Goal: Communication & Community: Answer question/provide support

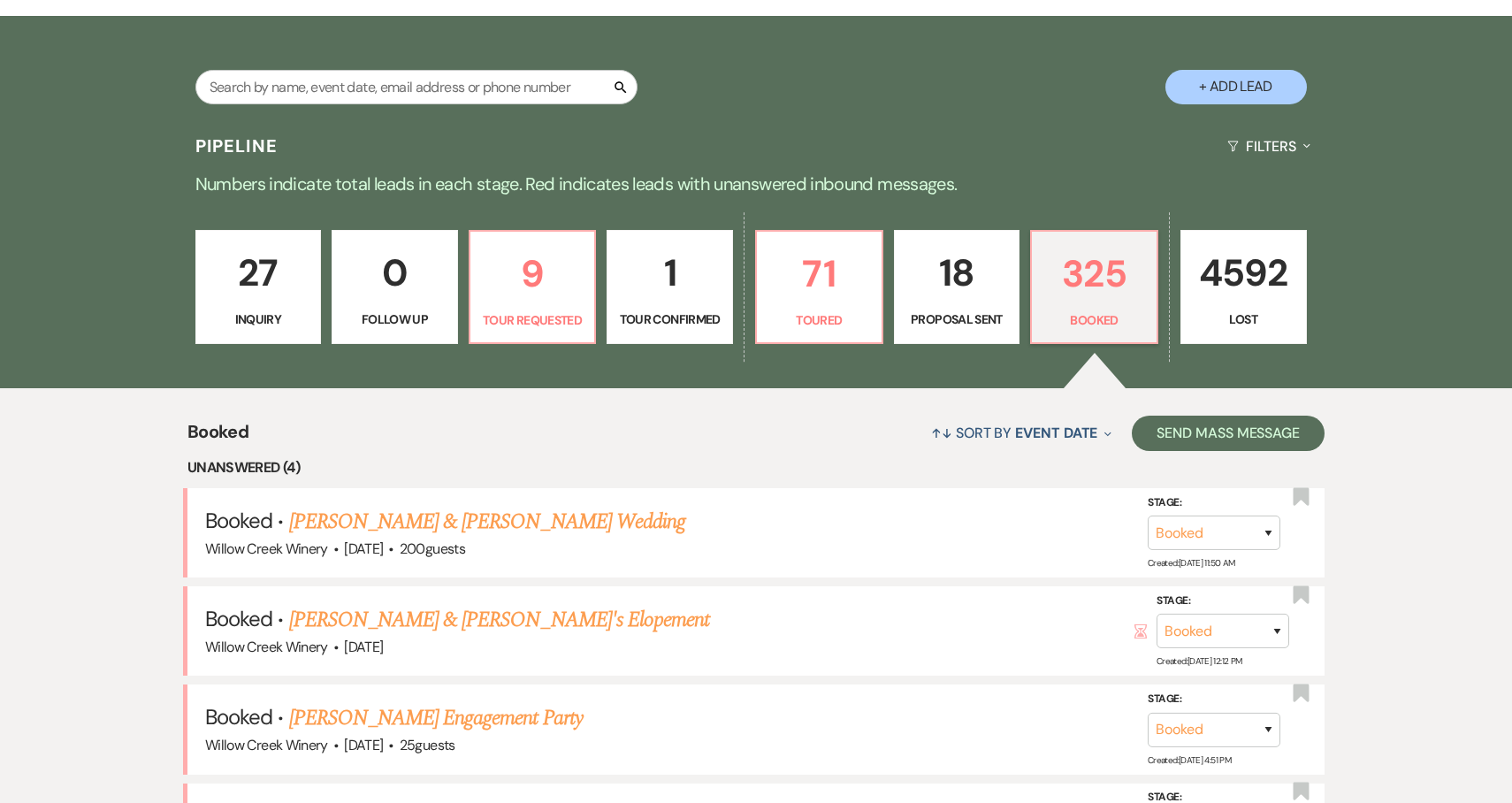
scroll to position [627, 0]
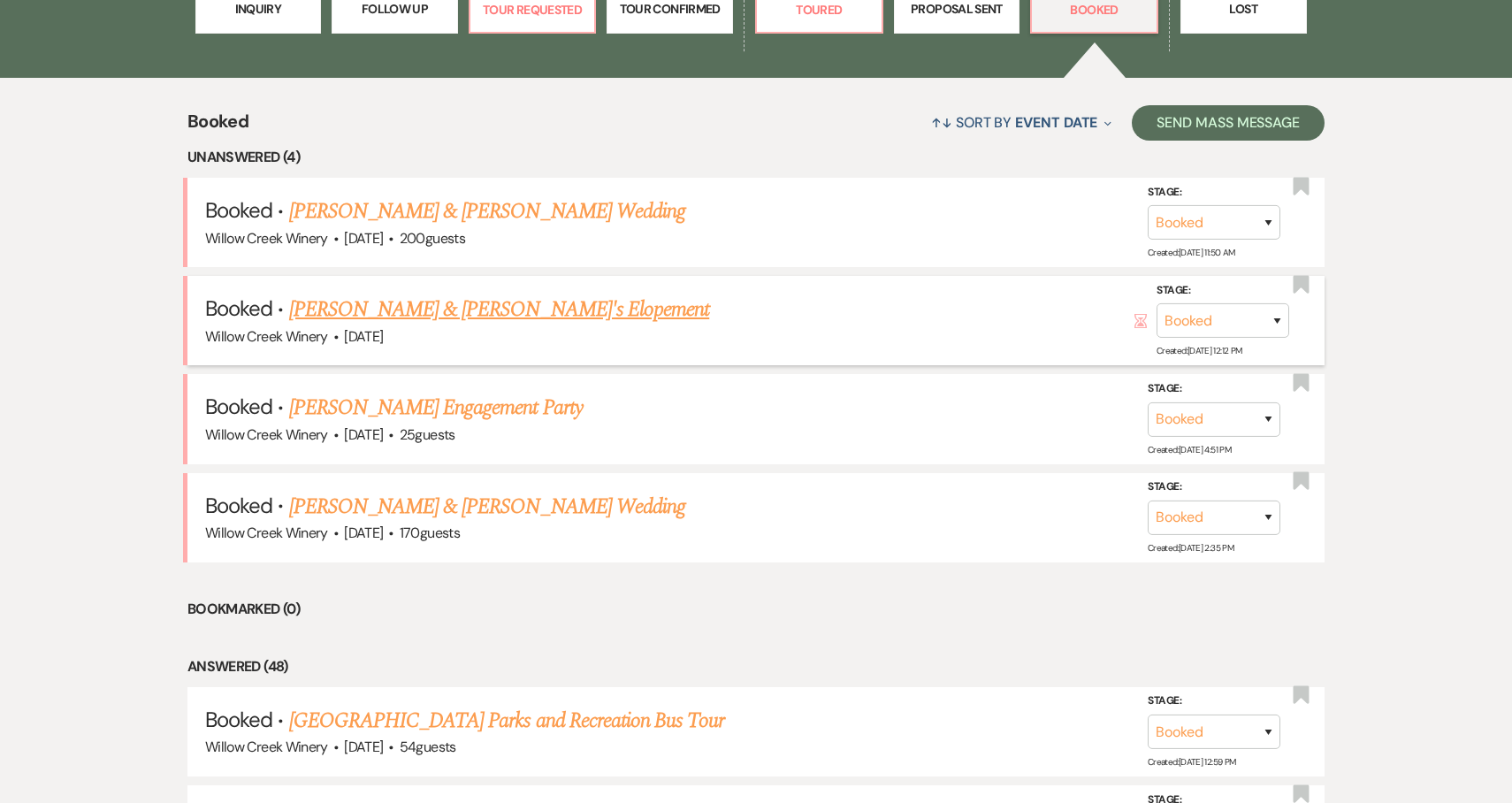
click at [471, 312] on link "[PERSON_NAME] & [PERSON_NAME]'s Elopement" at bounding box center [500, 310] width 421 height 32
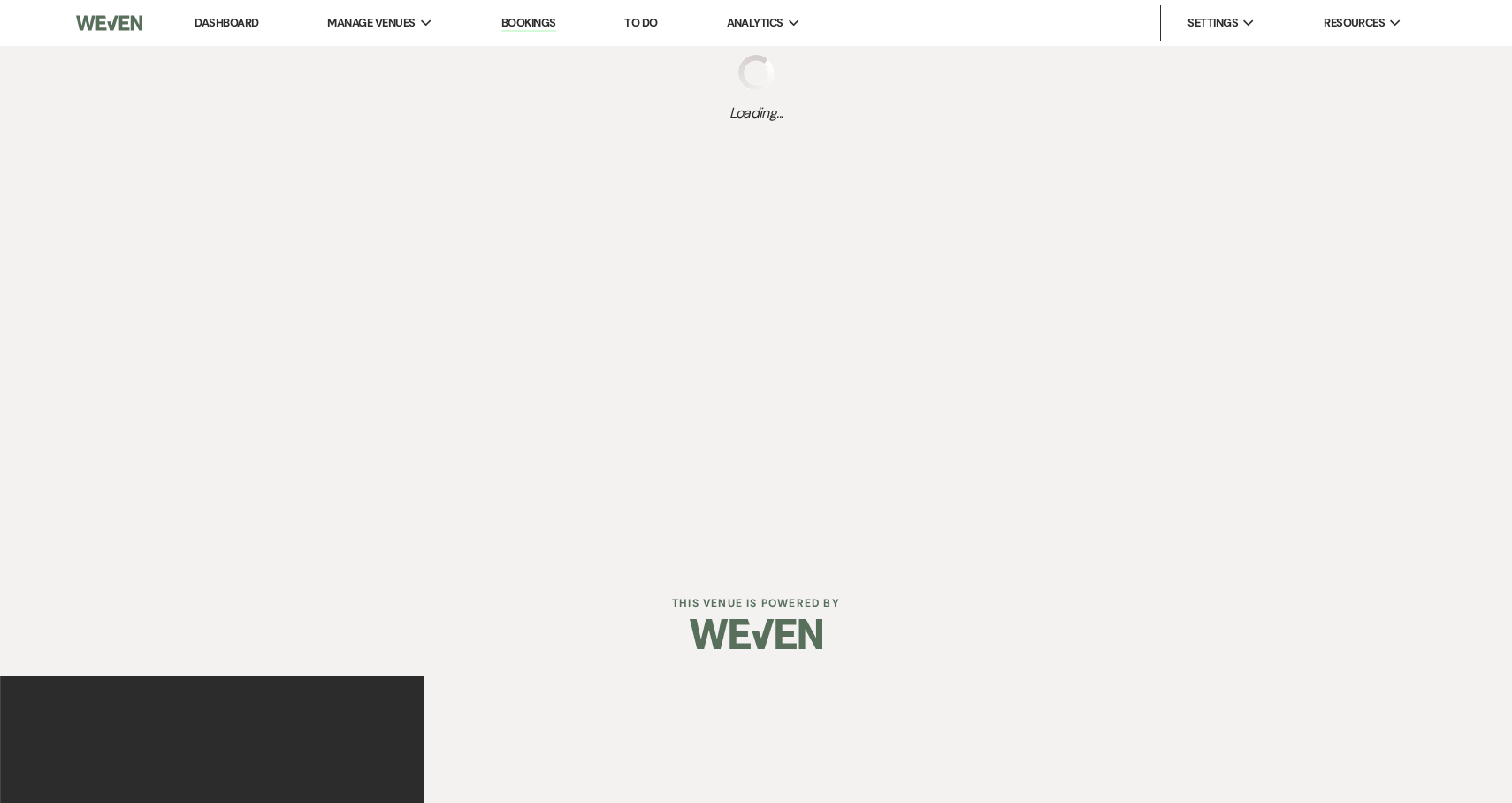
select select "5"
select select "22"
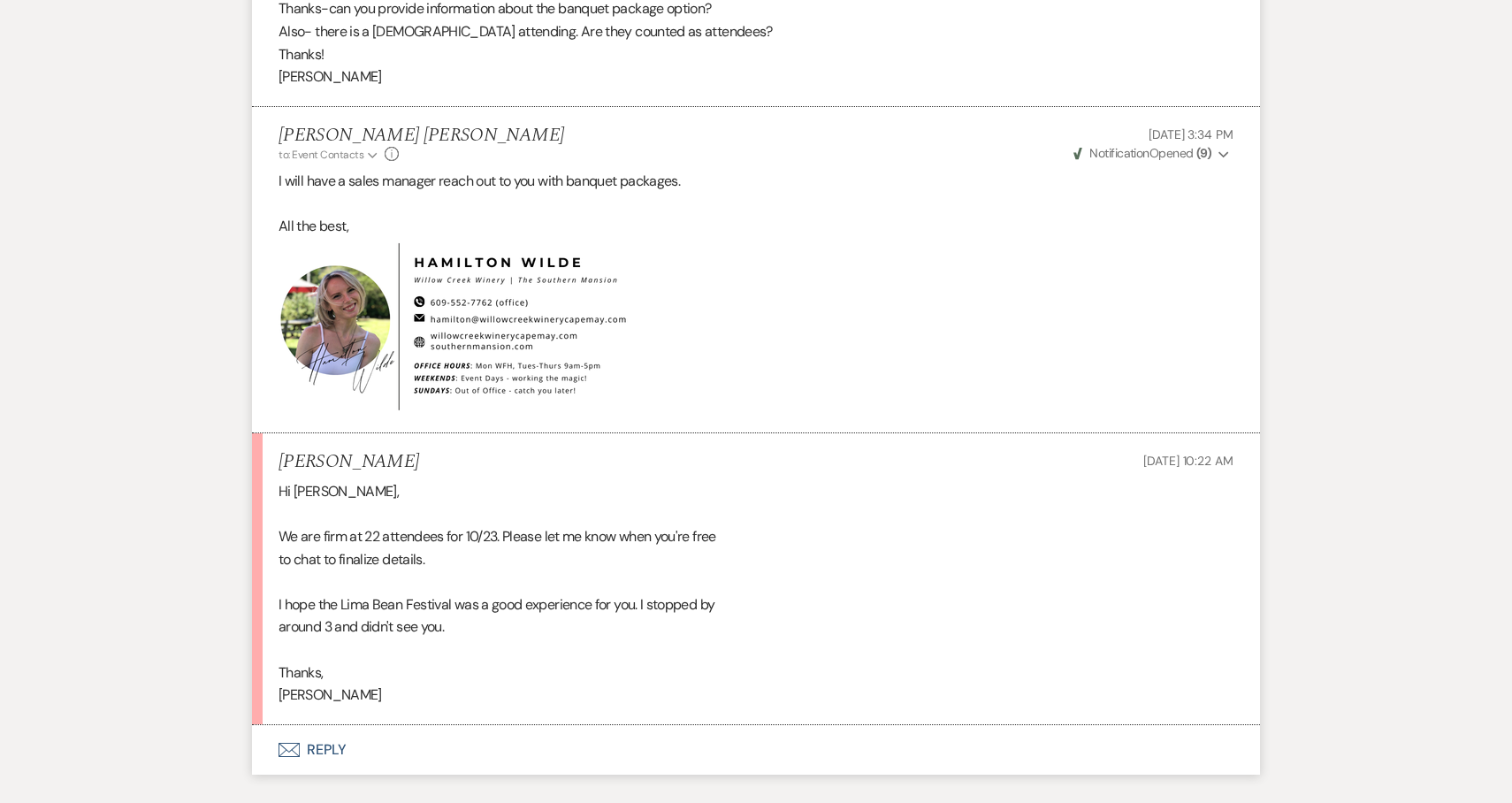
scroll to position [3224, 0]
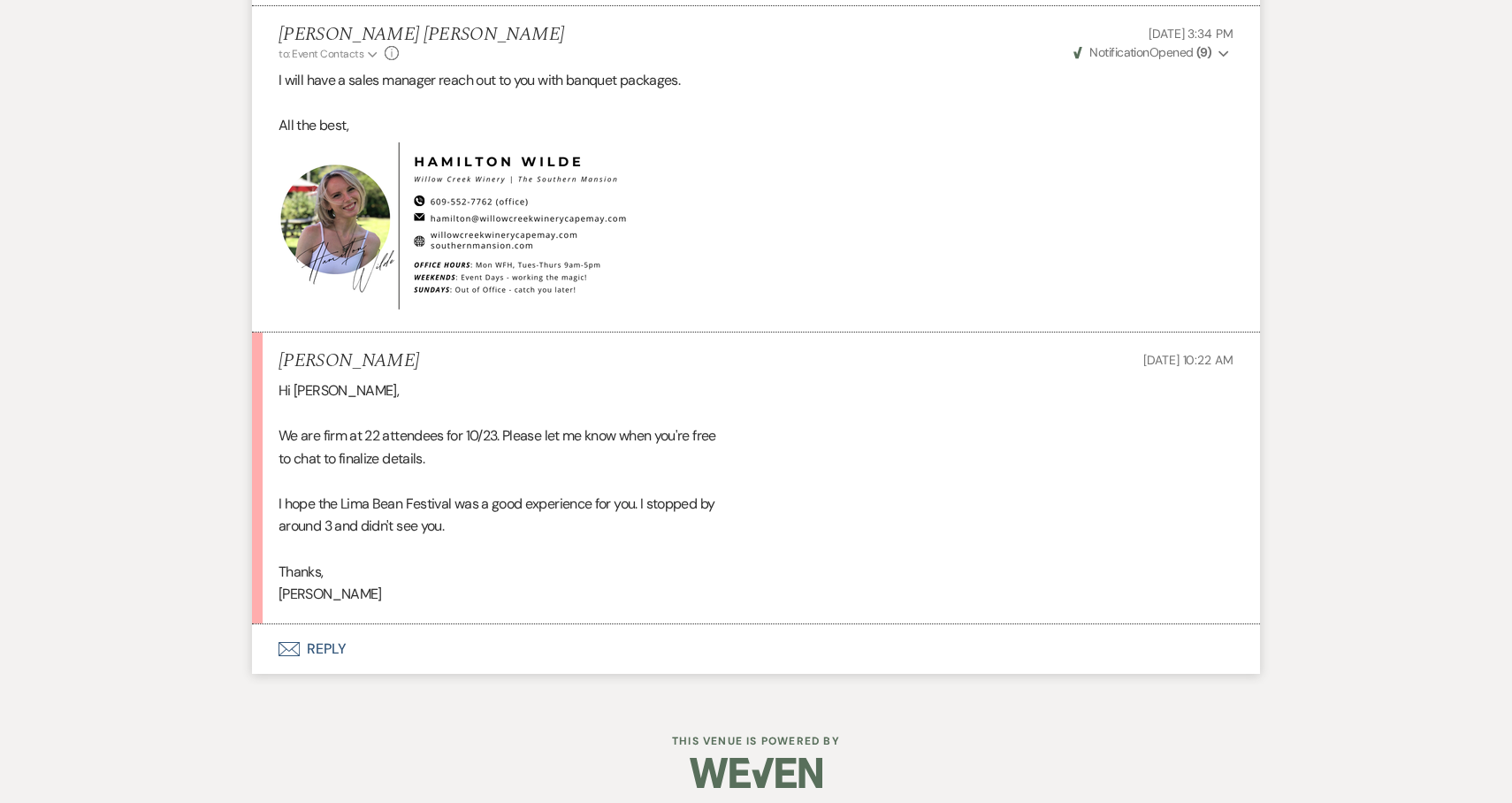
click at [452, 660] on button "Envelope Reply" at bounding box center [755, 649] width 1008 height 50
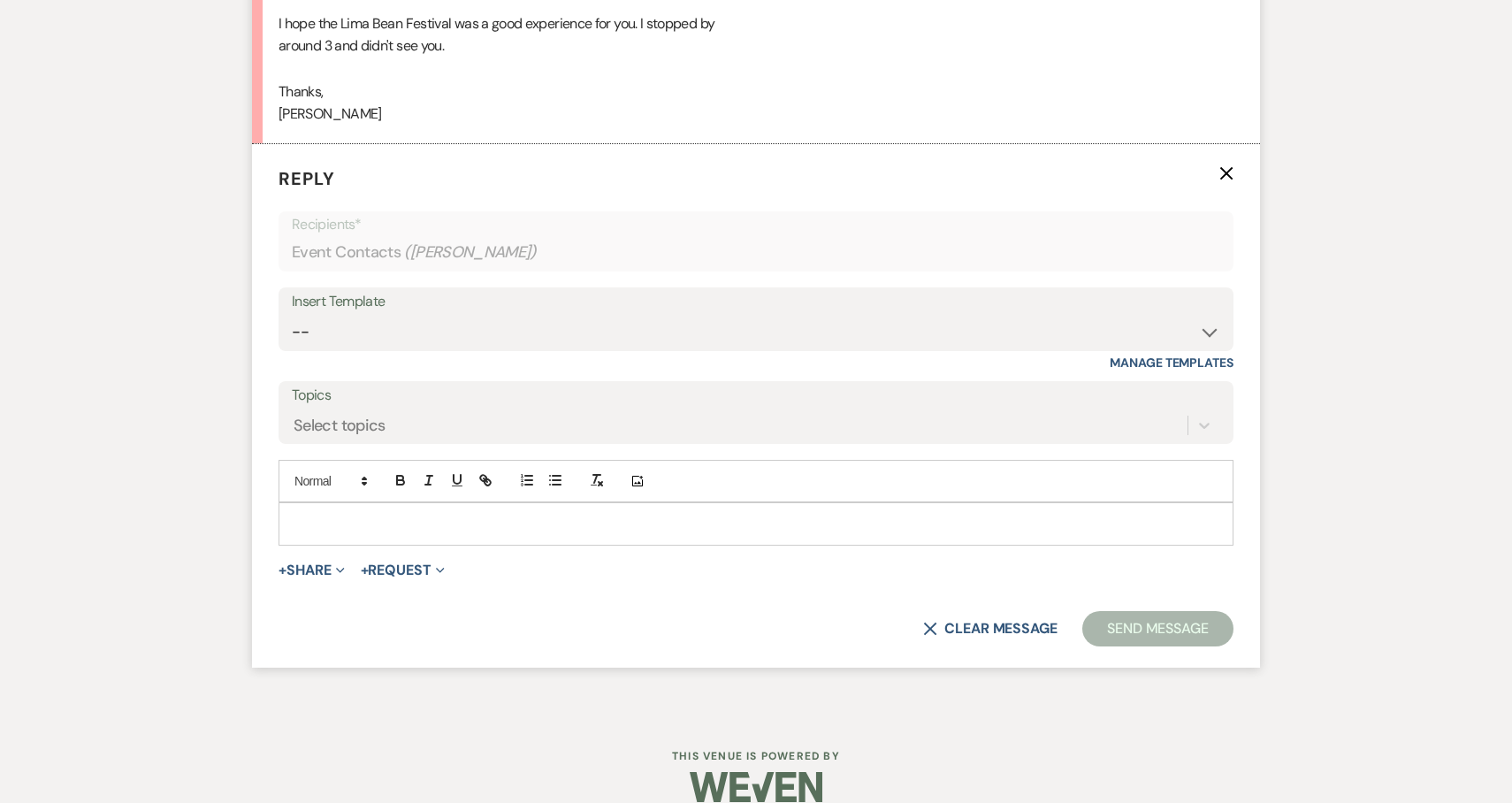
scroll to position [3793, 0]
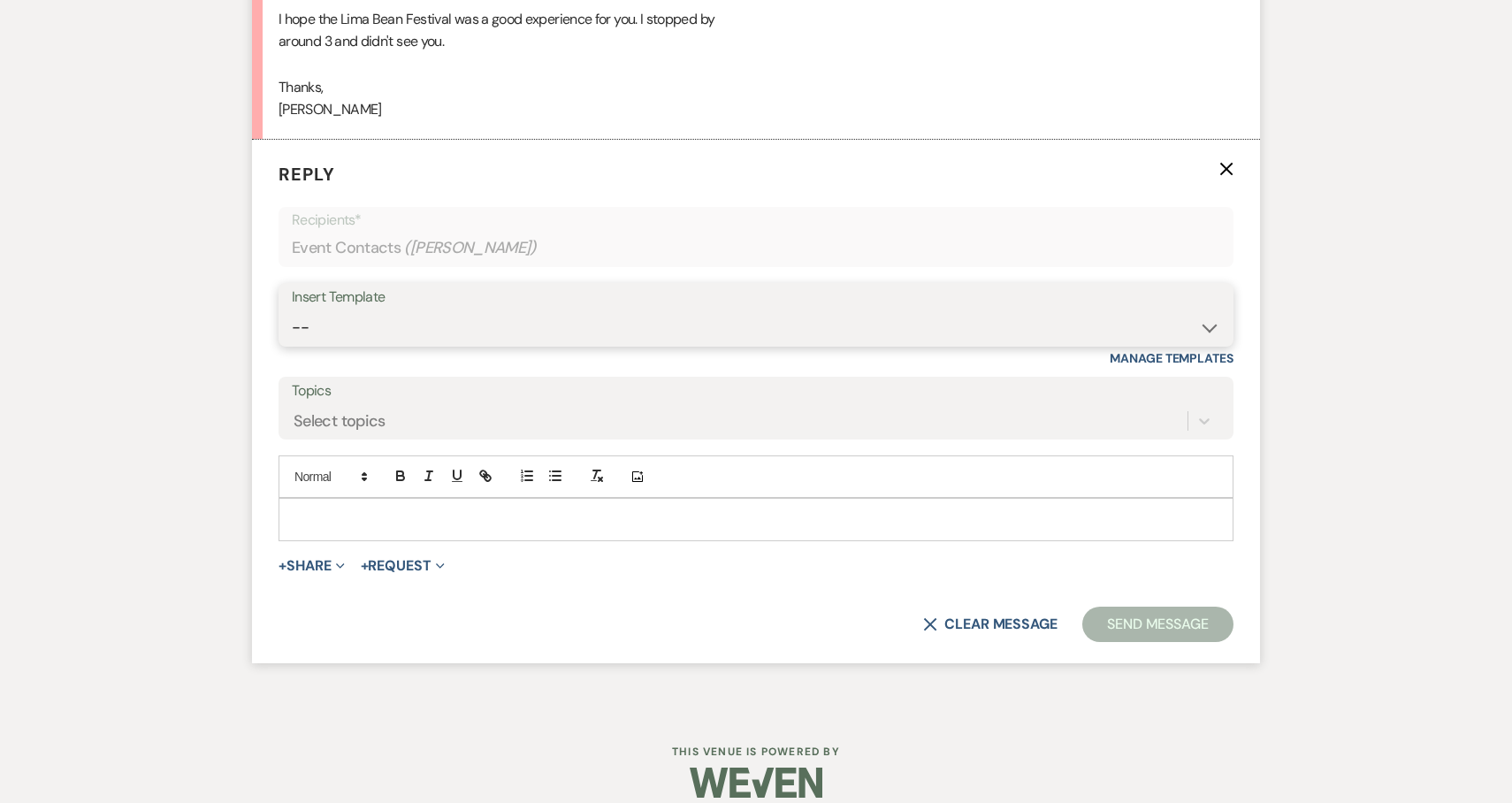
click at [417, 326] on select "-- Weven Planning Portal Introduction (Booked Events) 6-Month Check-in Review R…" at bounding box center [756, 327] width 928 height 35
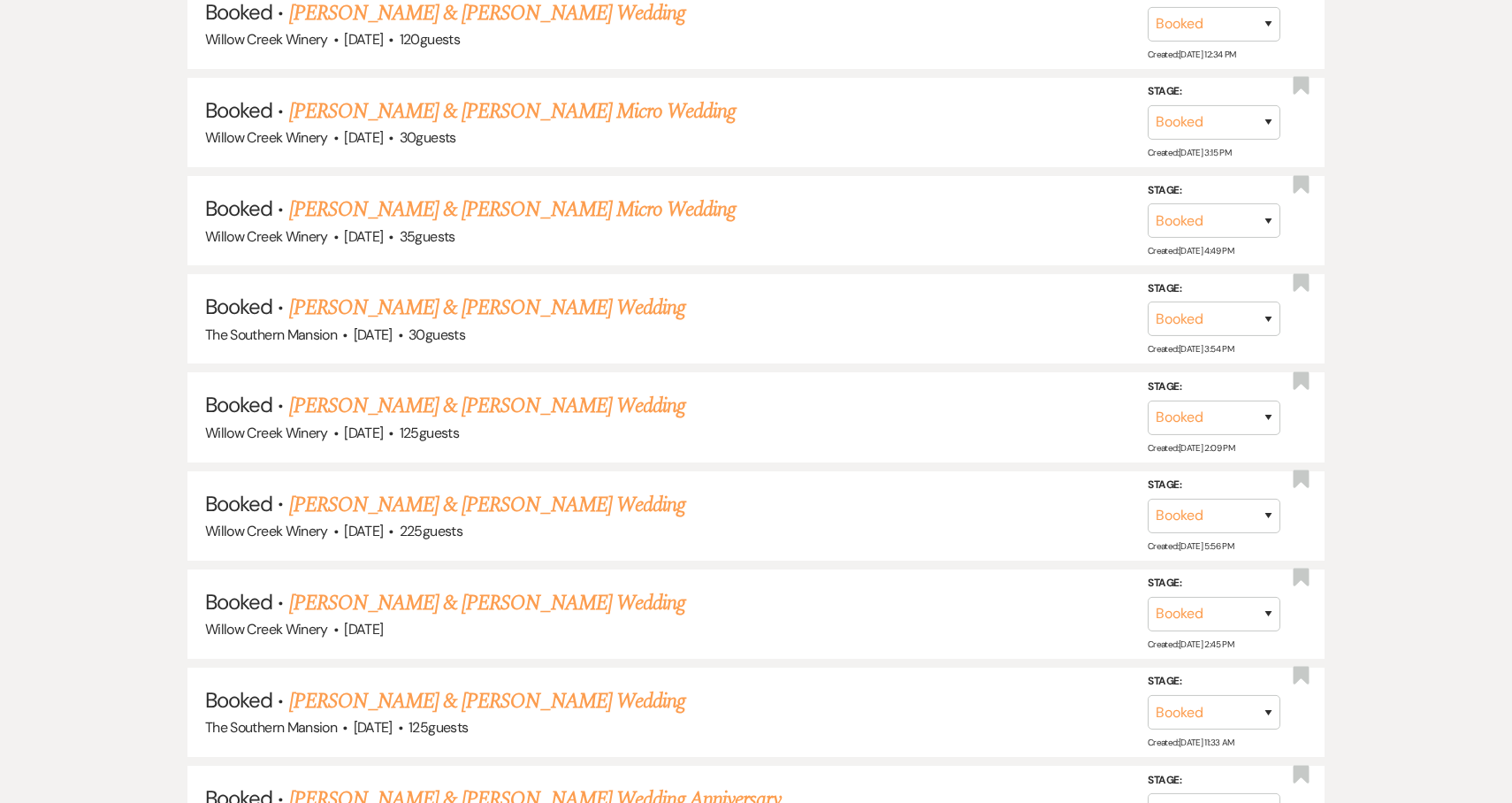
scroll to position [627, 0]
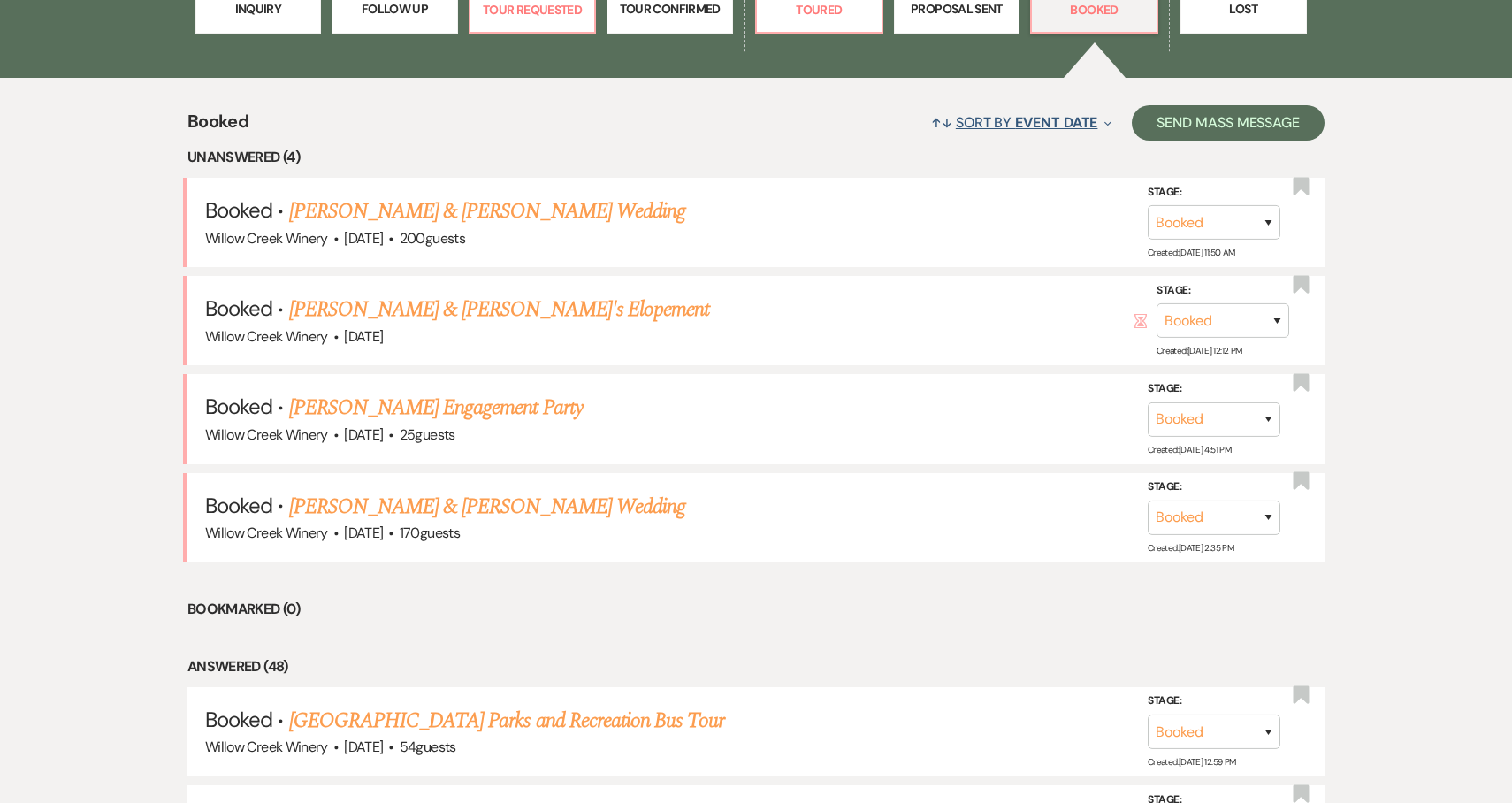
click at [997, 124] on button "↑↓ Sort By Event Date Expand" at bounding box center [1021, 122] width 194 height 47
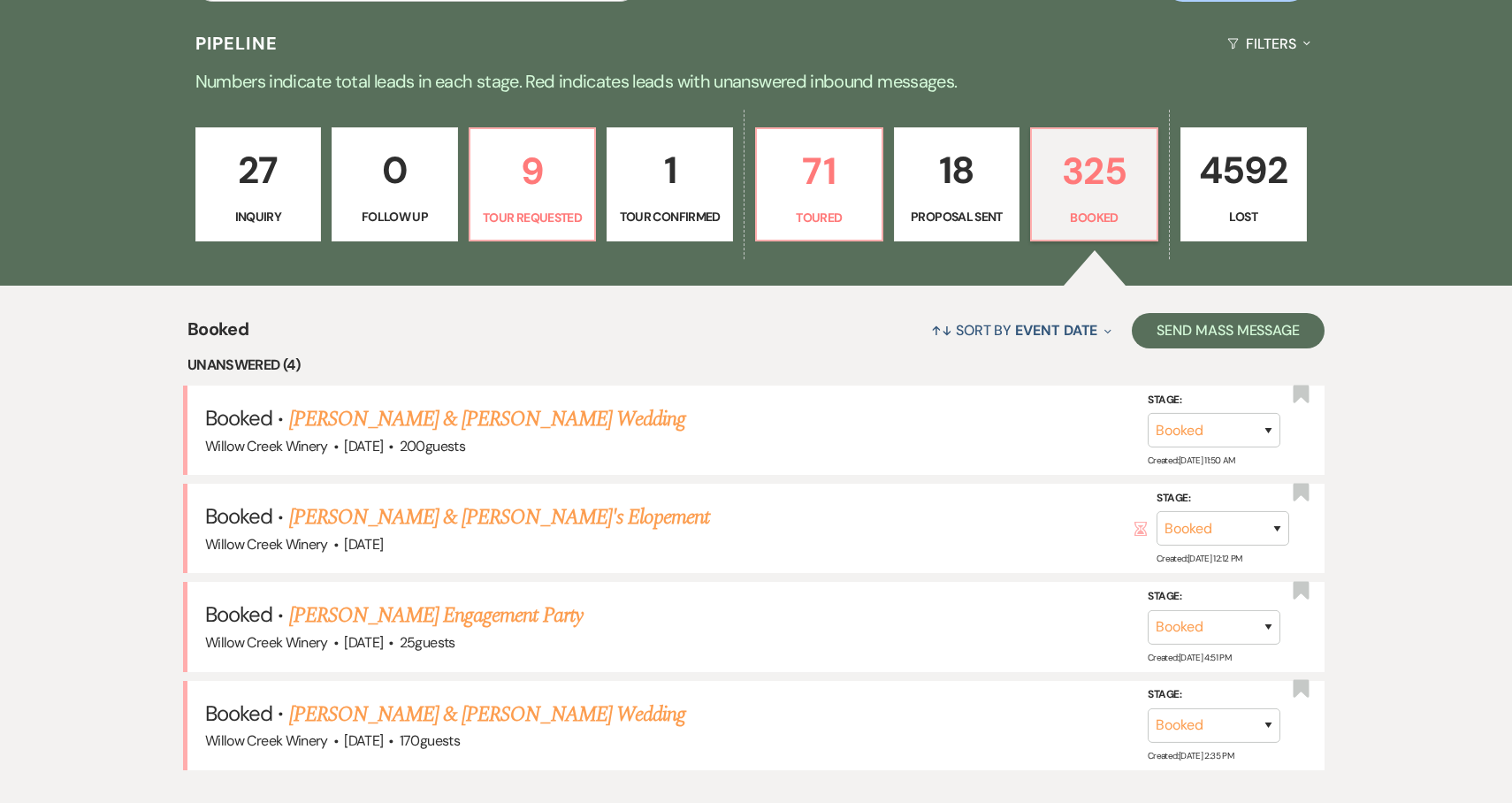
scroll to position [418, 0]
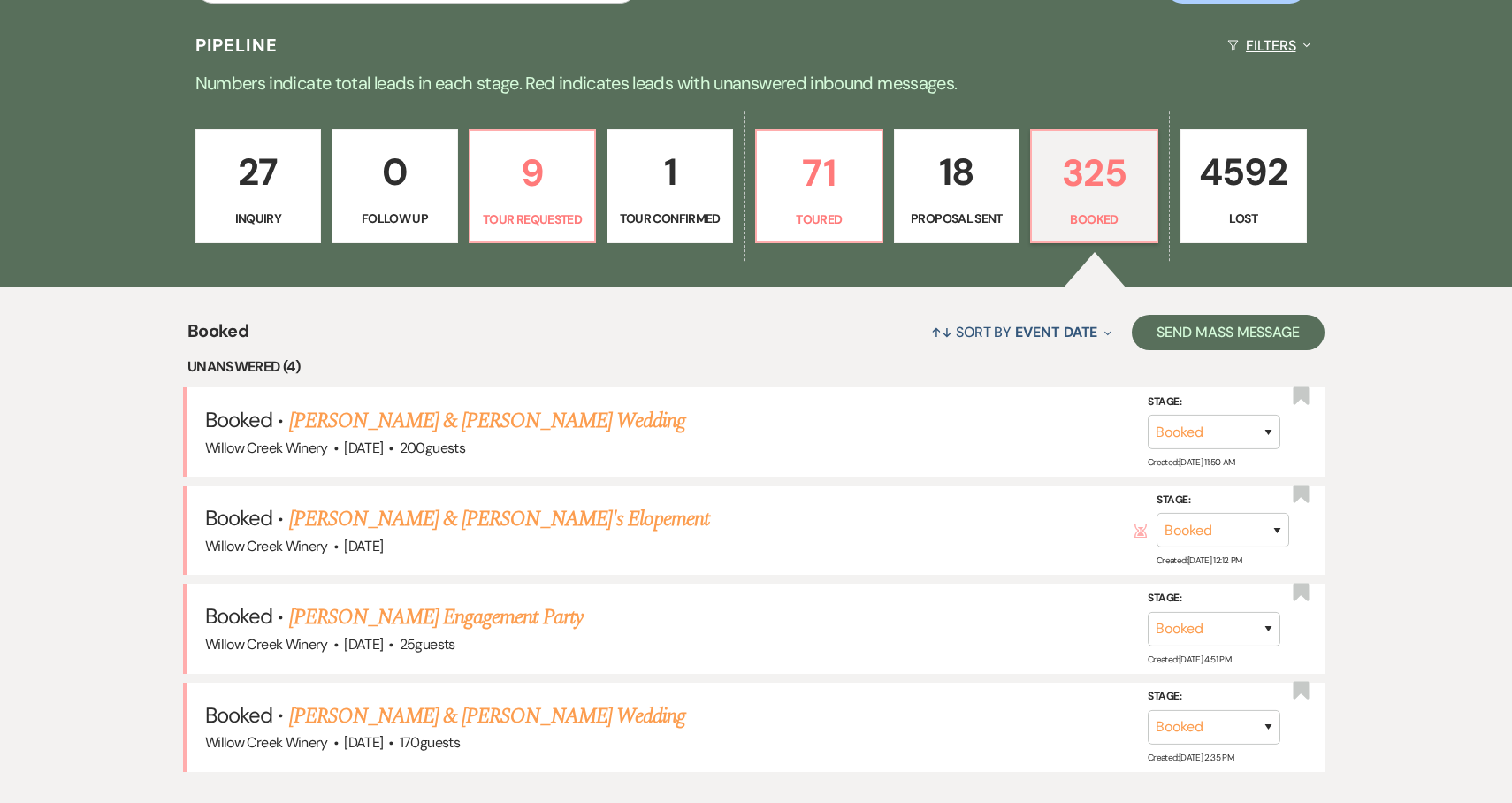
click at [1265, 29] on button "Filters Expand" at bounding box center [1268, 46] width 97 height 47
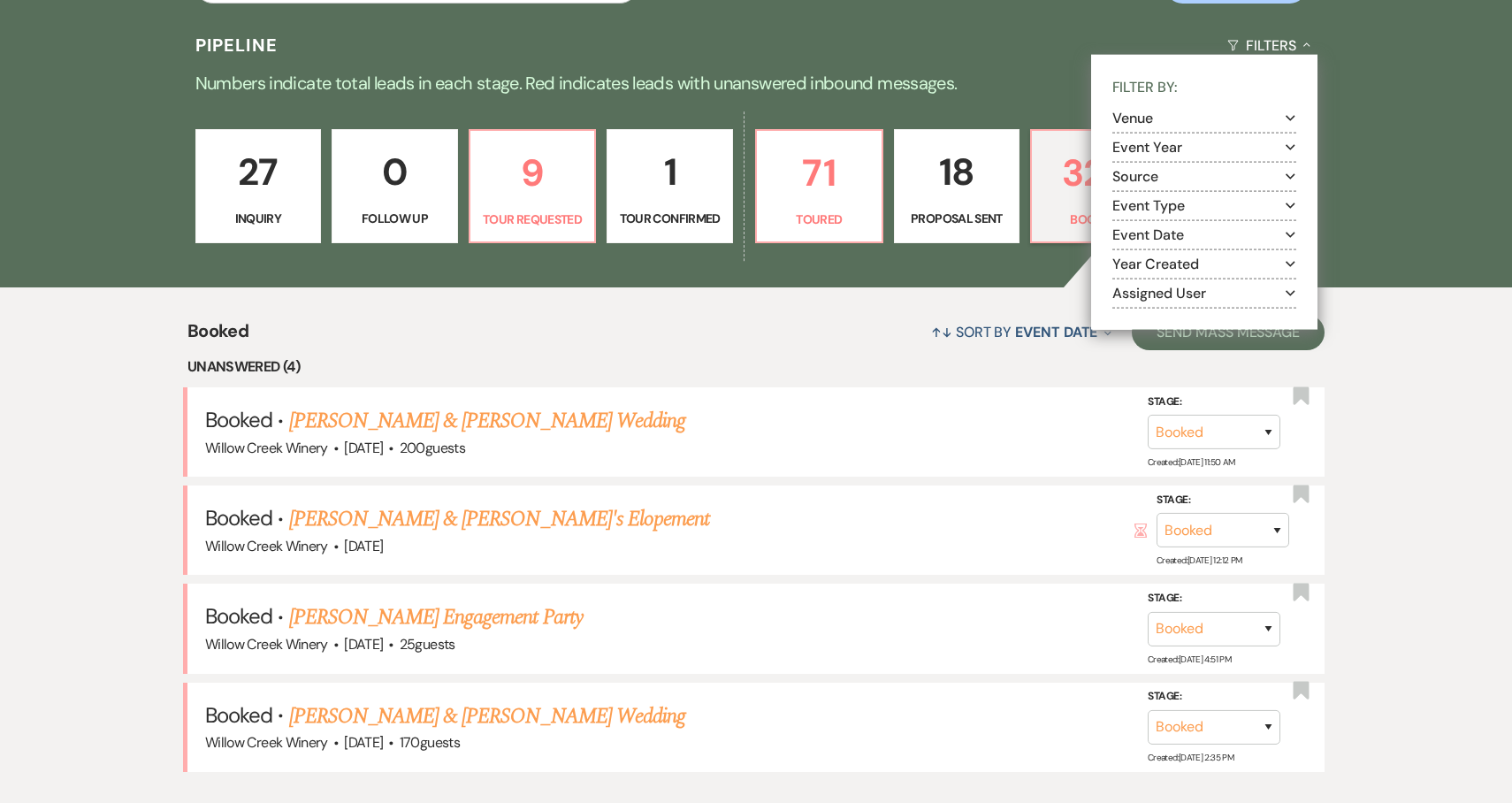
click at [1167, 204] on button "Event Type Expand" at bounding box center [1204, 205] width 184 height 14
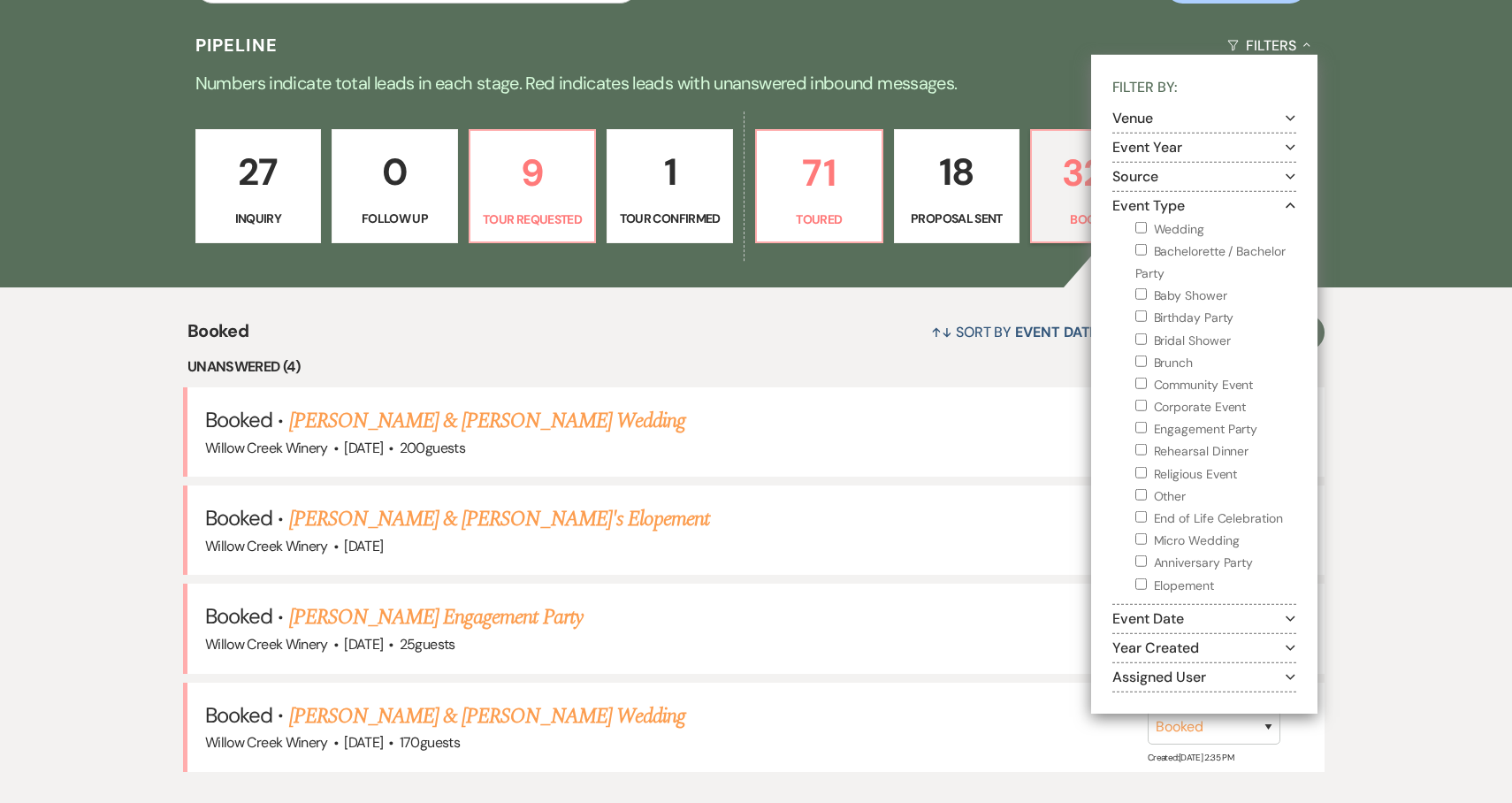
click at [1141, 581] on input "Elopement" at bounding box center [1141, 583] width 11 height 11
checkbox input "true"
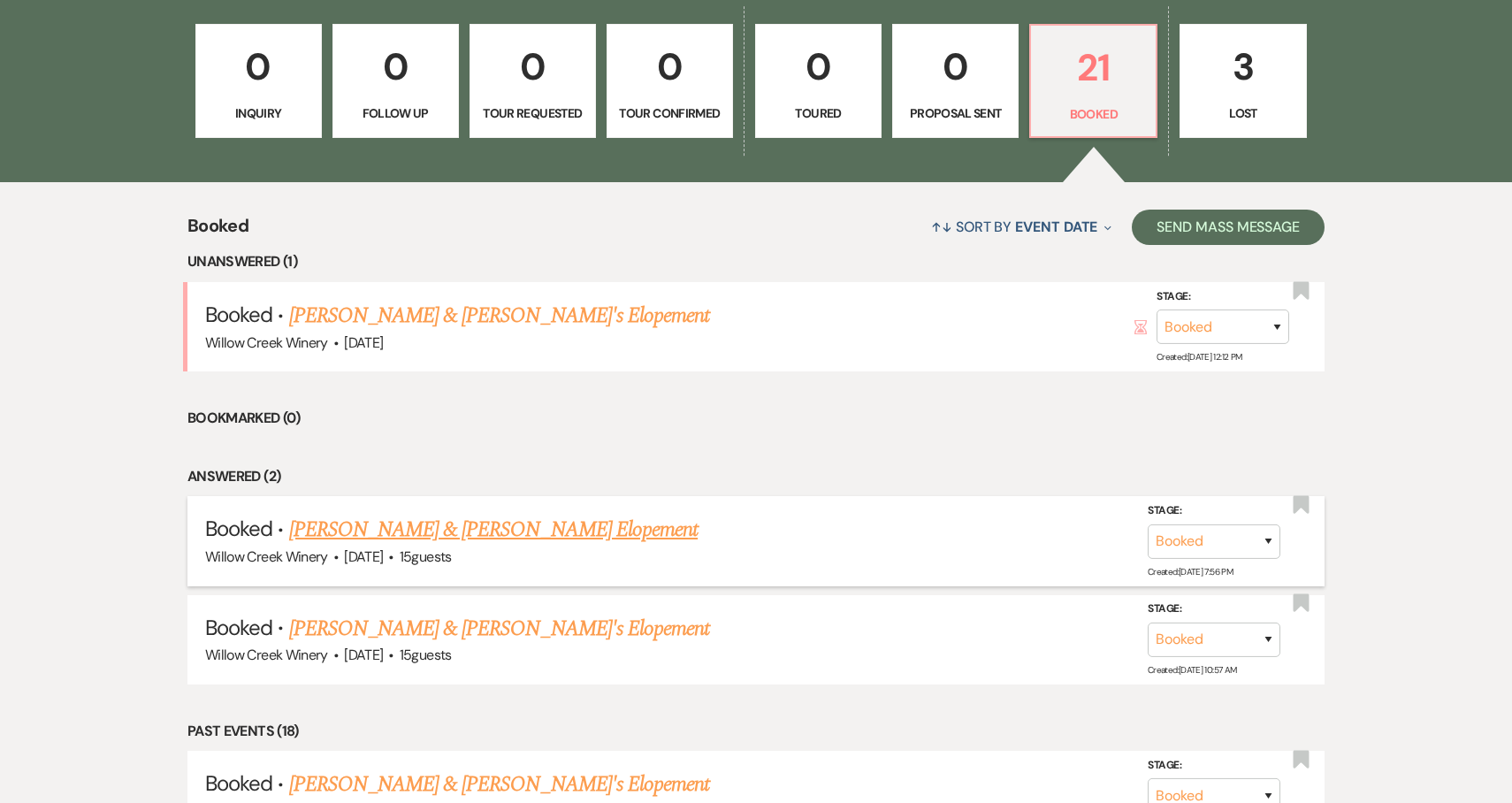
scroll to position [558, 0]
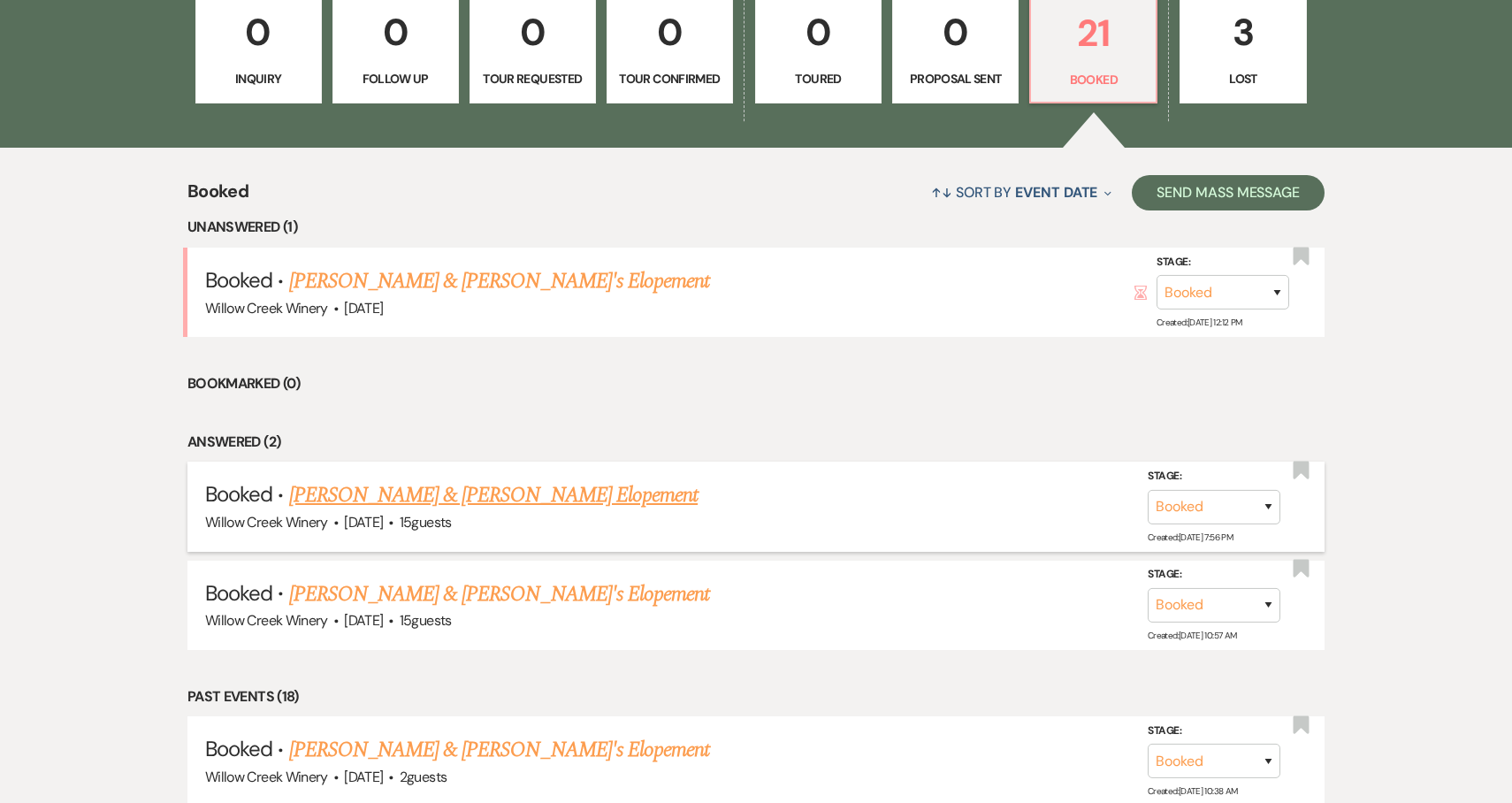
click at [435, 499] on link "[PERSON_NAME] & [PERSON_NAME] Elopement" at bounding box center [494, 495] width 409 height 32
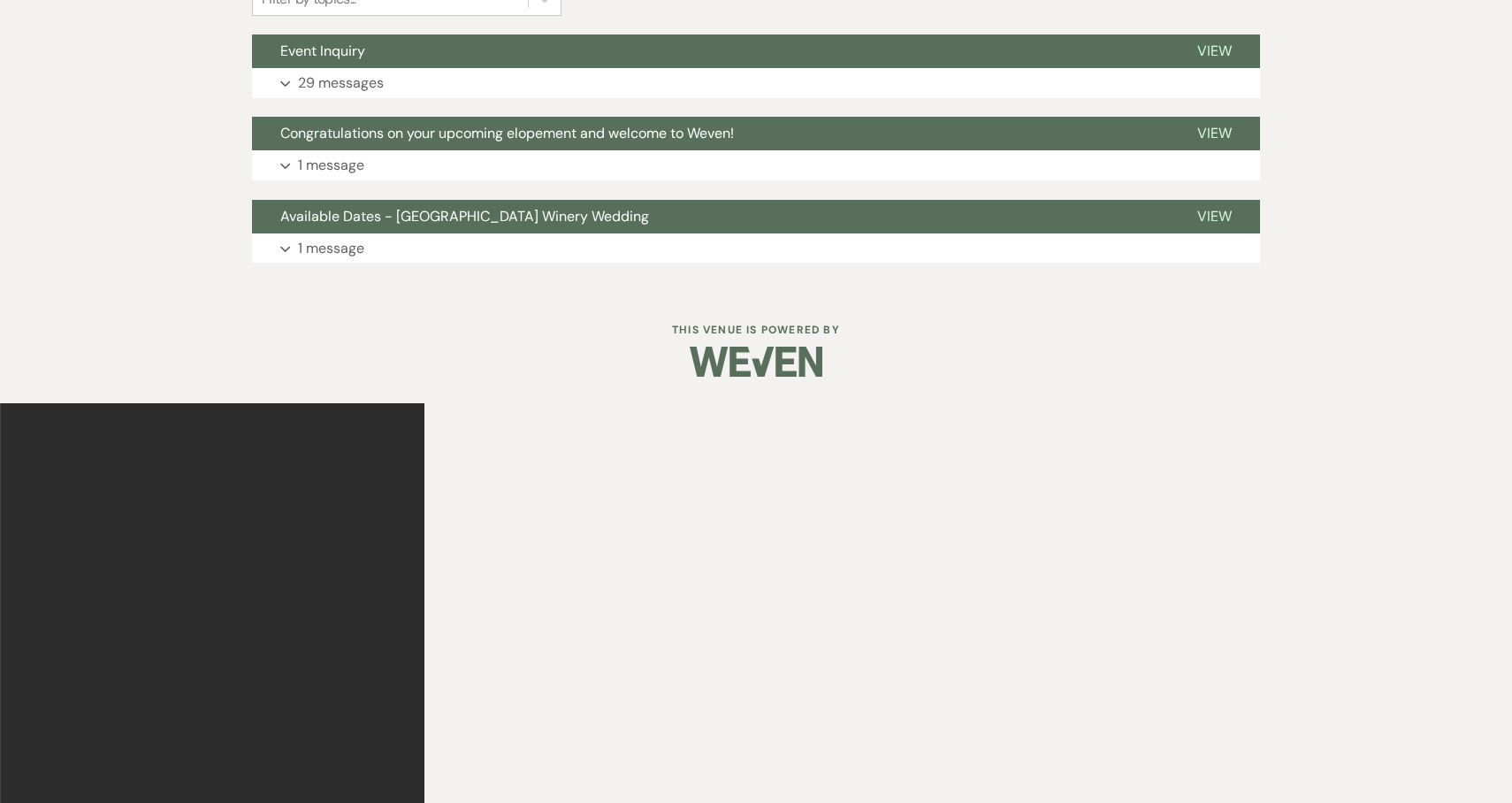
scroll to position [123, 0]
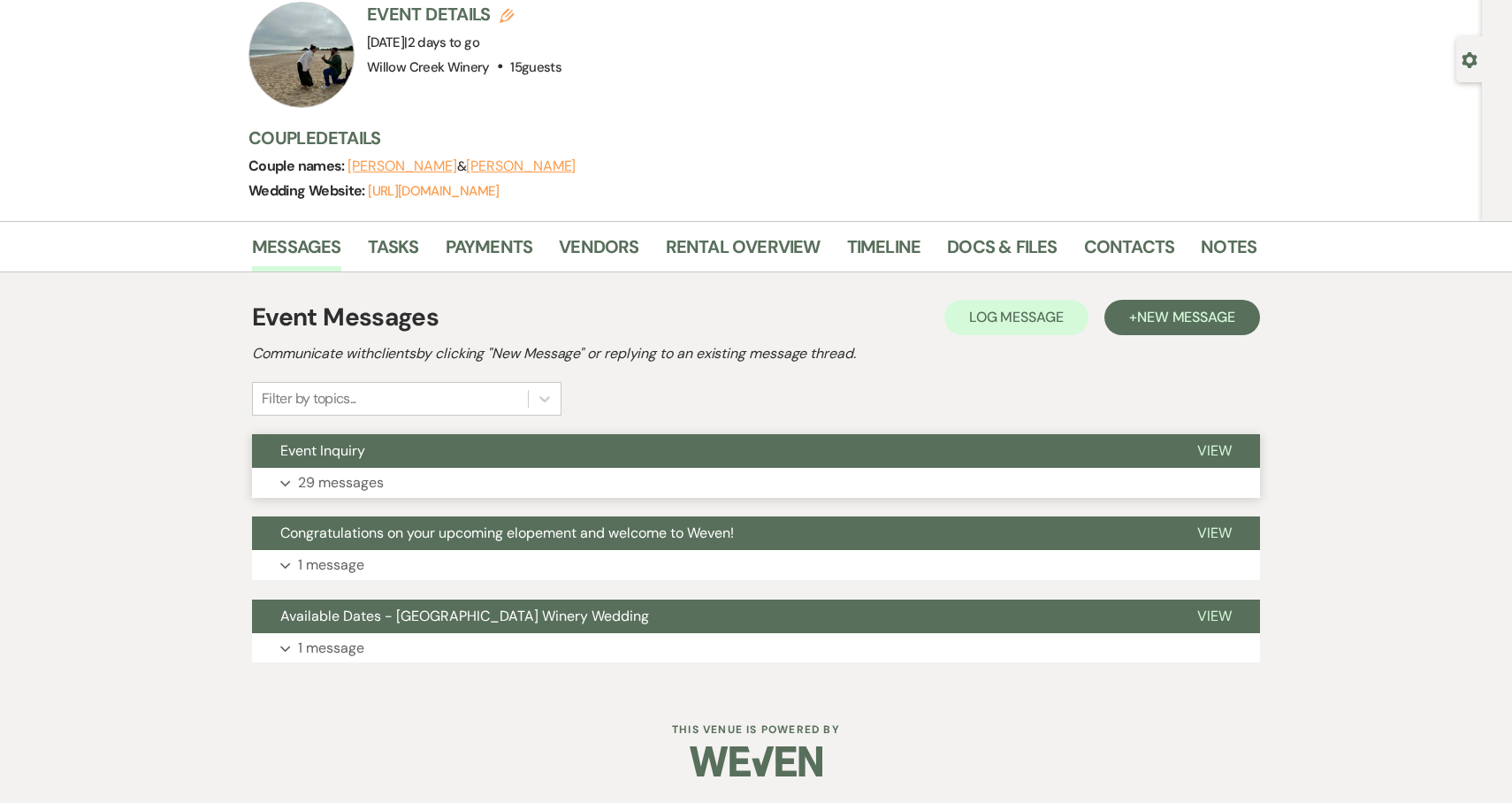
click at [415, 467] on button "Event Inquiry" at bounding box center [710, 451] width 917 height 34
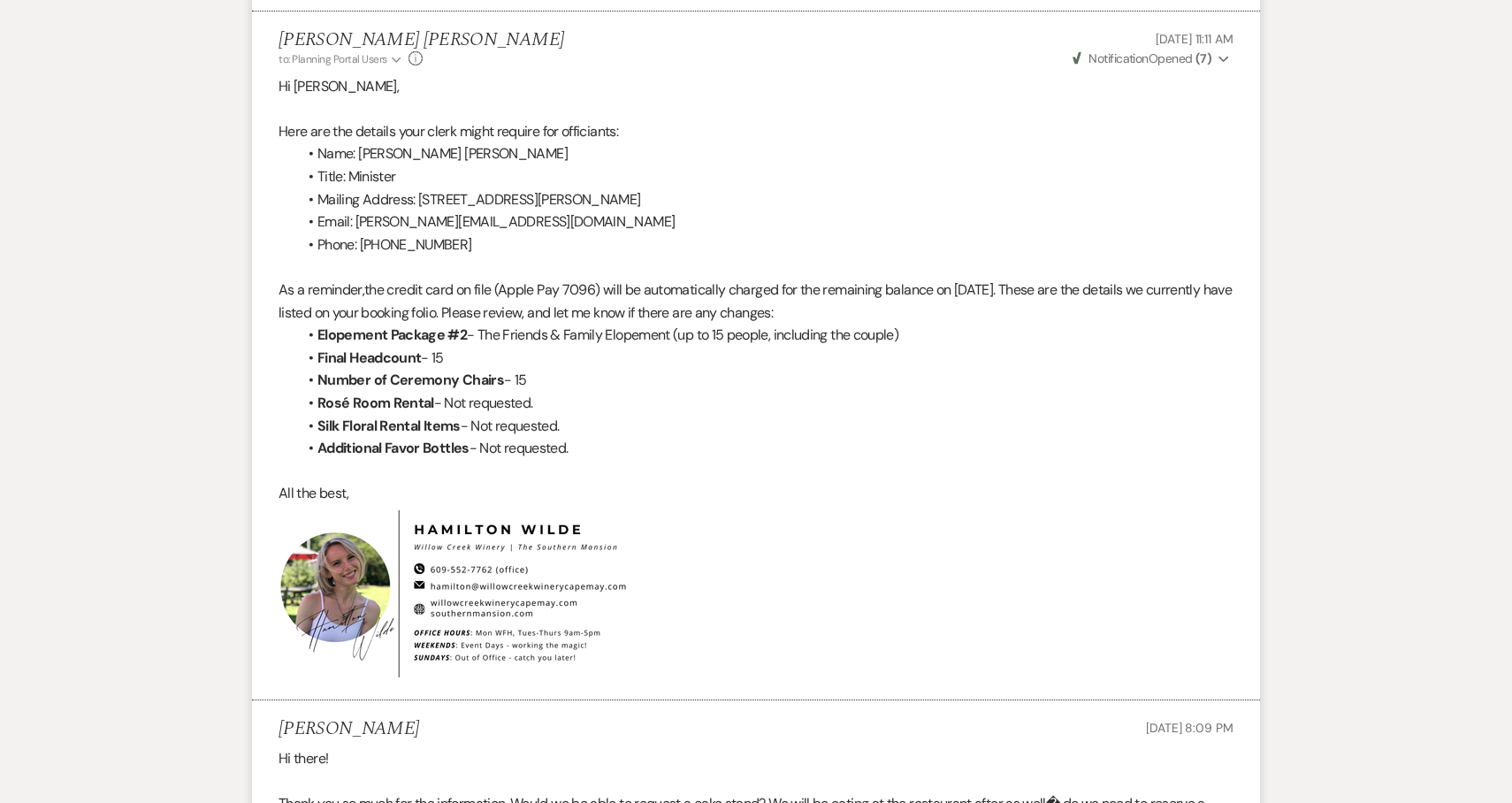
scroll to position [9561, 0]
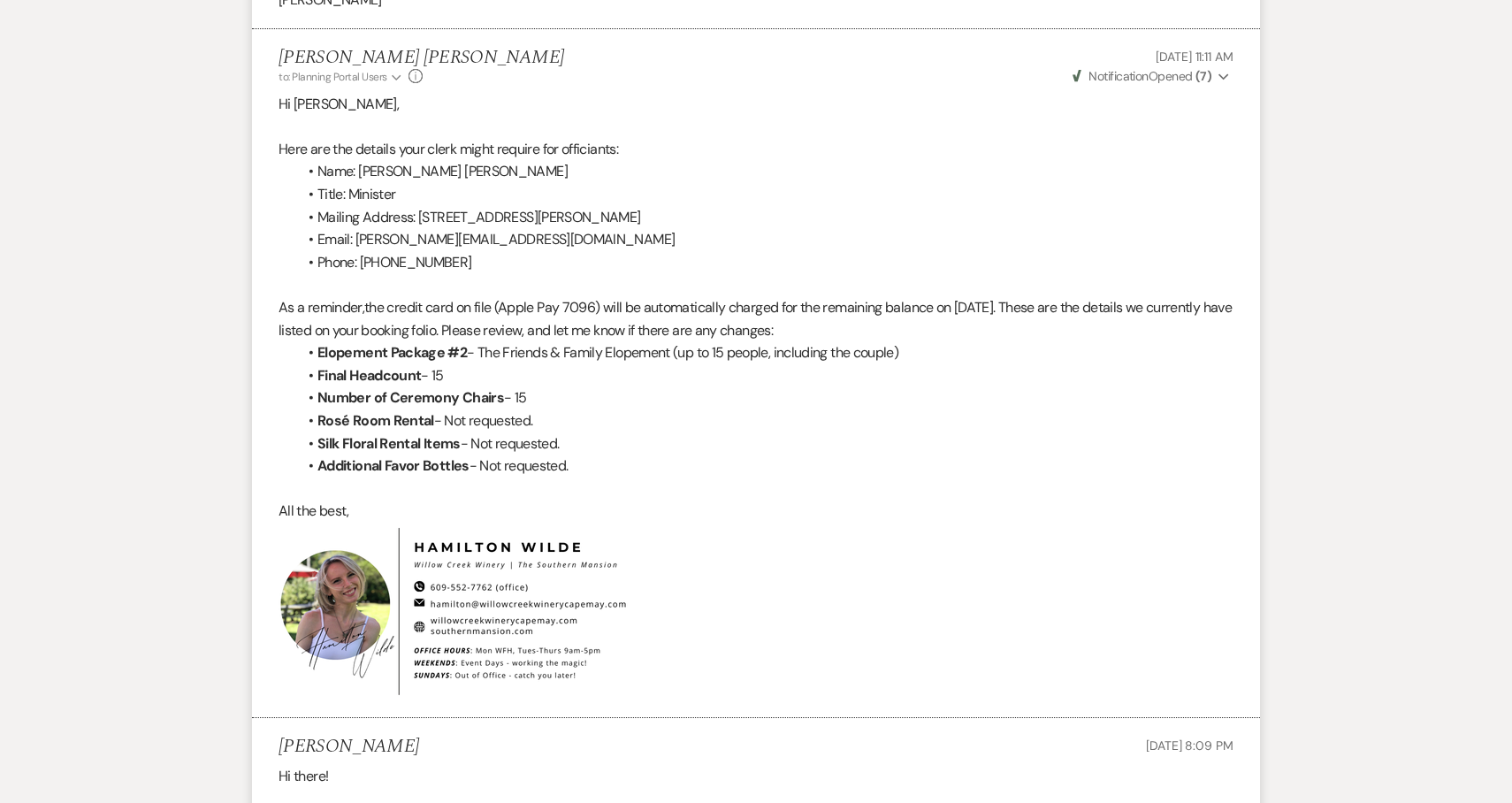
drag, startPoint x: 575, startPoint y: 445, endPoint x: 272, endPoint y: 291, distance: 339.9
click at [272, 289] on li "[PERSON_NAME] [PERSON_NAME] to: Planning Portal Users Expand Info [DATE] 11:11 …" at bounding box center [755, 373] width 1008 height 688
copy div "As a reminder, the credit card on file (Apple Pay 7096) will be automatically c…"
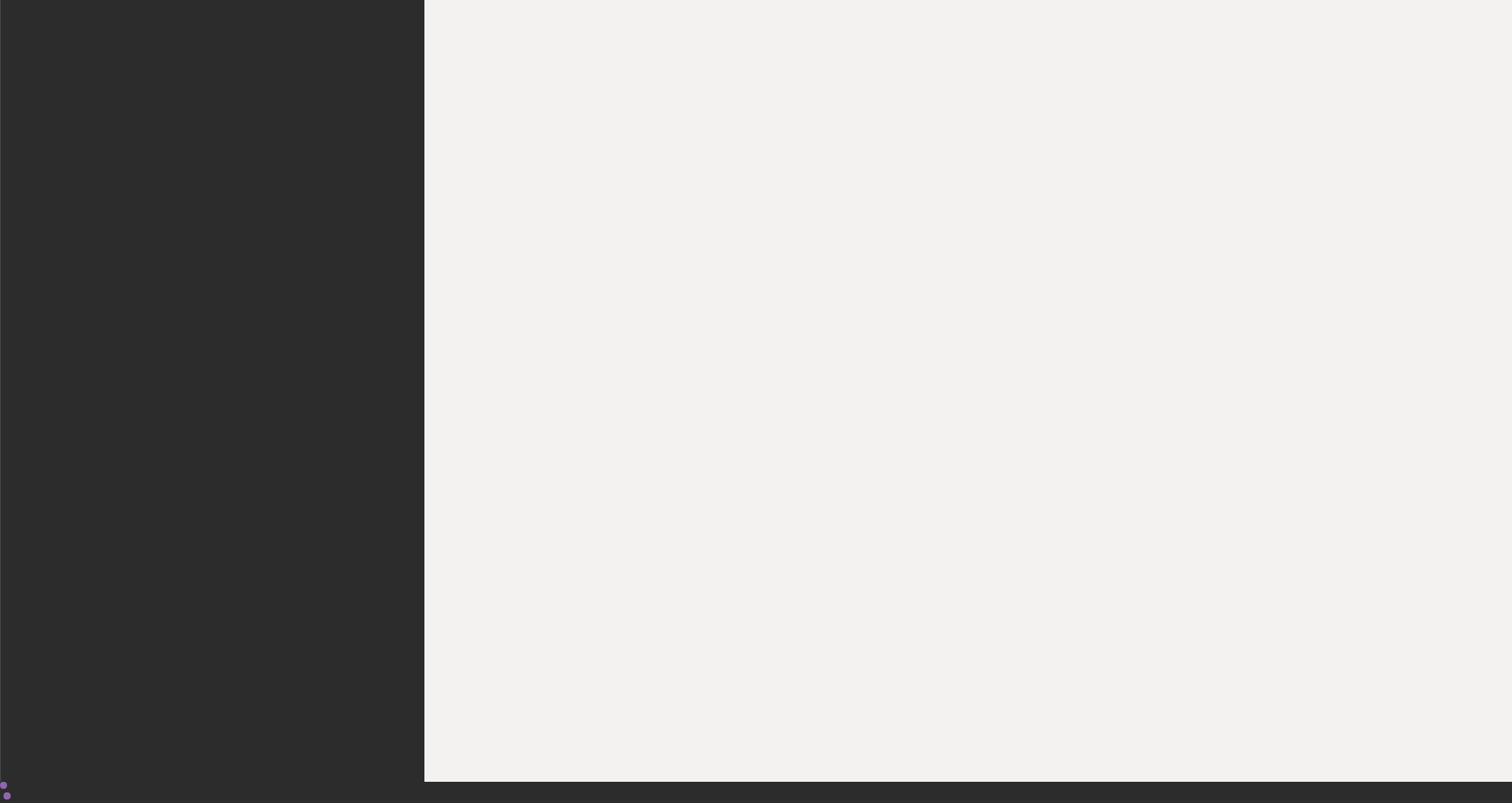
scroll to position [558, 0]
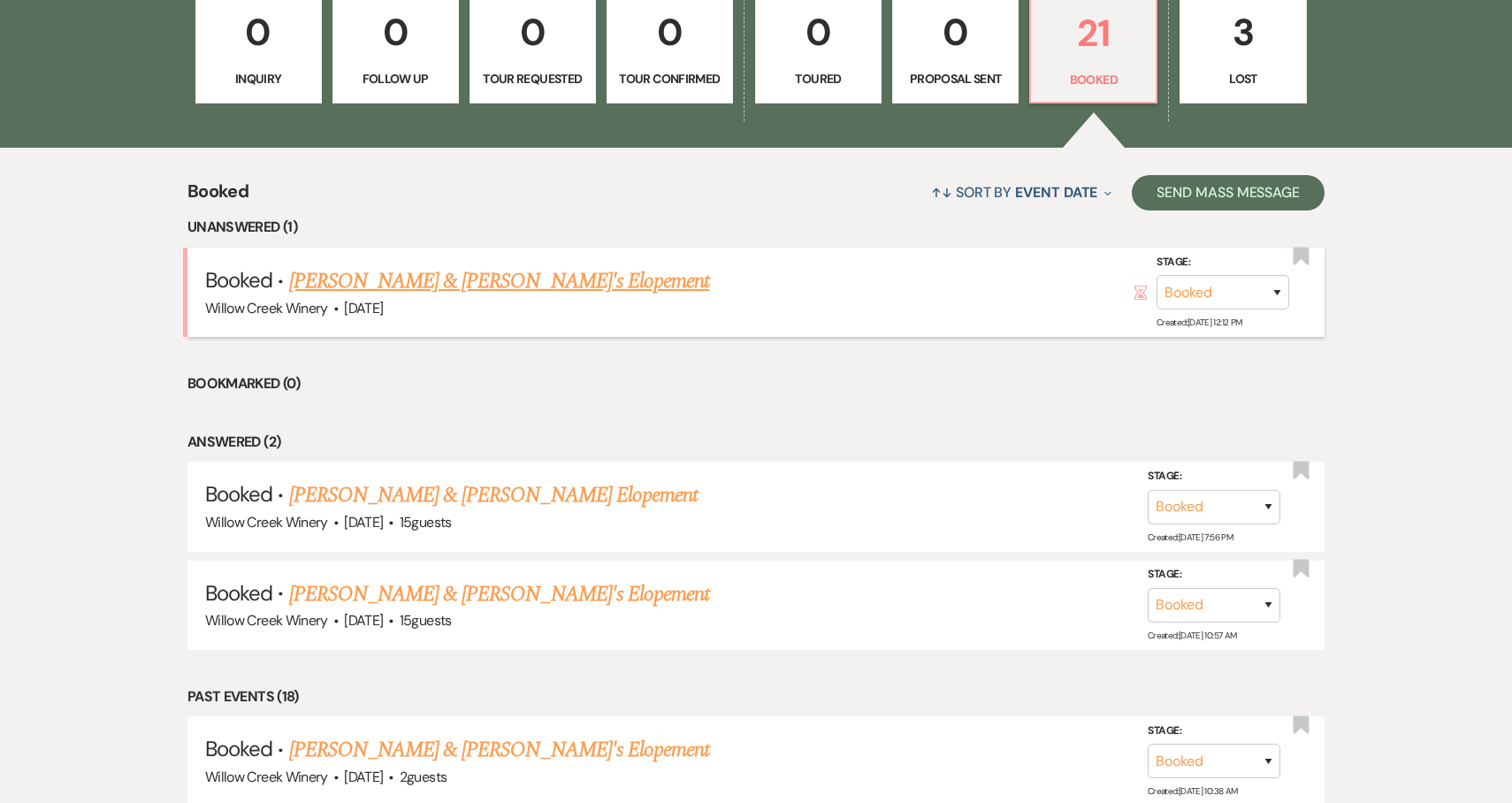
click at [372, 291] on link "[PERSON_NAME] & [PERSON_NAME]'s Elopement" at bounding box center [500, 281] width 421 height 32
select select "5"
select select "22"
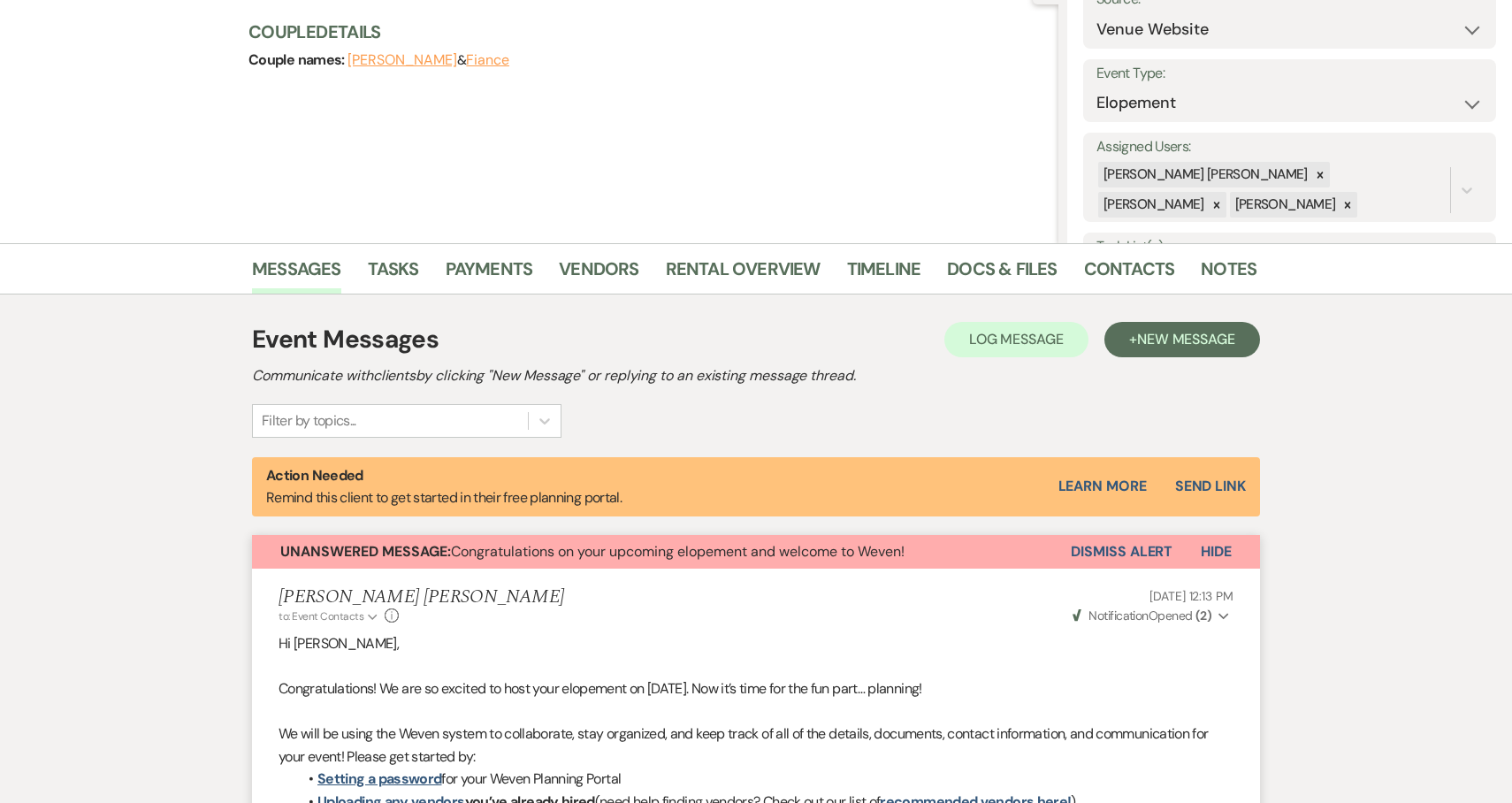
scroll to position [3, 0]
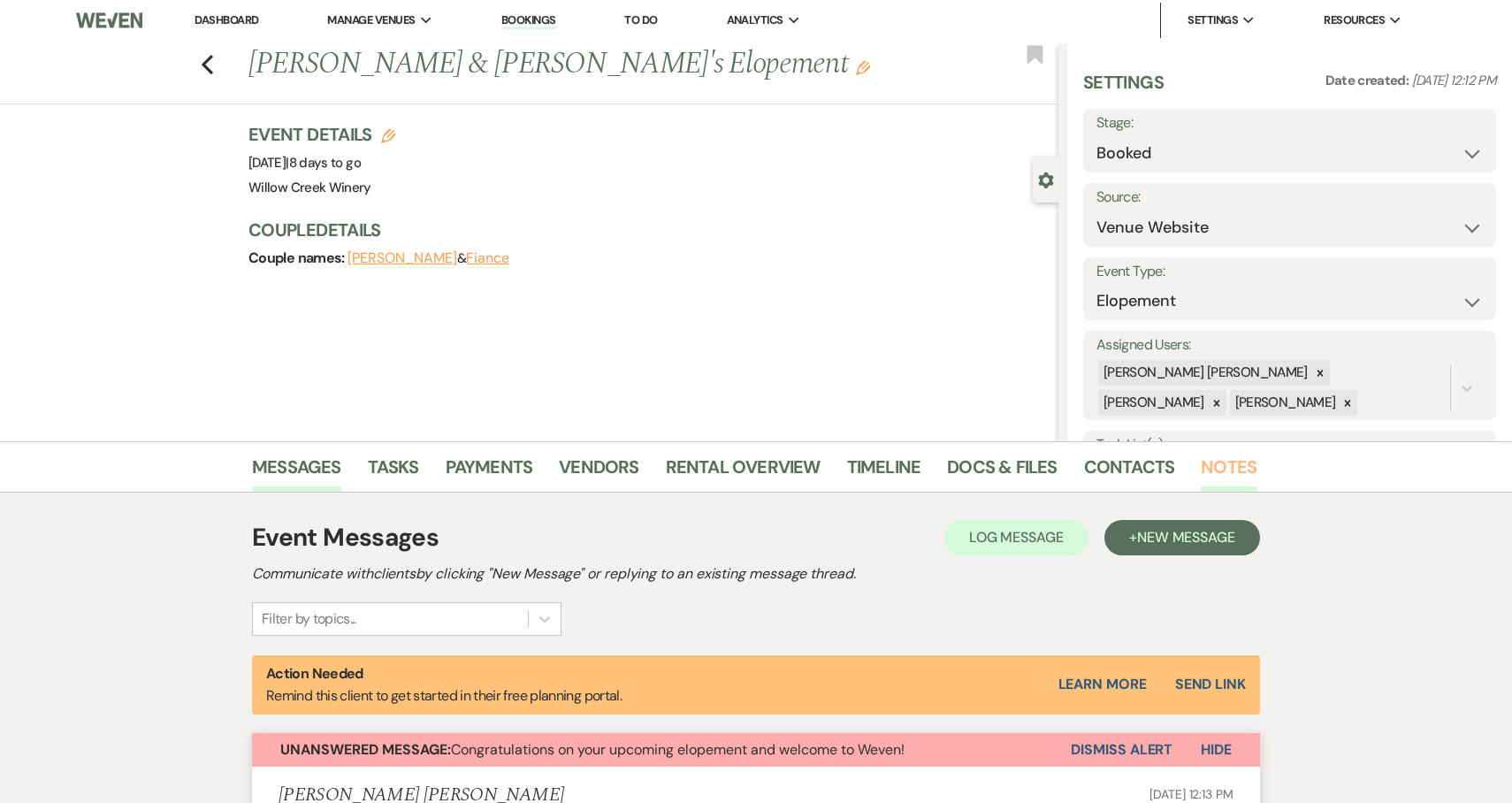
click at [1230, 471] on link "Notes" at bounding box center [1227, 471] width 55 height 39
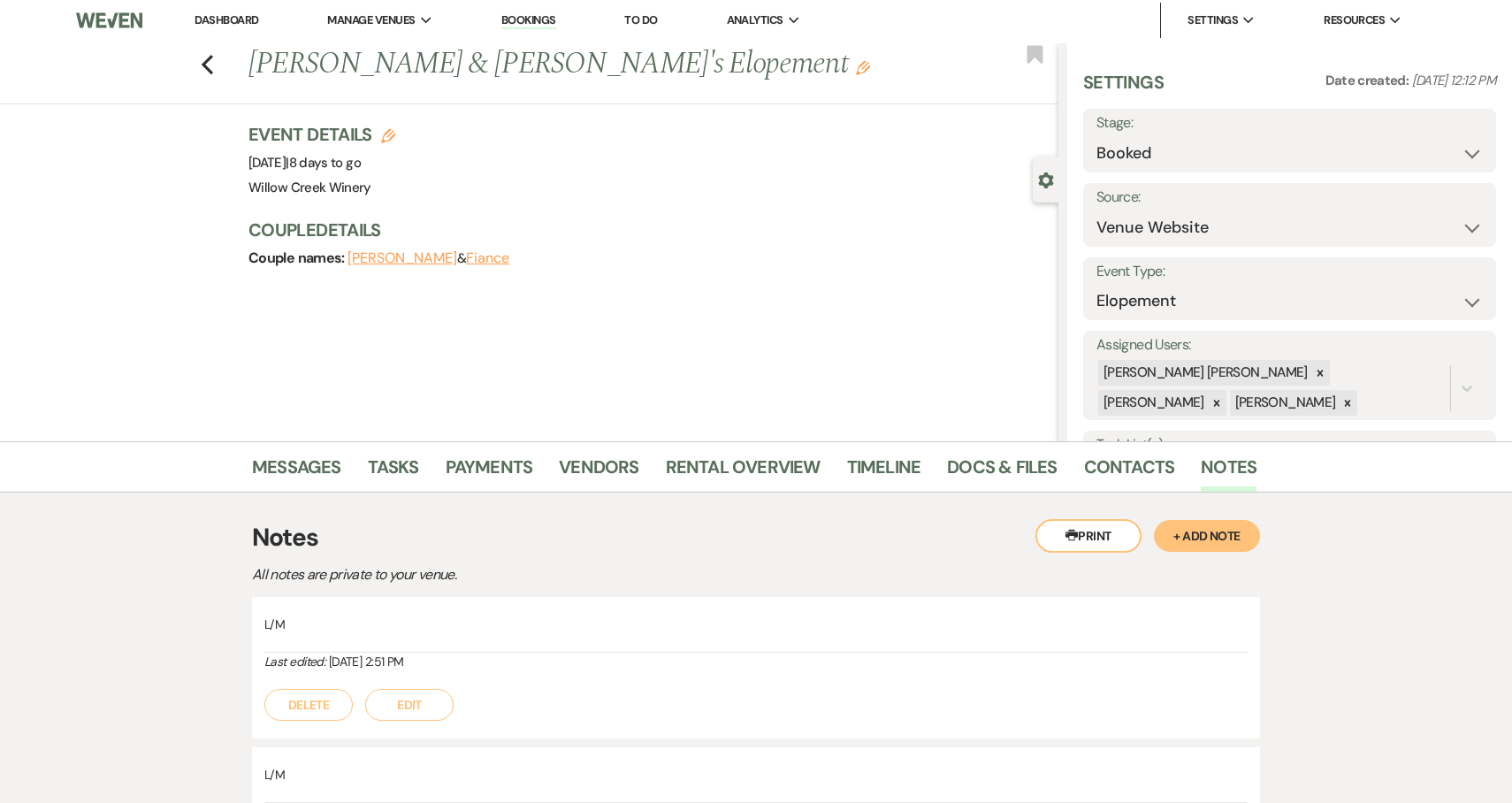
click at [1217, 534] on button "+ Add Note" at bounding box center [1207, 536] width 106 height 32
click at [406, 684] on p at bounding box center [756, 676] width 955 height 20
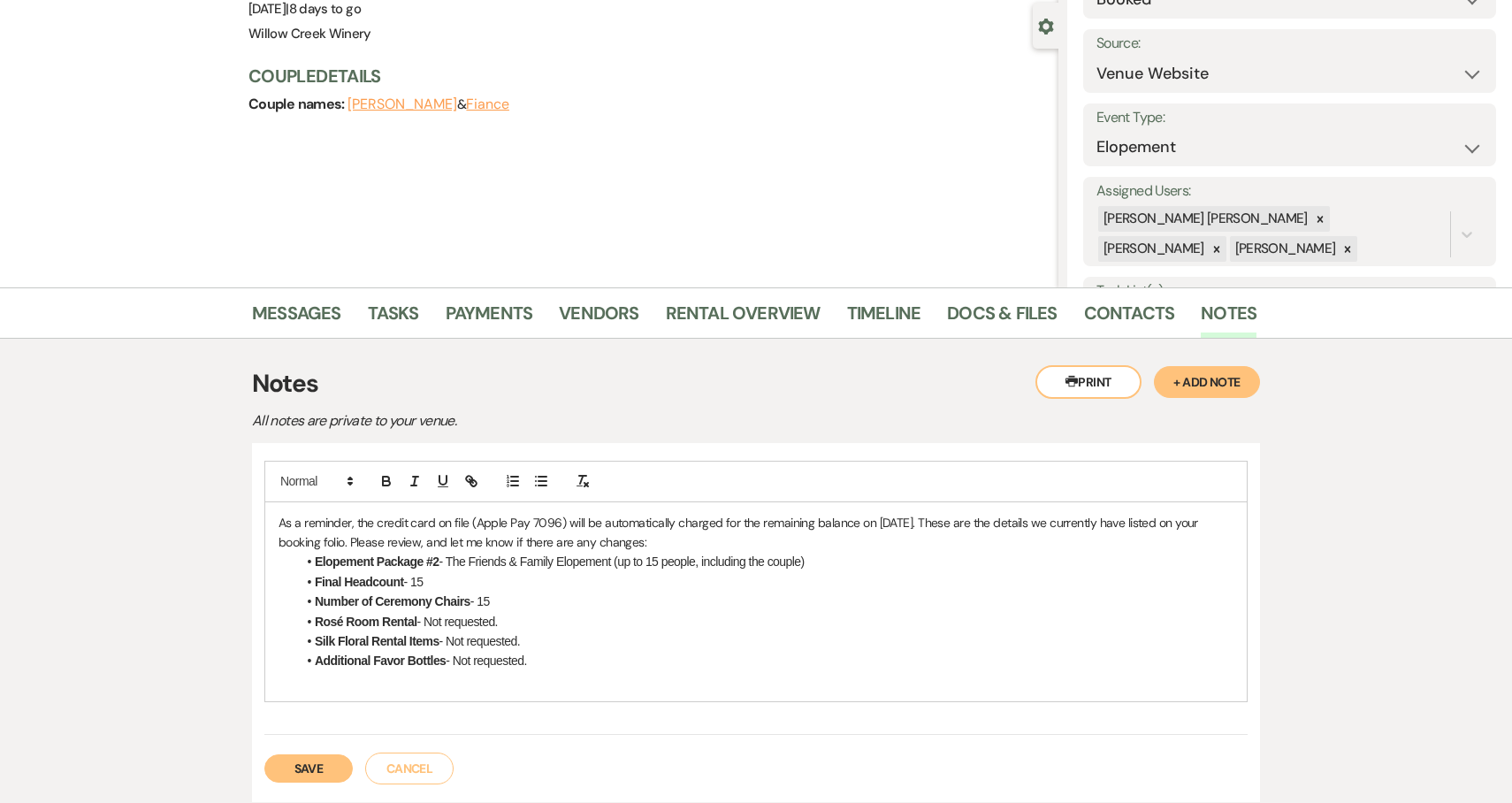
scroll to position [160, 0]
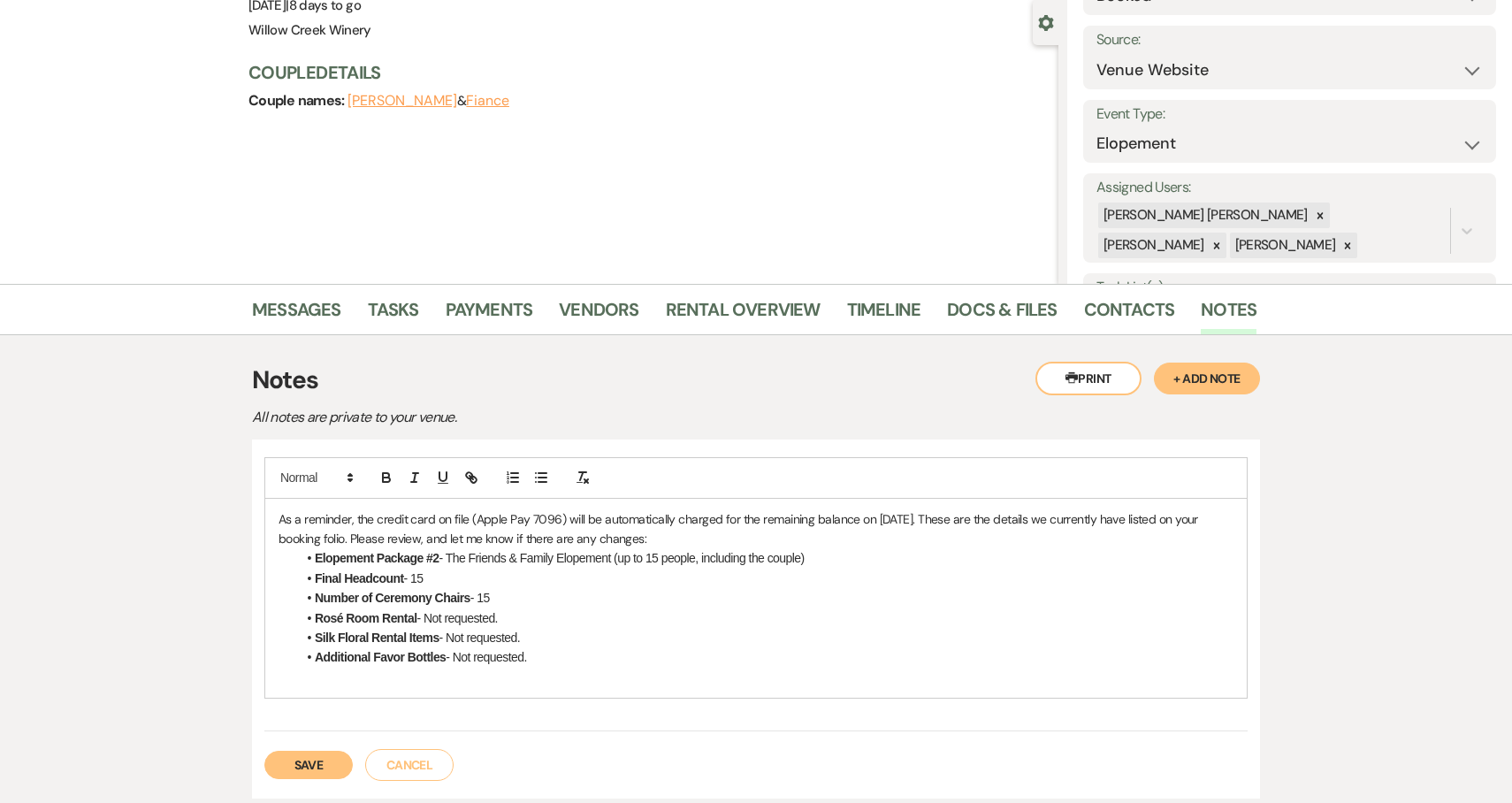
click at [420, 576] on span "- 15" at bounding box center [413, 578] width 20 height 14
click at [486, 595] on span "- 15" at bounding box center [480, 597] width 20 height 14
click at [424, 680] on p at bounding box center [756, 677] width 955 height 20
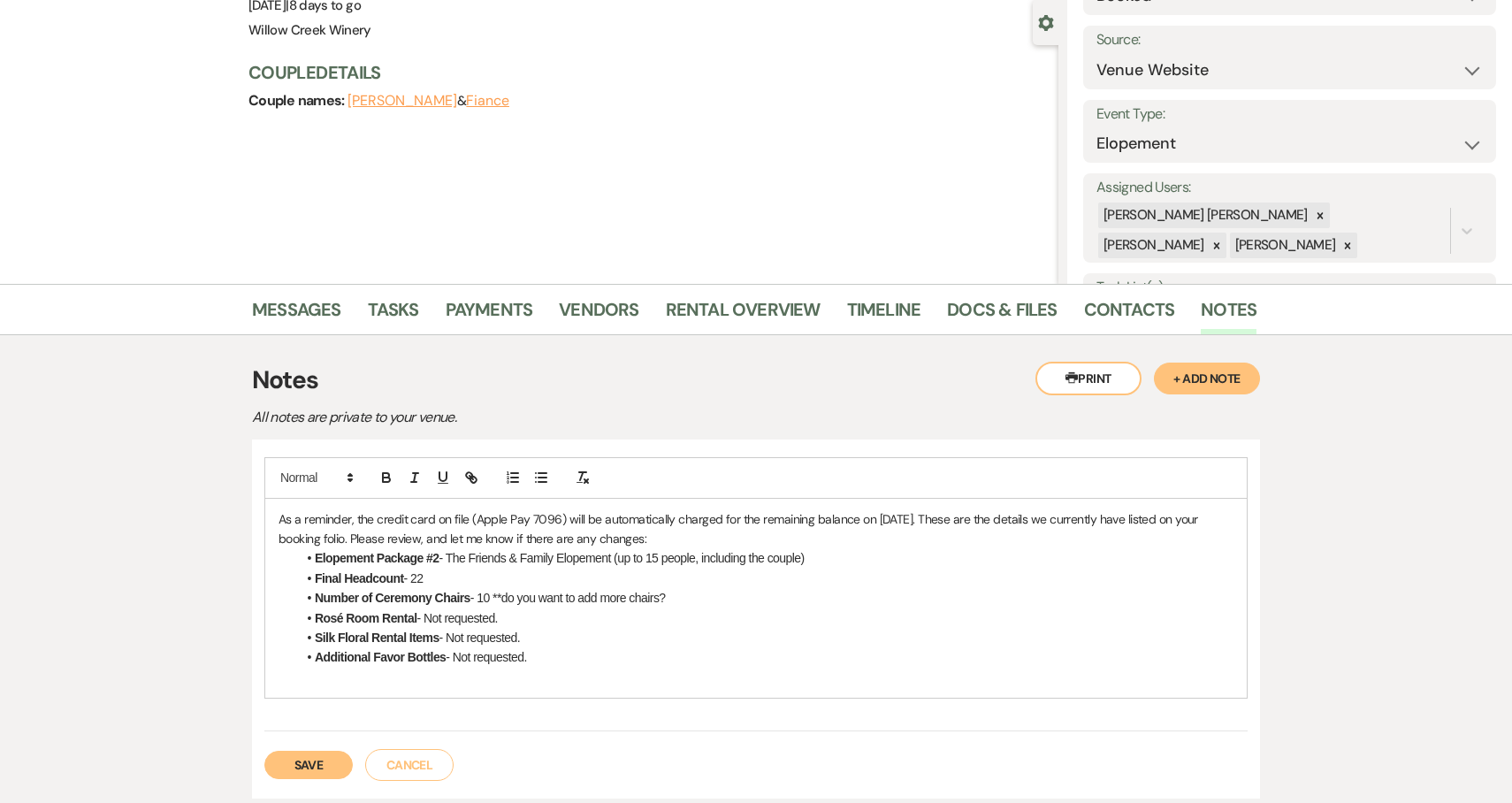
click at [275, 517] on div "As a reminder, the credit card on file (Apple Pay 7096) will be automatically c…" at bounding box center [755, 598] width 981 height 200
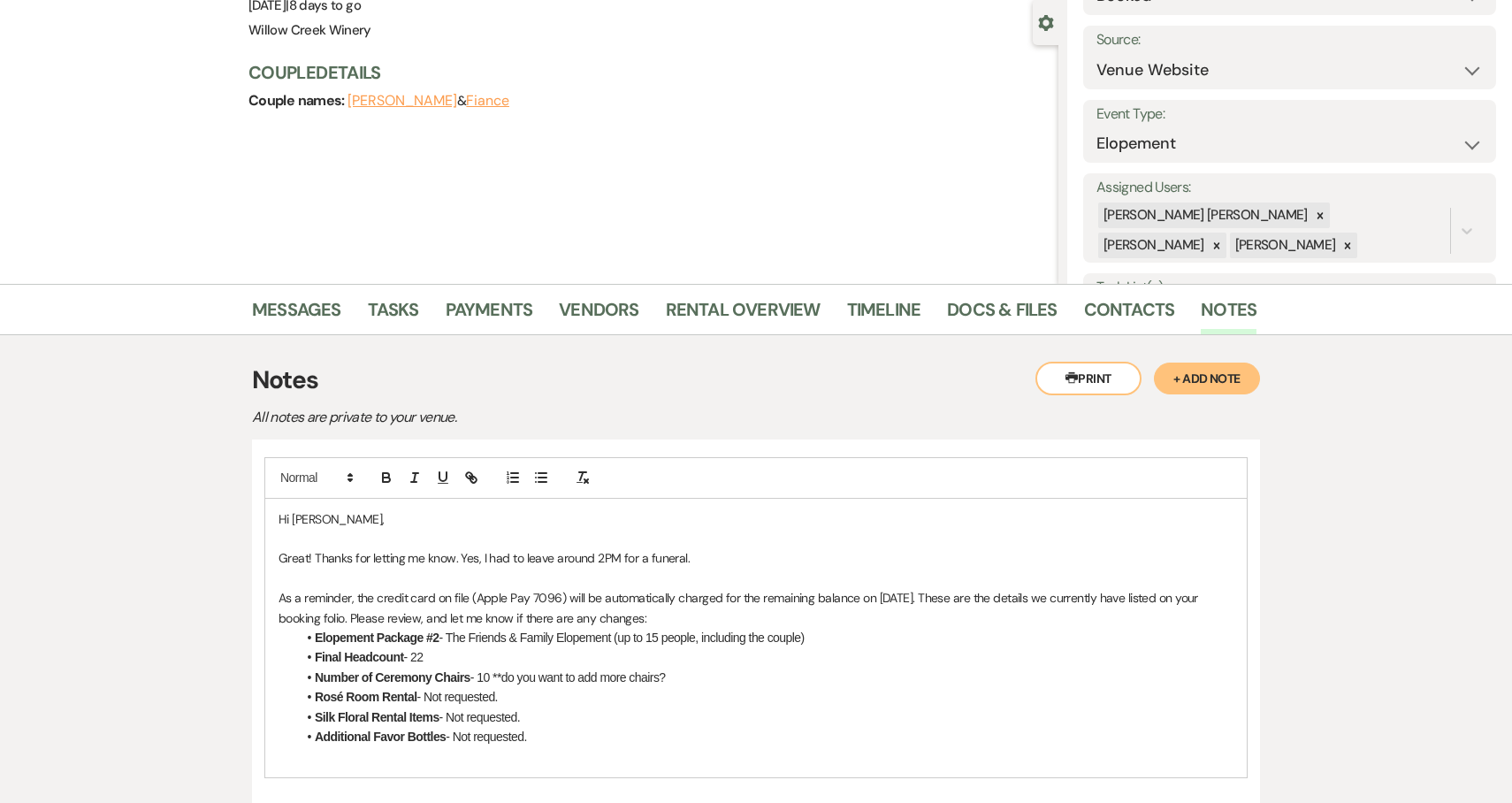
click at [695, 575] on p at bounding box center [756, 578] width 955 height 20
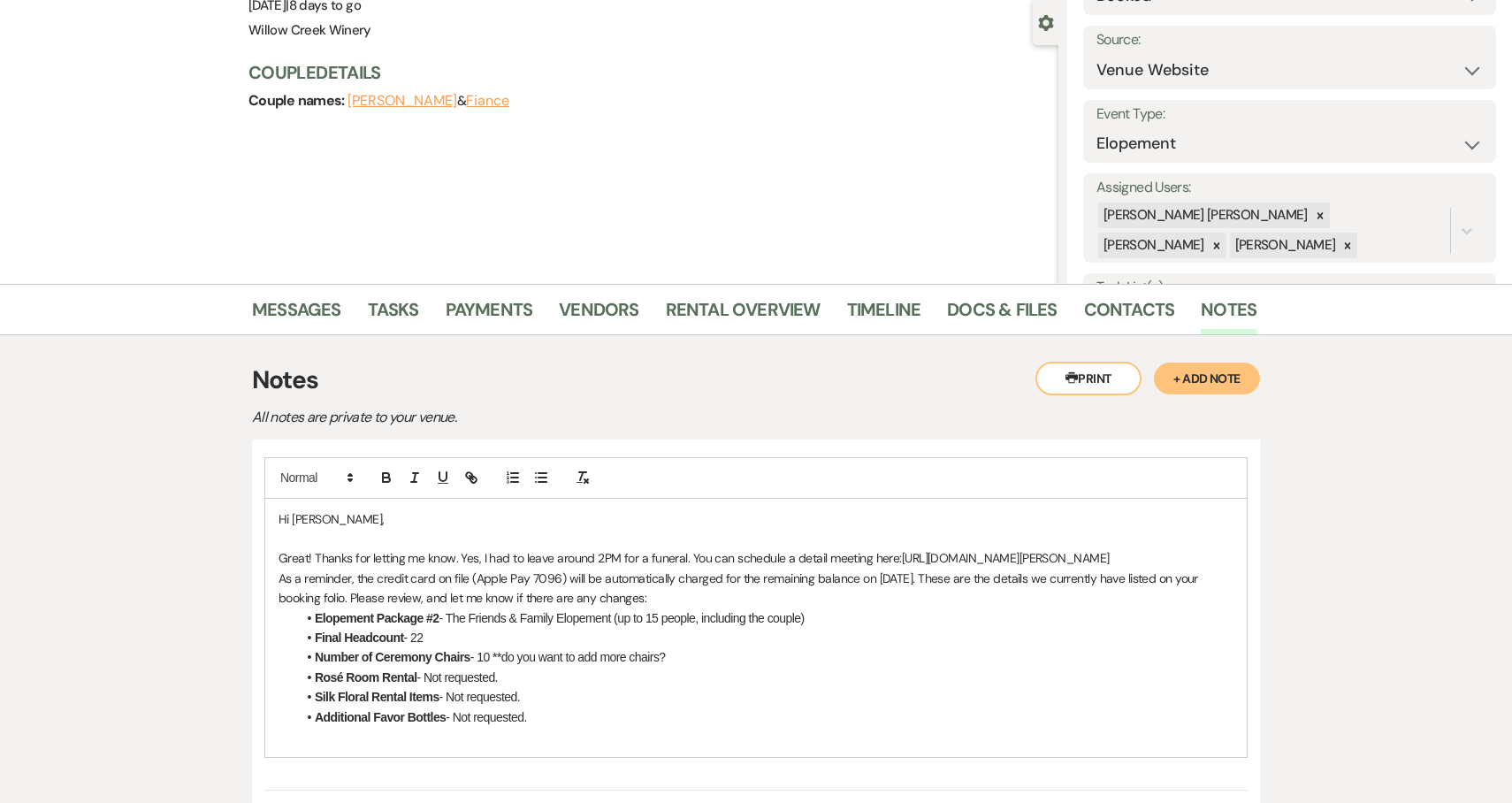
click at [689, 561] on span "Great! Thanks for letting me know. Yes, I had to leave around 2PM for a funeral…" at bounding box center [591, 558] width 624 height 16
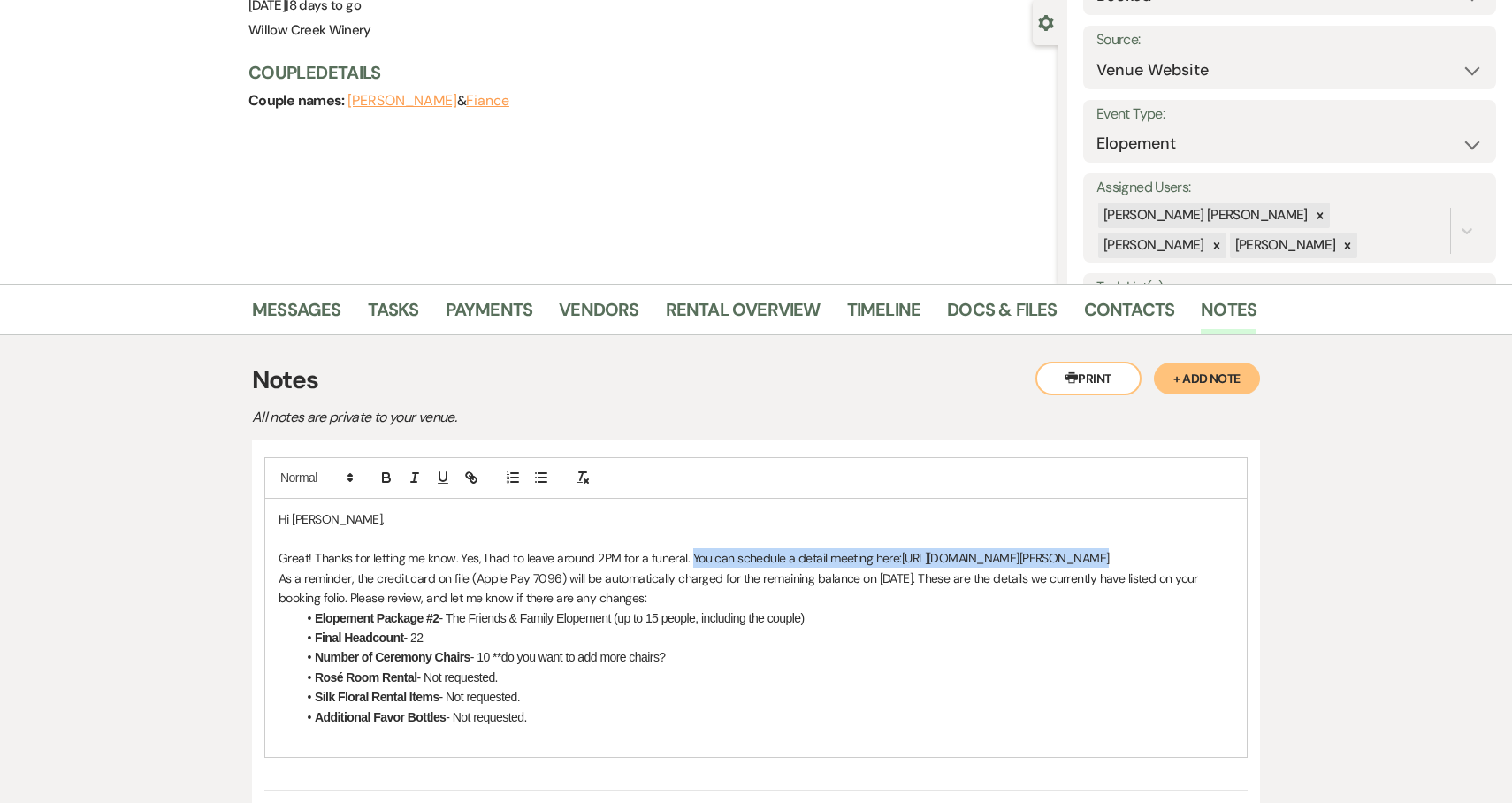
drag, startPoint x: 689, startPoint y: 561, endPoint x: 1183, endPoint y: 552, distance: 494.1
click at [1183, 552] on p "Great! Thanks for letting me know. Yes, I had to leave around 2PM for a funeral…" at bounding box center [756, 558] width 955 height 20
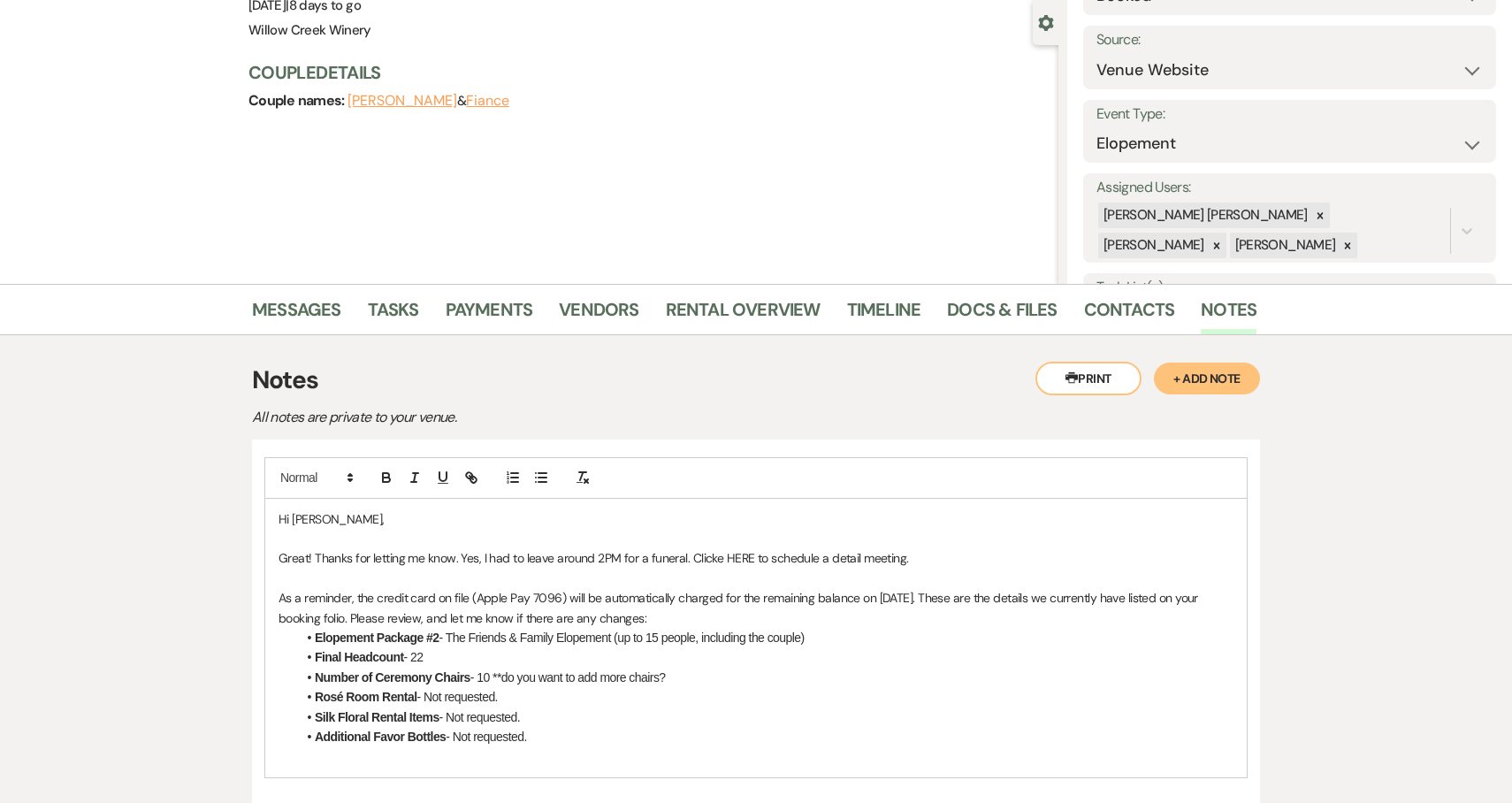
click at [716, 559] on span "Great! Thanks for letting me know. Yes, I had to leave around 2PM for a funeral…" at bounding box center [594, 558] width 630 height 16
click at [729, 555] on span "Great! Thanks for letting me know. Yes, I had to leave around 2PM for a funeral…" at bounding box center [591, 558] width 625 height 16
click at [471, 478] on icon "button" at bounding box center [473, 479] width 7 height 7
paste input "[URL][DOMAIN_NAME][PERSON_NAME]"
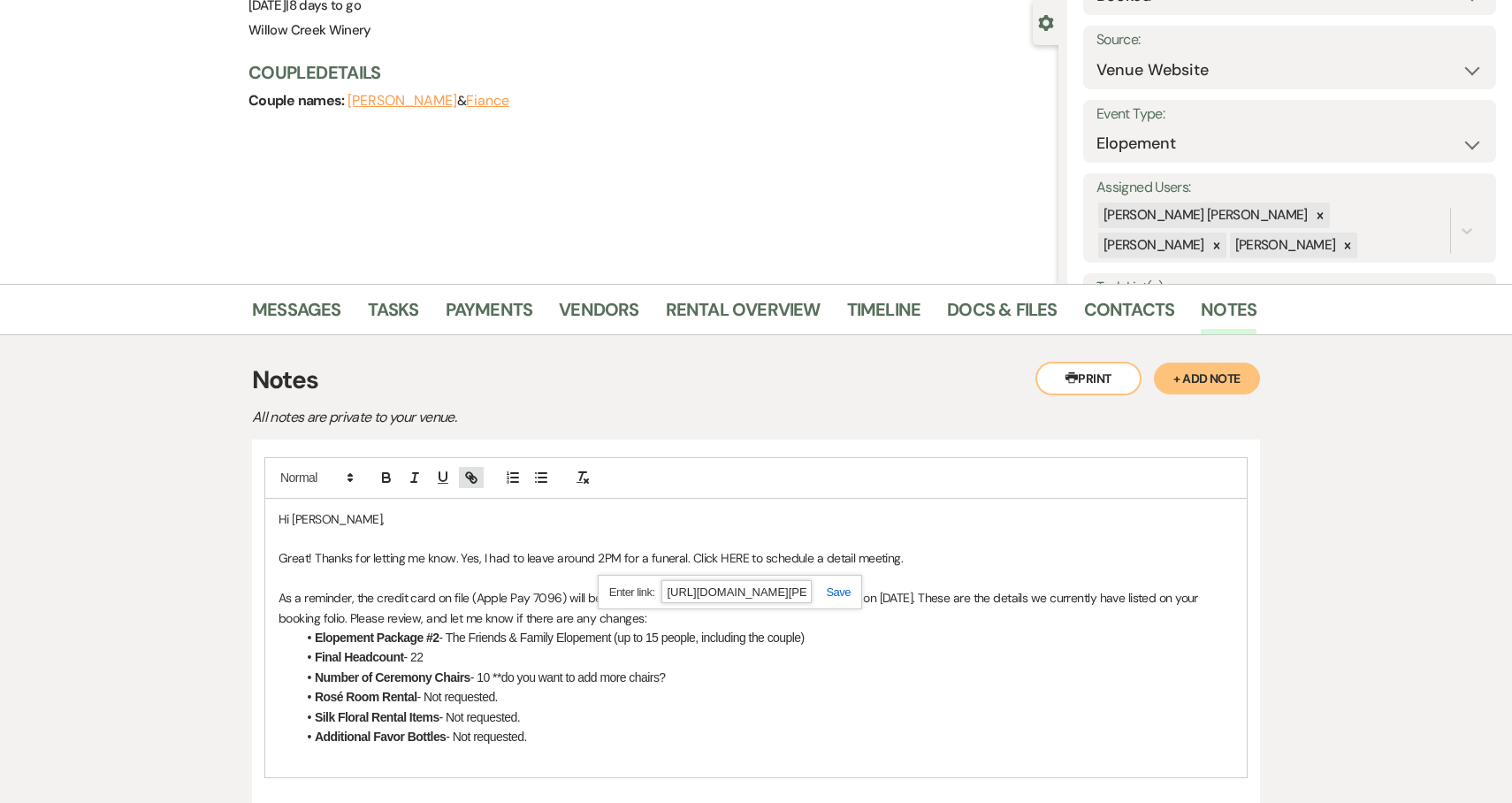
scroll to position [0, 102]
type input "[URL][DOMAIN_NAME][PERSON_NAME]"
click at [841, 594] on link at bounding box center [830, 592] width 38 height 13
click at [386, 477] on icon "button" at bounding box center [387, 479] width 8 height 5
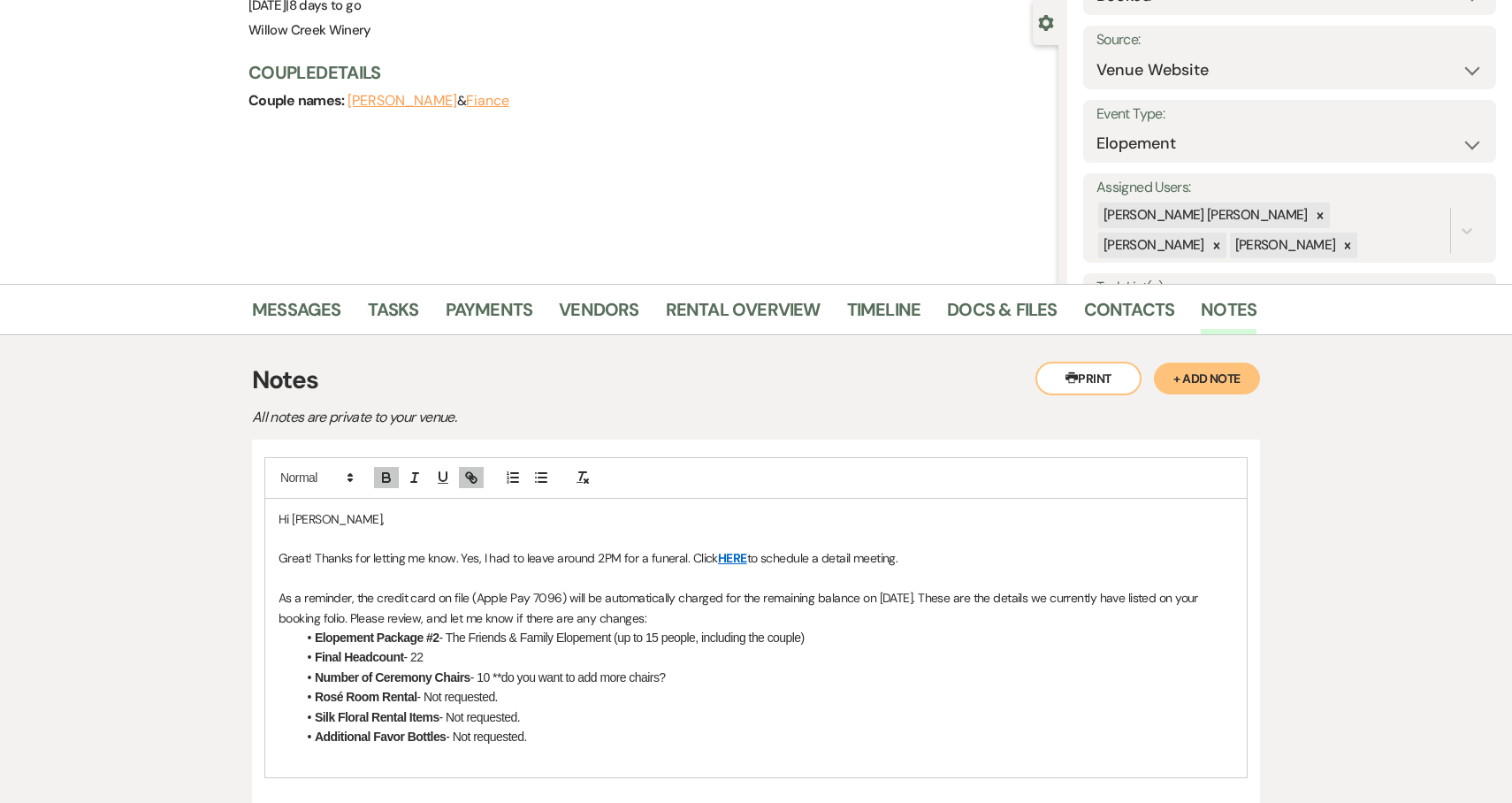
click at [511, 638] on span "- The Friends & Family Elopement (up to 15 people, including the couple)" at bounding box center [622, 637] width 365 height 14
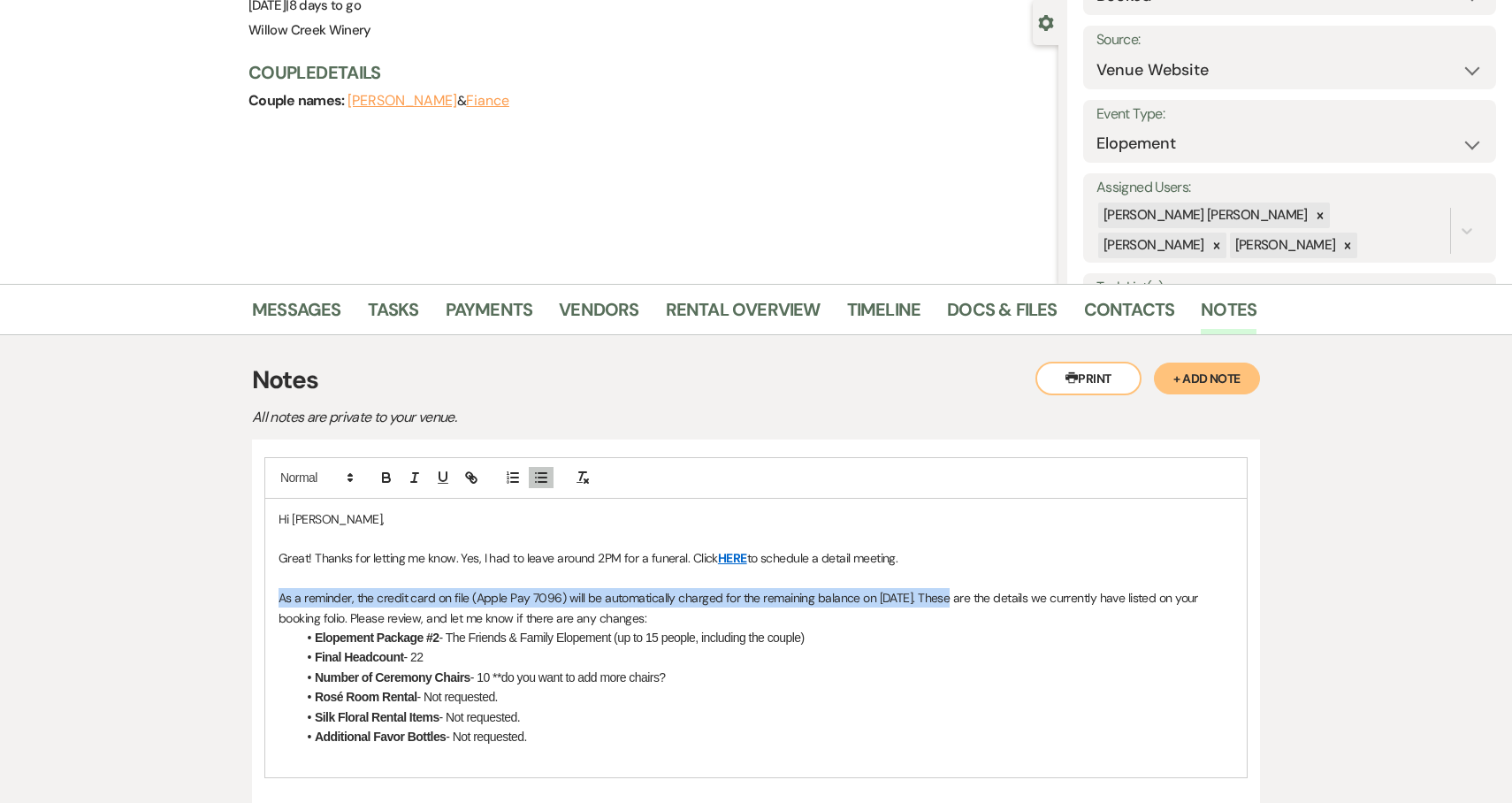
drag, startPoint x: 946, startPoint y: 599, endPoint x: 200, endPoint y: 605, distance: 746.0
click at [201, 605] on div "Messages Tasks Payments Vendors Rental Overview Timeline Docs & Files Contacts …" at bounding box center [756, 744] width 1512 height 921
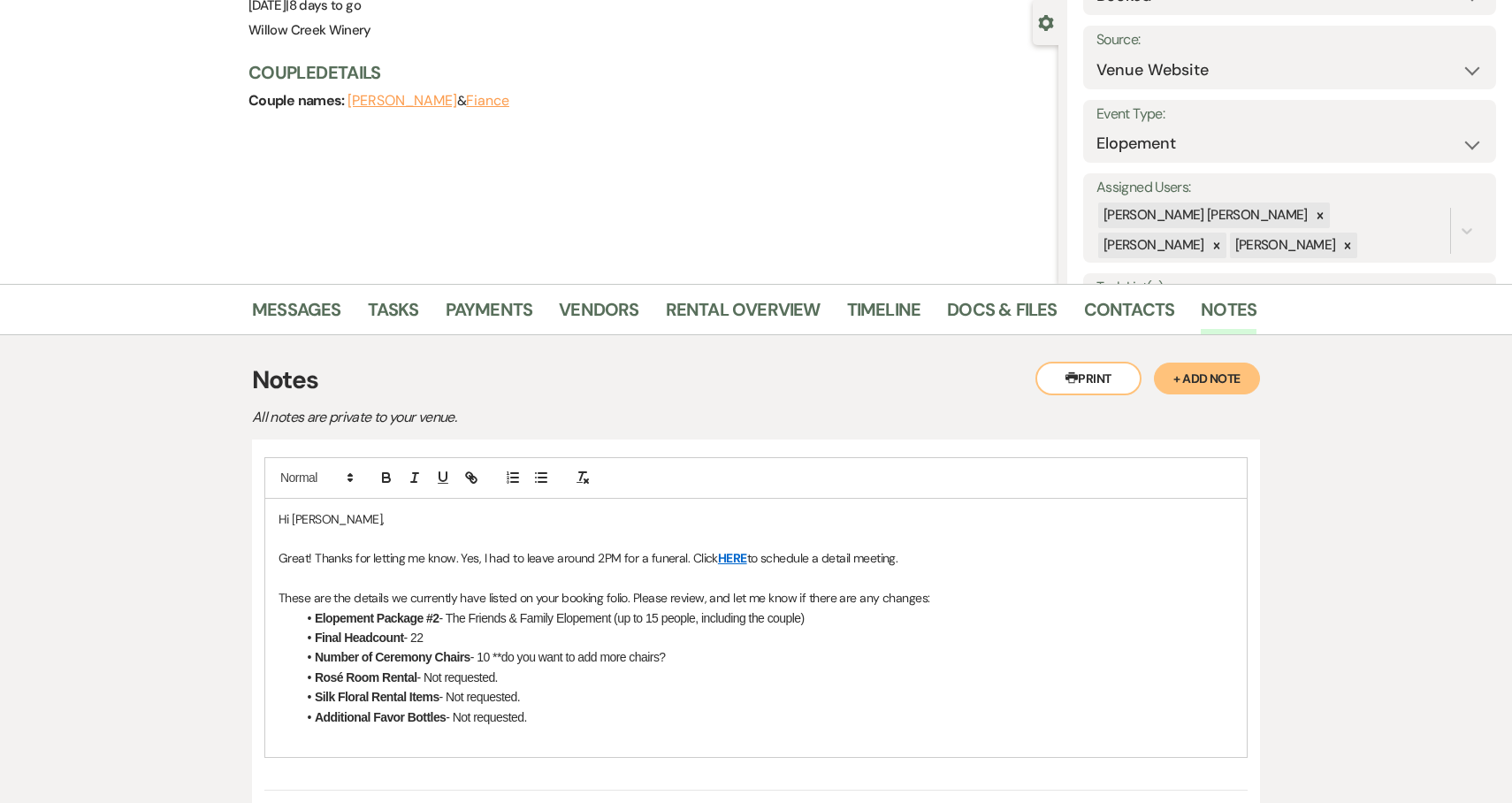
click at [608, 741] on p at bounding box center [756, 736] width 955 height 20
click at [501, 656] on span "- 10 **do you want to add more chairs?" at bounding box center [568, 656] width 195 height 14
click at [497, 656] on span "- 10 **do you want to add more chairs?" at bounding box center [568, 656] width 195 height 14
click at [501, 656] on span "- 10 **do you want to add more chairs?" at bounding box center [568, 656] width 195 height 14
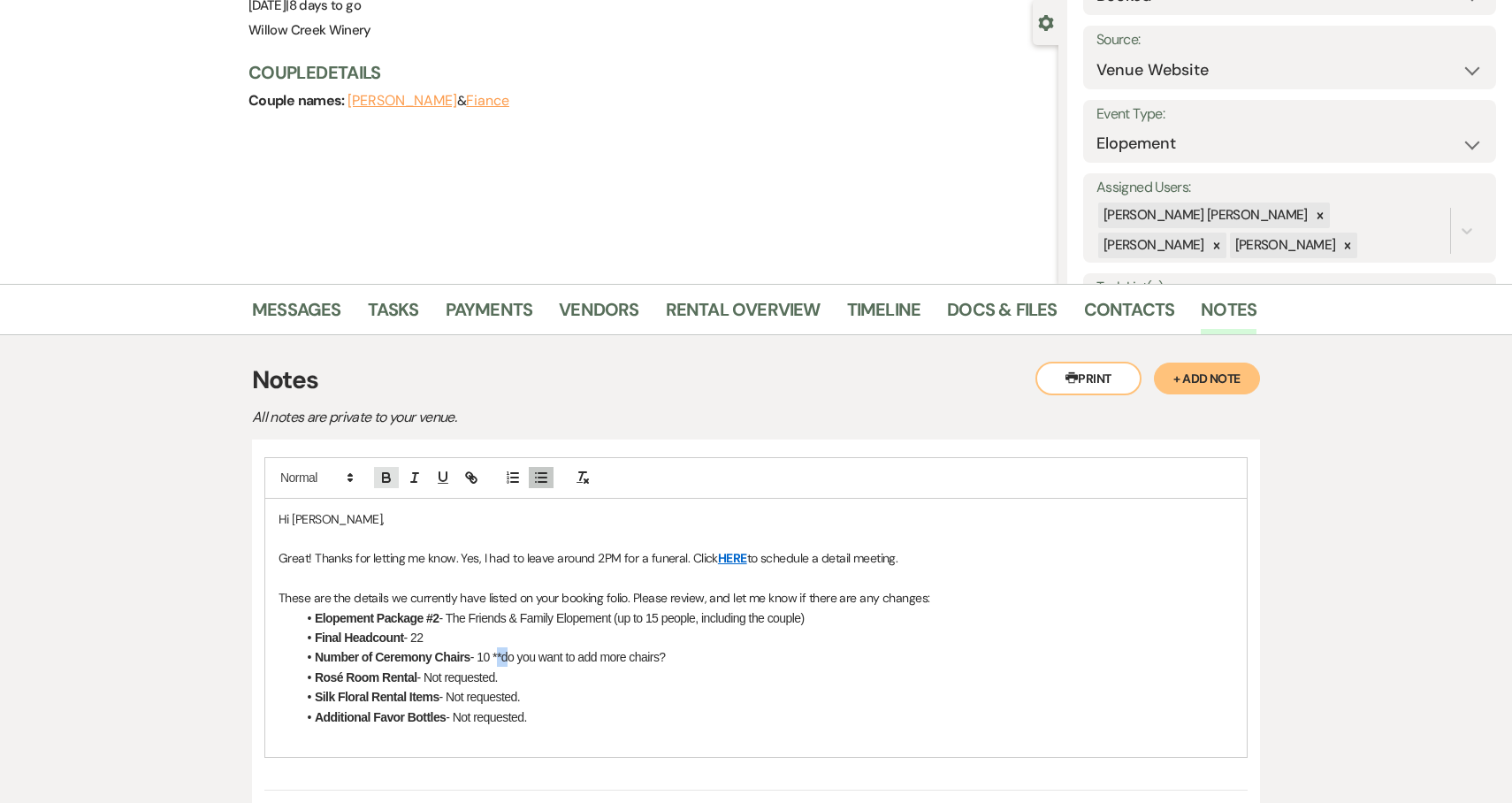
click at [384, 473] on icon "button" at bounding box center [386, 475] width 7 height 5
click at [423, 749] on div "Hi [PERSON_NAME], Great! Thanks for letting me know. Yes, I had to leave around…" at bounding box center [755, 628] width 981 height 259
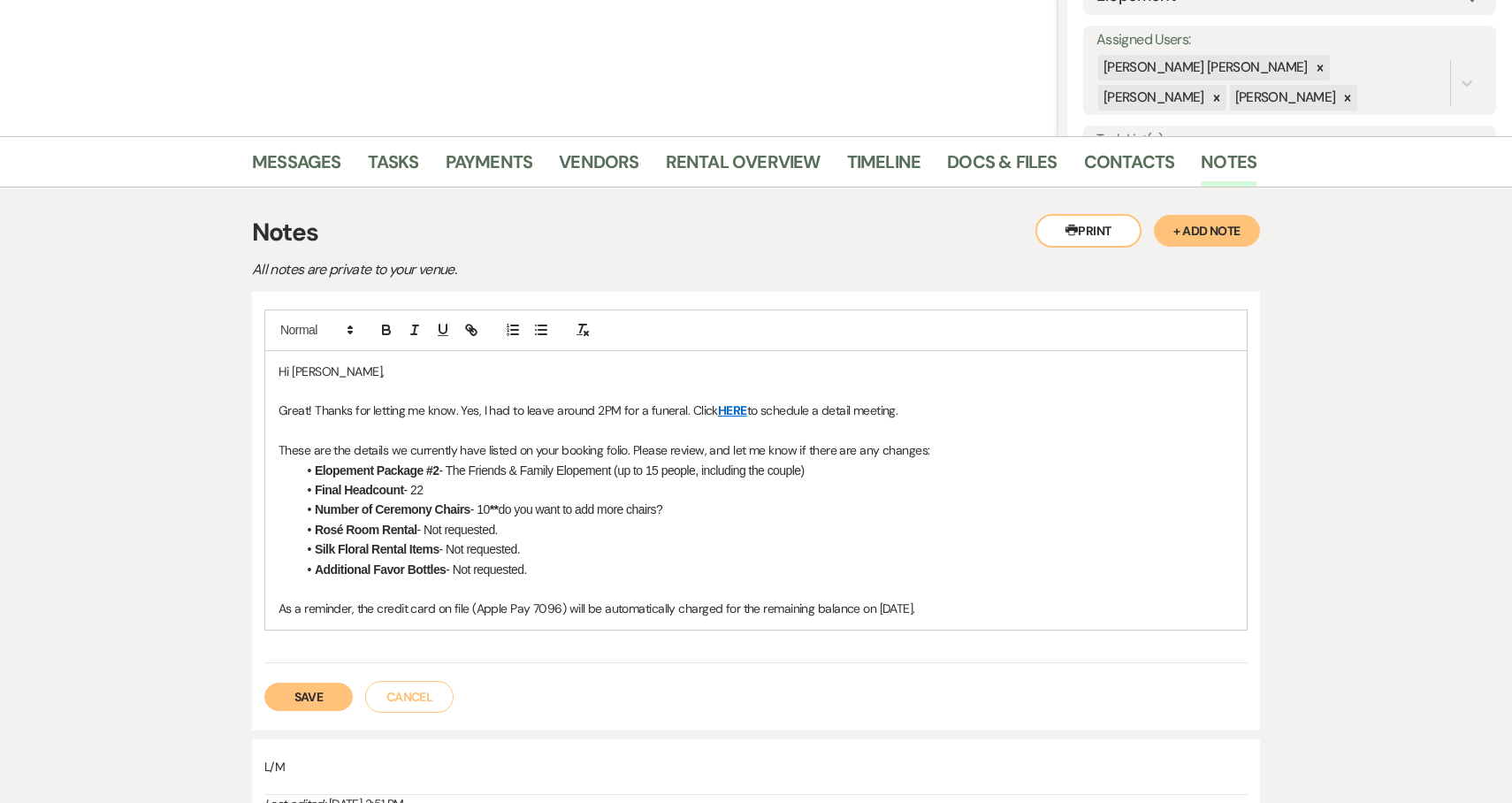
scroll to position [311, 0]
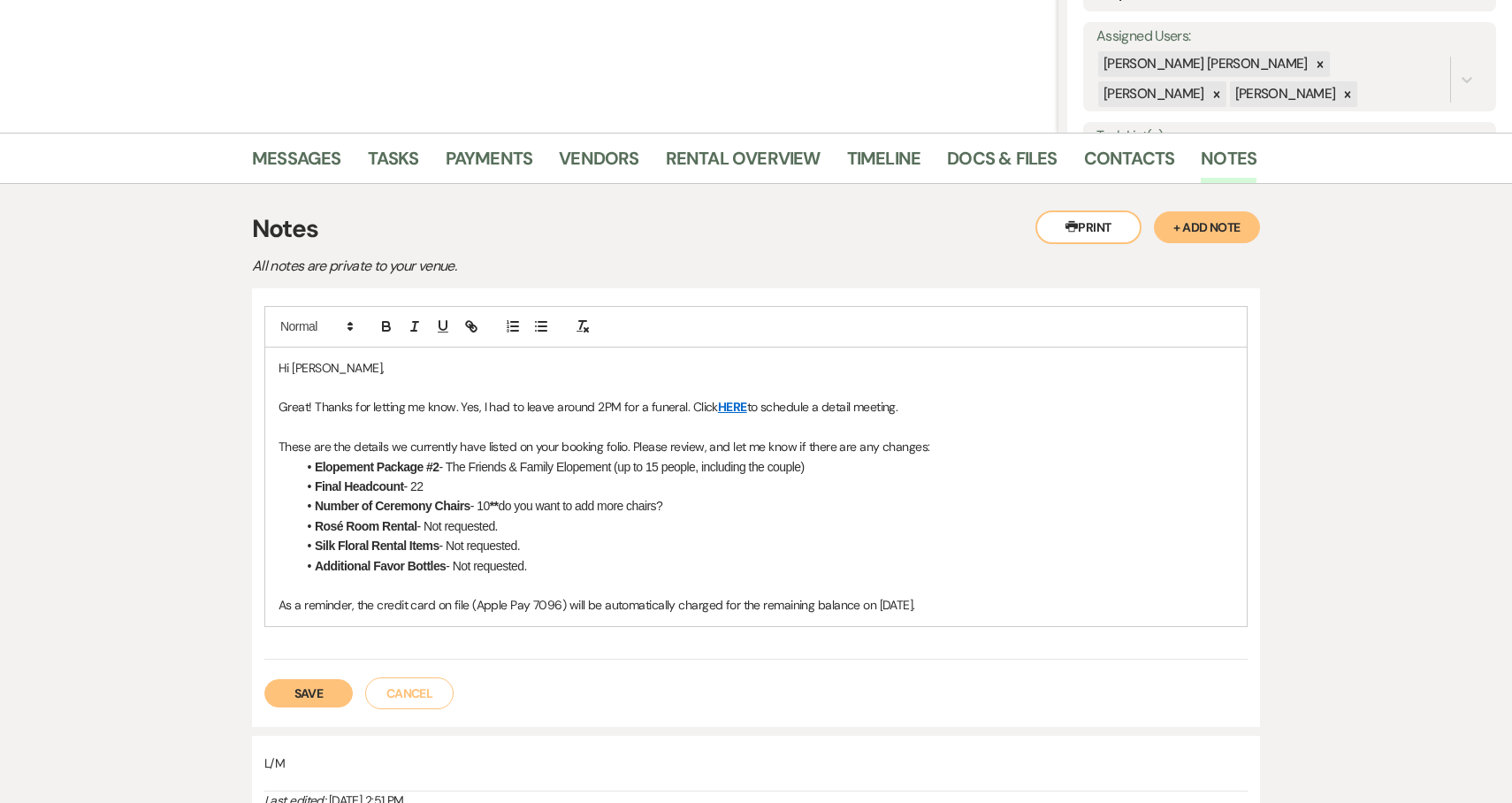
click at [279, 608] on p "As a reminder, the credit card on file (Apple Pay 7096) will be automatically c…" at bounding box center [756, 605] width 955 height 20
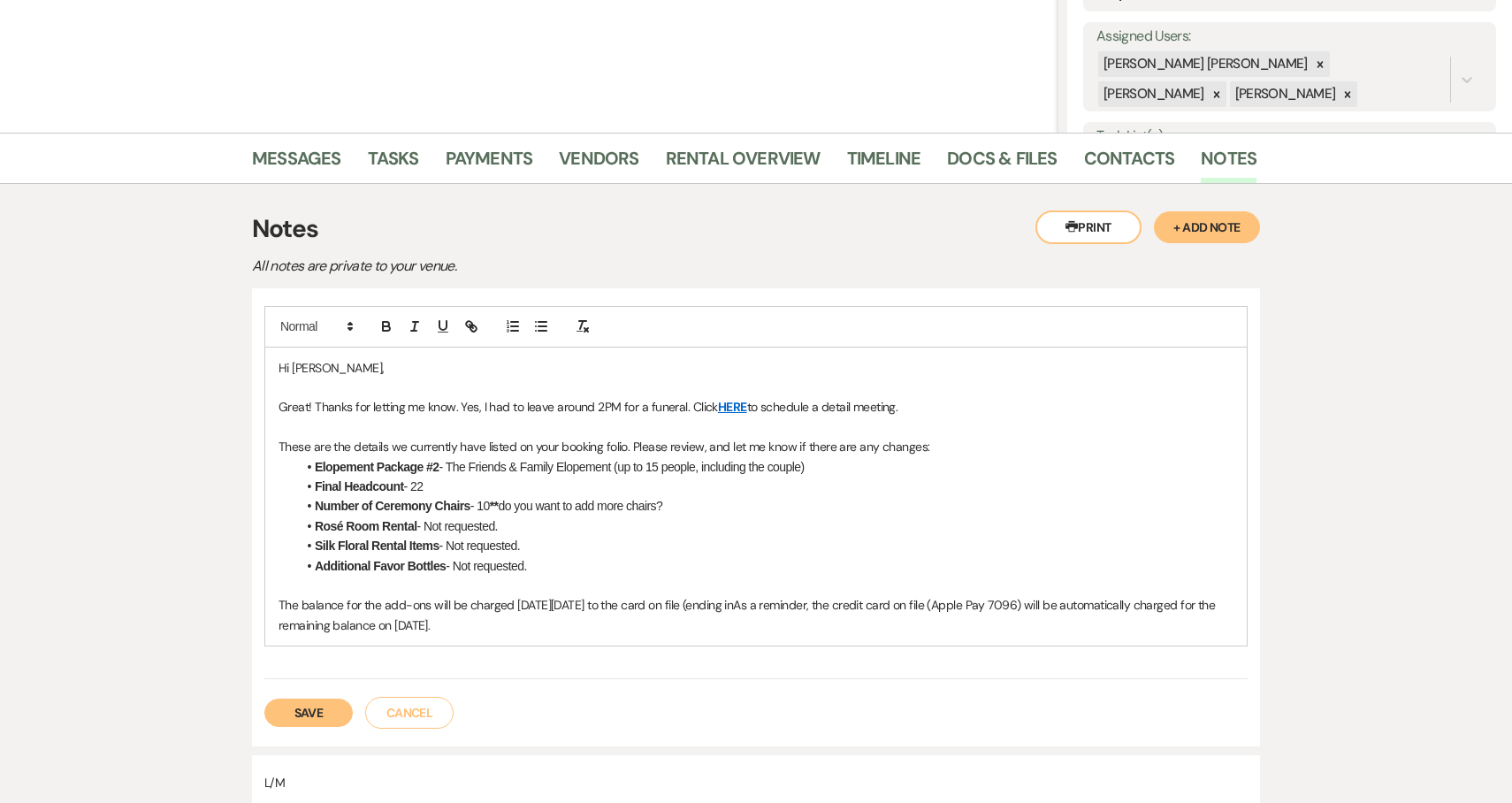
drag, startPoint x: 704, startPoint y: 607, endPoint x: 744, endPoint y: 641, distance: 52.5
click at [744, 641] on div "Hi [PERSON_NAME], Great! Thanks for letting me know. Yes, I had to leave around…" at bounding box center [755, 496] width 981 height 298
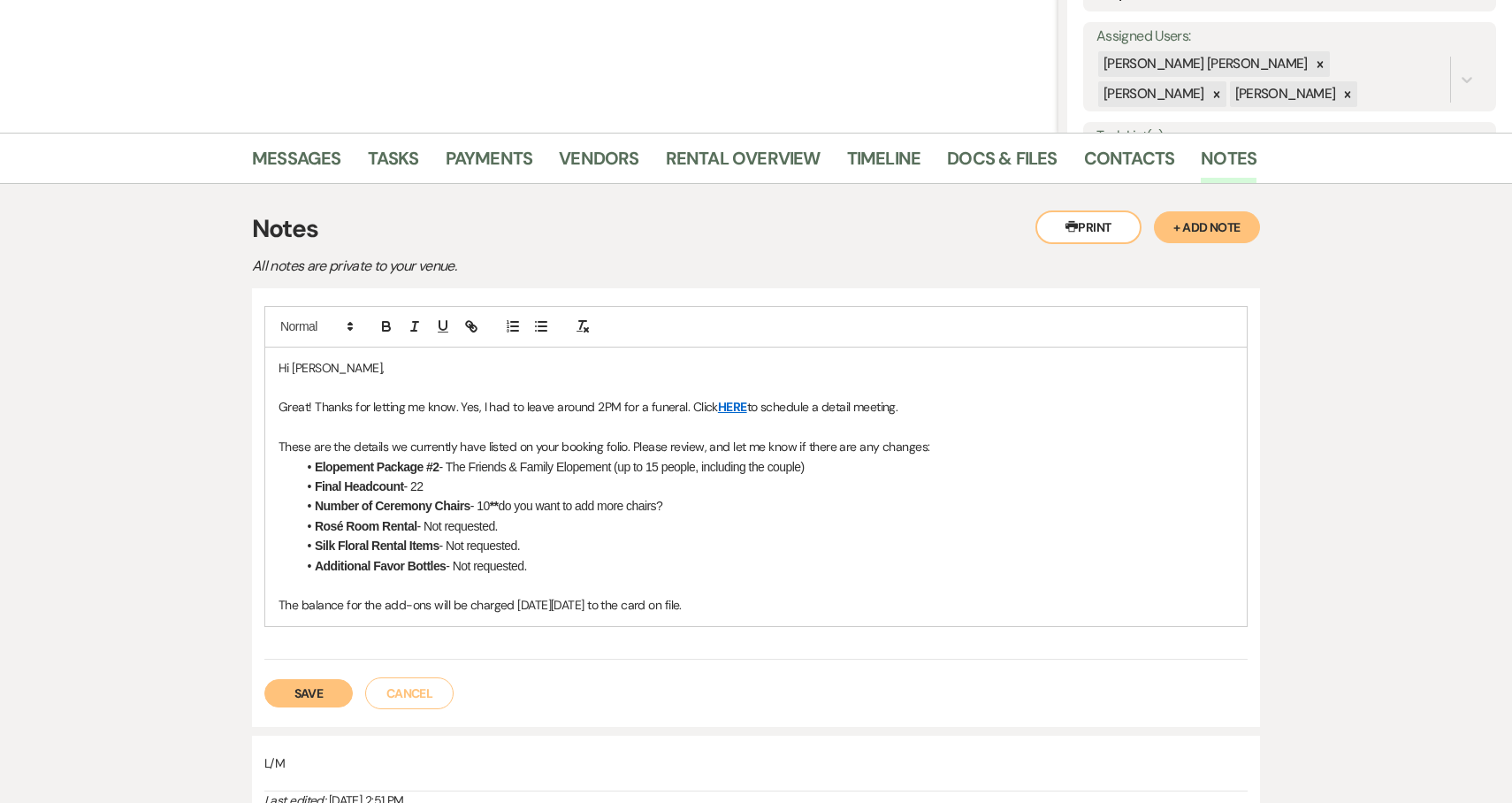
drag, startPoint x: 715, startPoint y: 609, endPoint x: 254, endPoint y: 604, distance: 461.0
click at [255, 603] on div "Hi [PERSON_NAME], Great! Thanks for letting me know. Yes, I had to leave around…" at bounding box center [755, 507] width 1008 height 439
click at [630, 445] on p "These are the details we currently have listed on your booking folio. Please re…" at bounding box center [756, 446] width 955 height 20
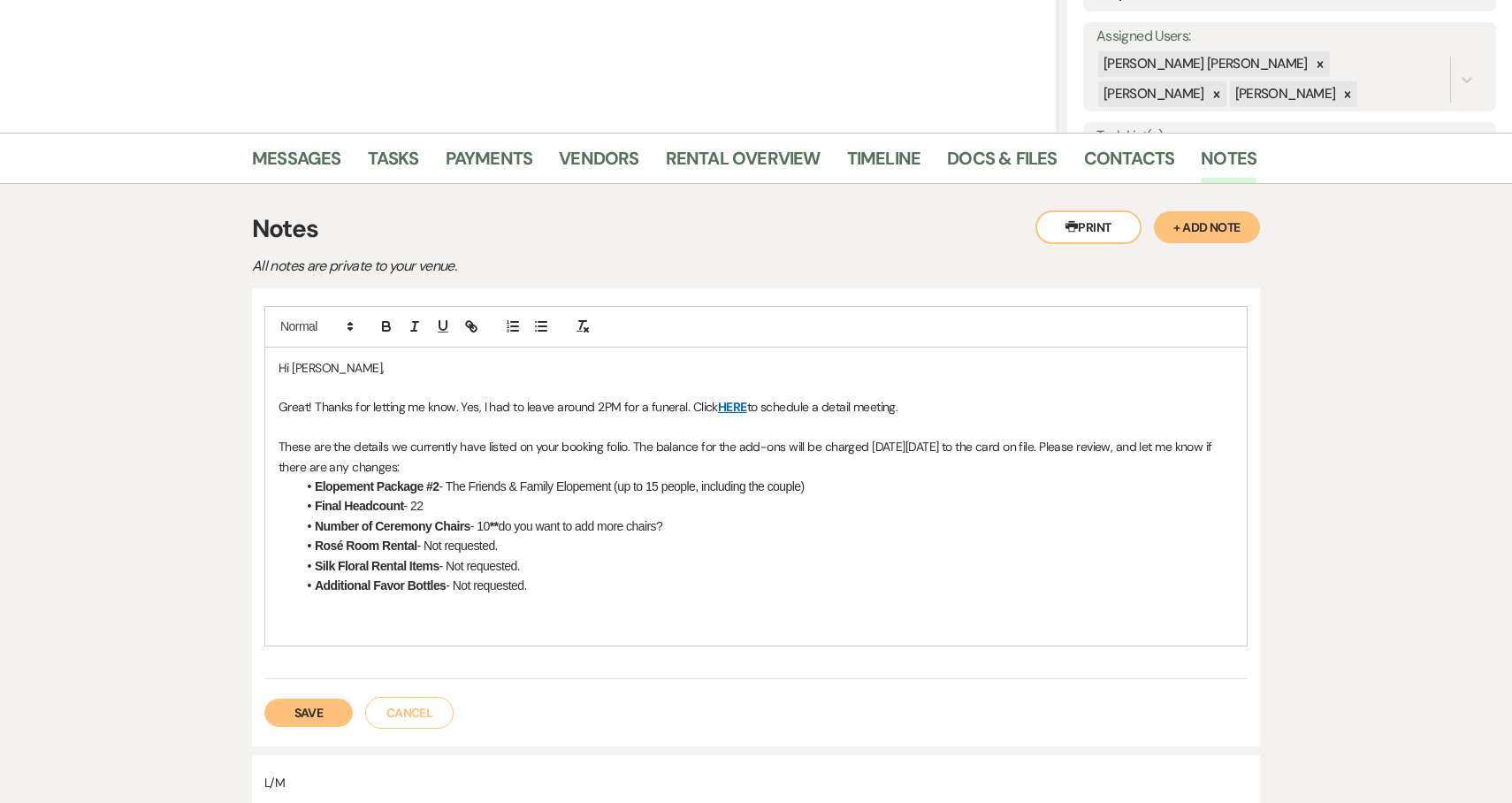
click at [491, 625] on p at bounding box center [756, 625] width 955 height 20
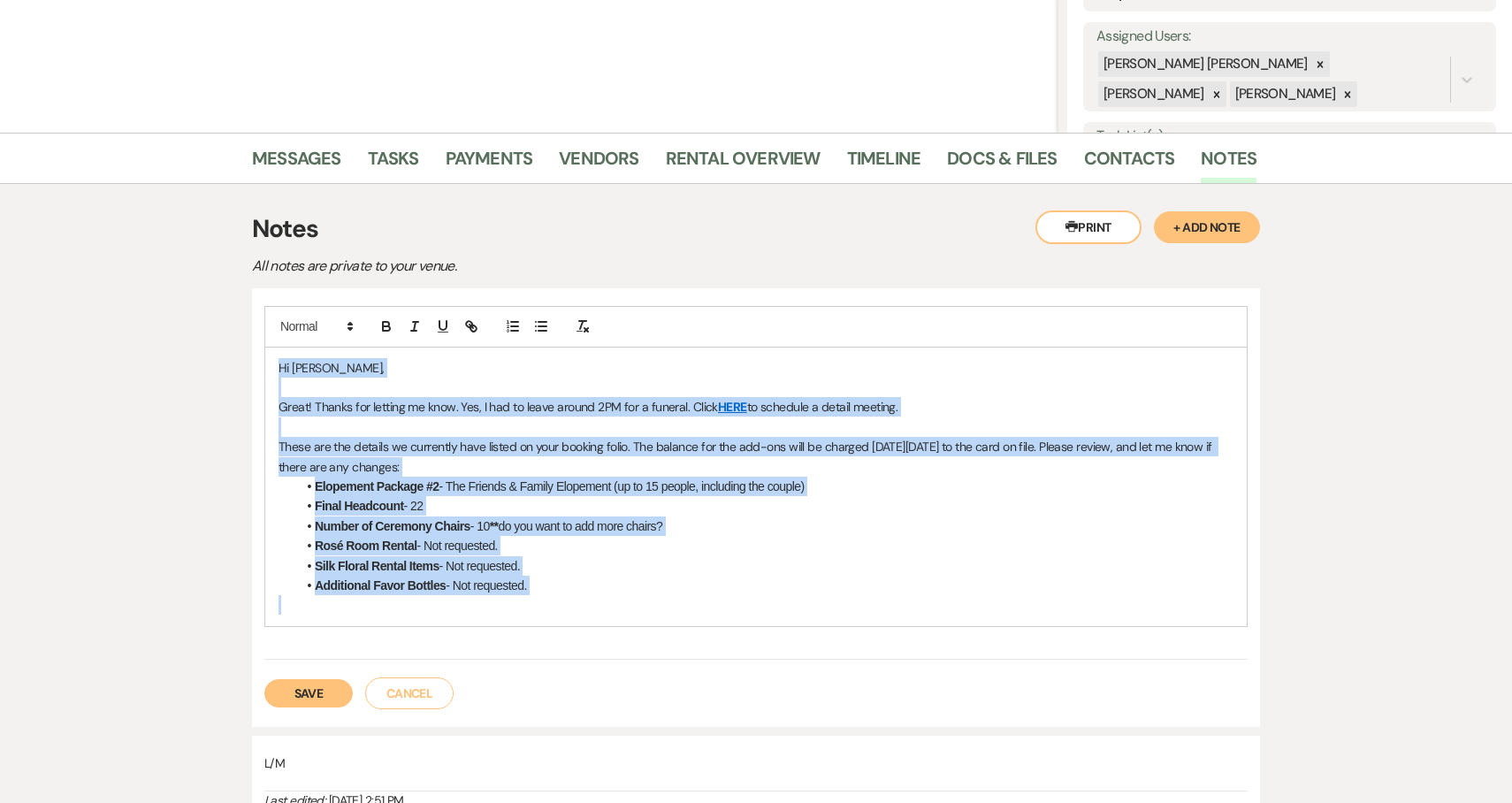
drag, startPoint x: 512, startPoint y: 613, endPoint x: 205, endPoint y: 324, distance: 421.6
click at [205, 324] on div "Messages Tasks Payments Vendors Rental Overview Timeline Docs & Files Contacts …" at bounding box center [756, 593] width 1512 height 921
copy div "Hi [PERSON_NAME], Great! Thanks for letting me know. Yes, I had to leave around…"
click at [297, 691] on button "Save" at bounding box center [308, 693] width 88 height 28
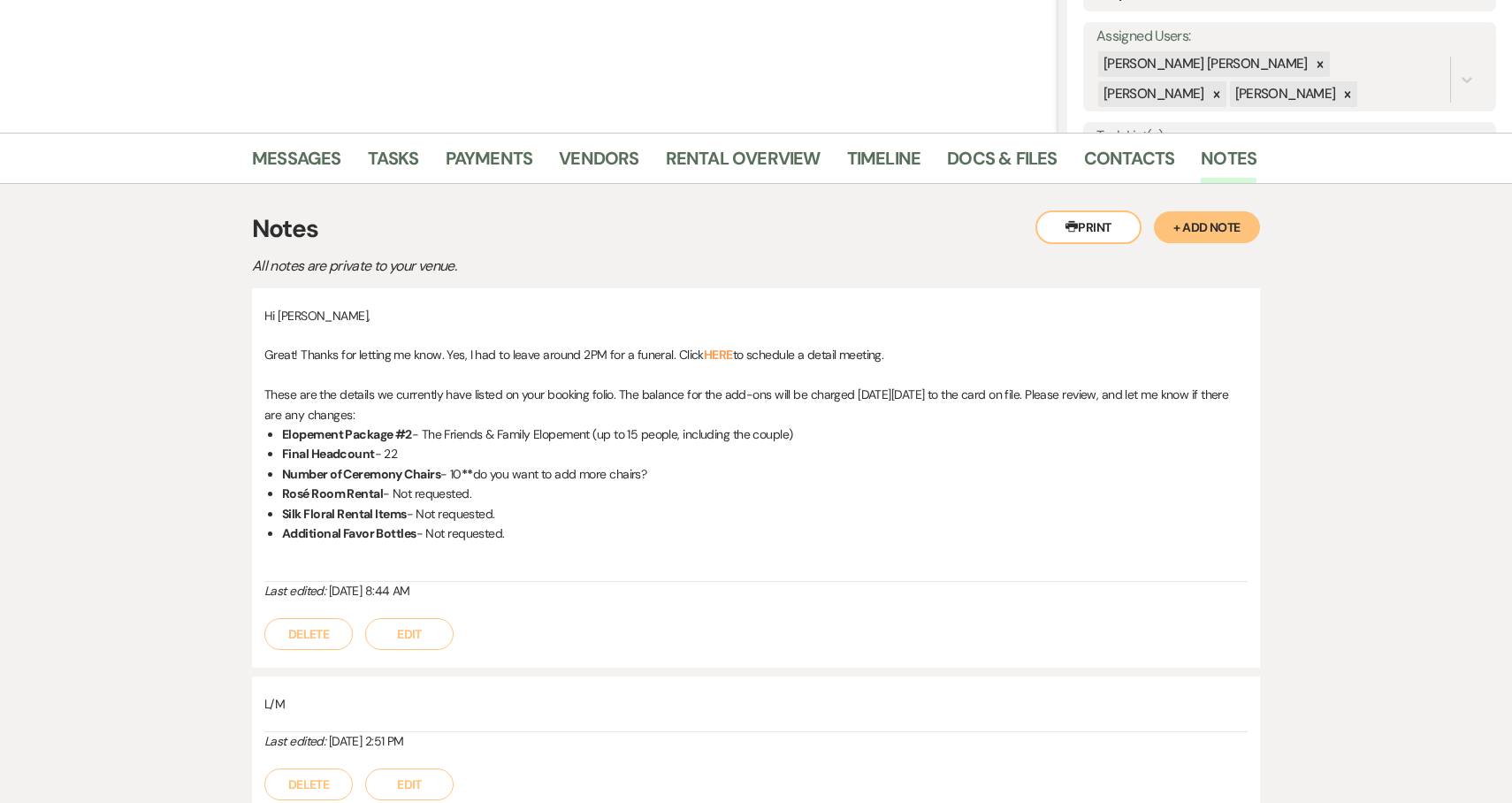
scroll to position [281, 0]
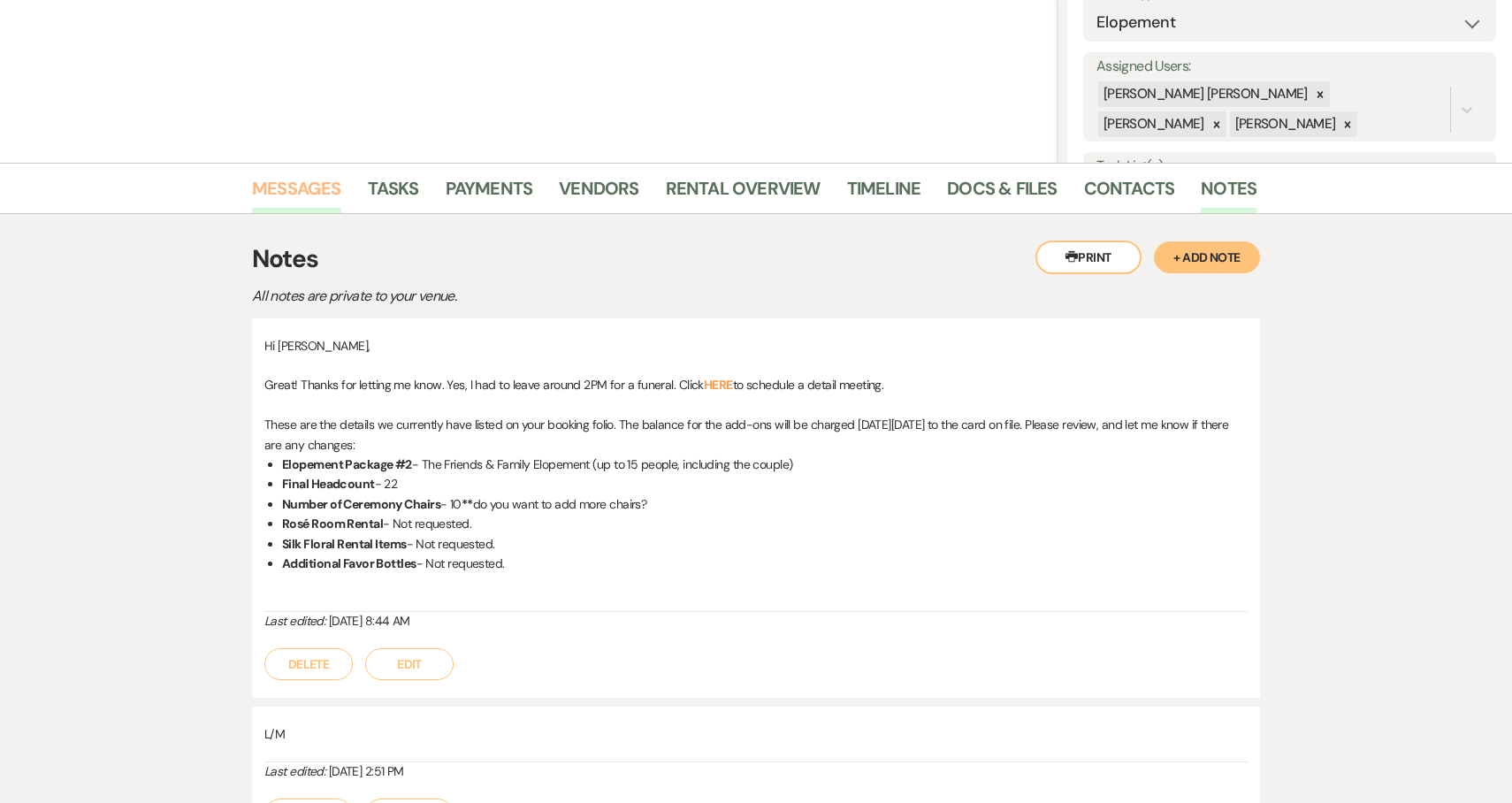
click at [303, 188] on link "Messages" at bounding box center [296, 193] width 89 height 39
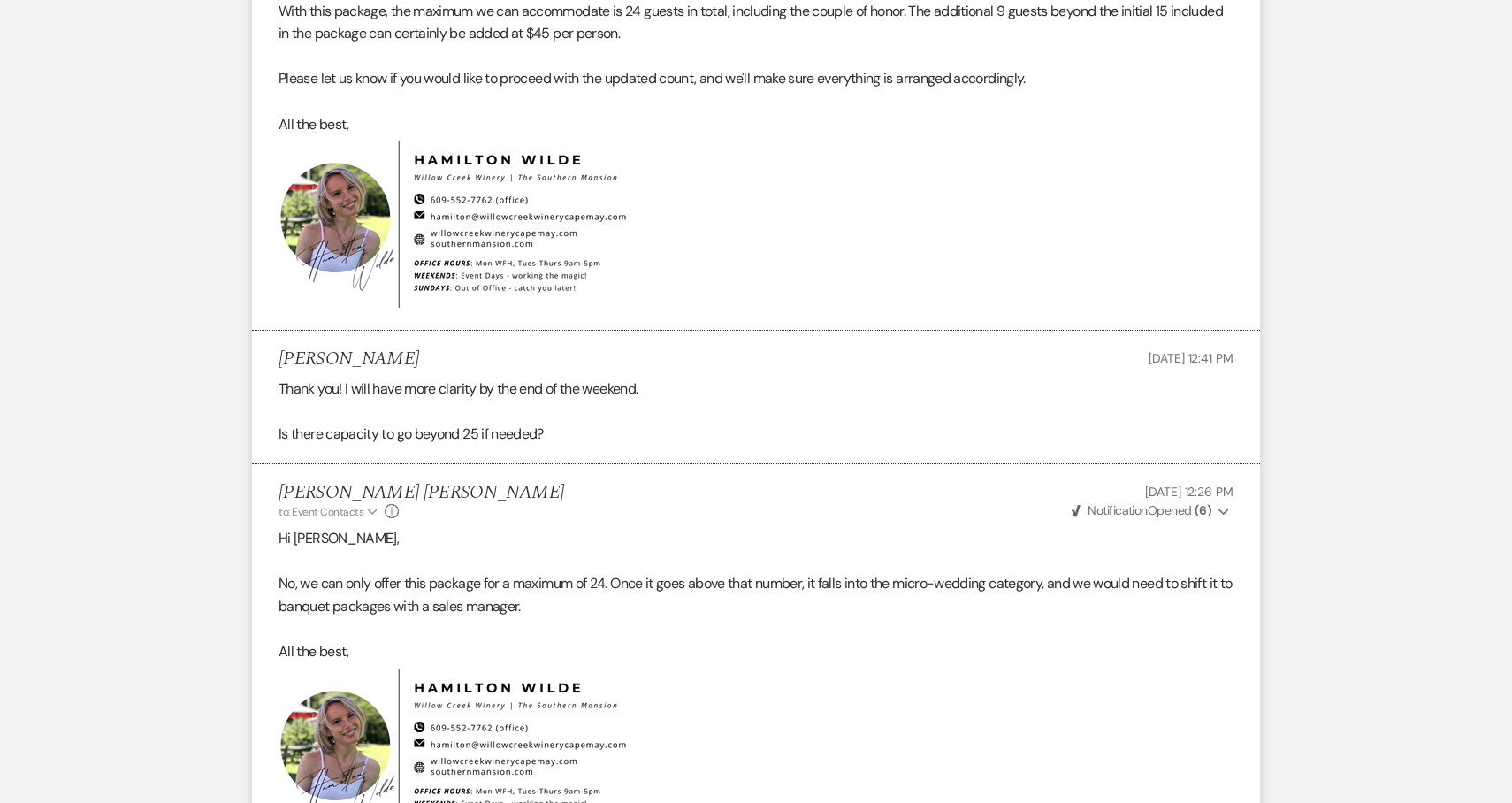
scroll to position [3319, 0]
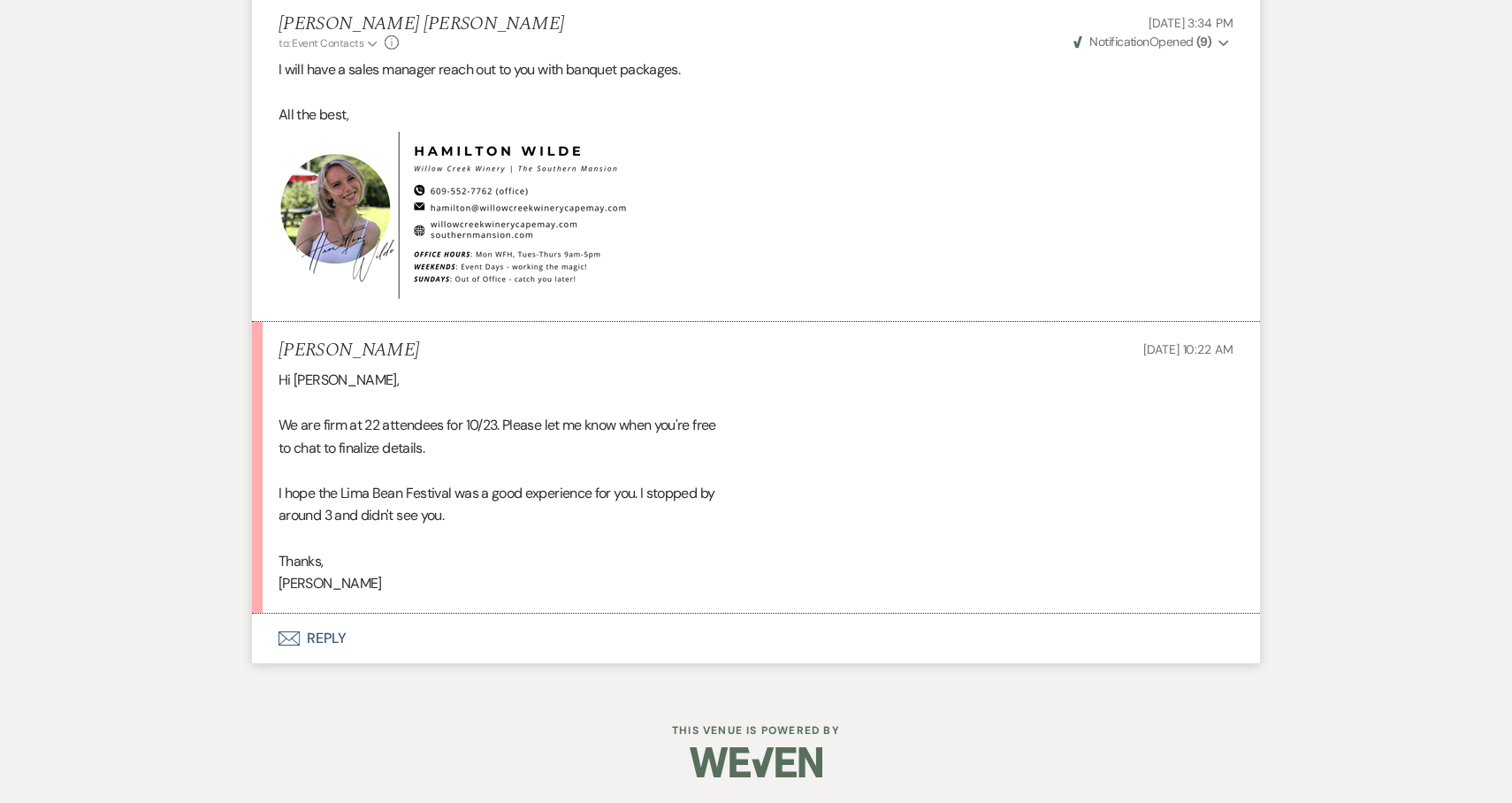
click at [378, 625] on button "Envelope Reply" at bounding box center [755, 638] width 1008 height 50
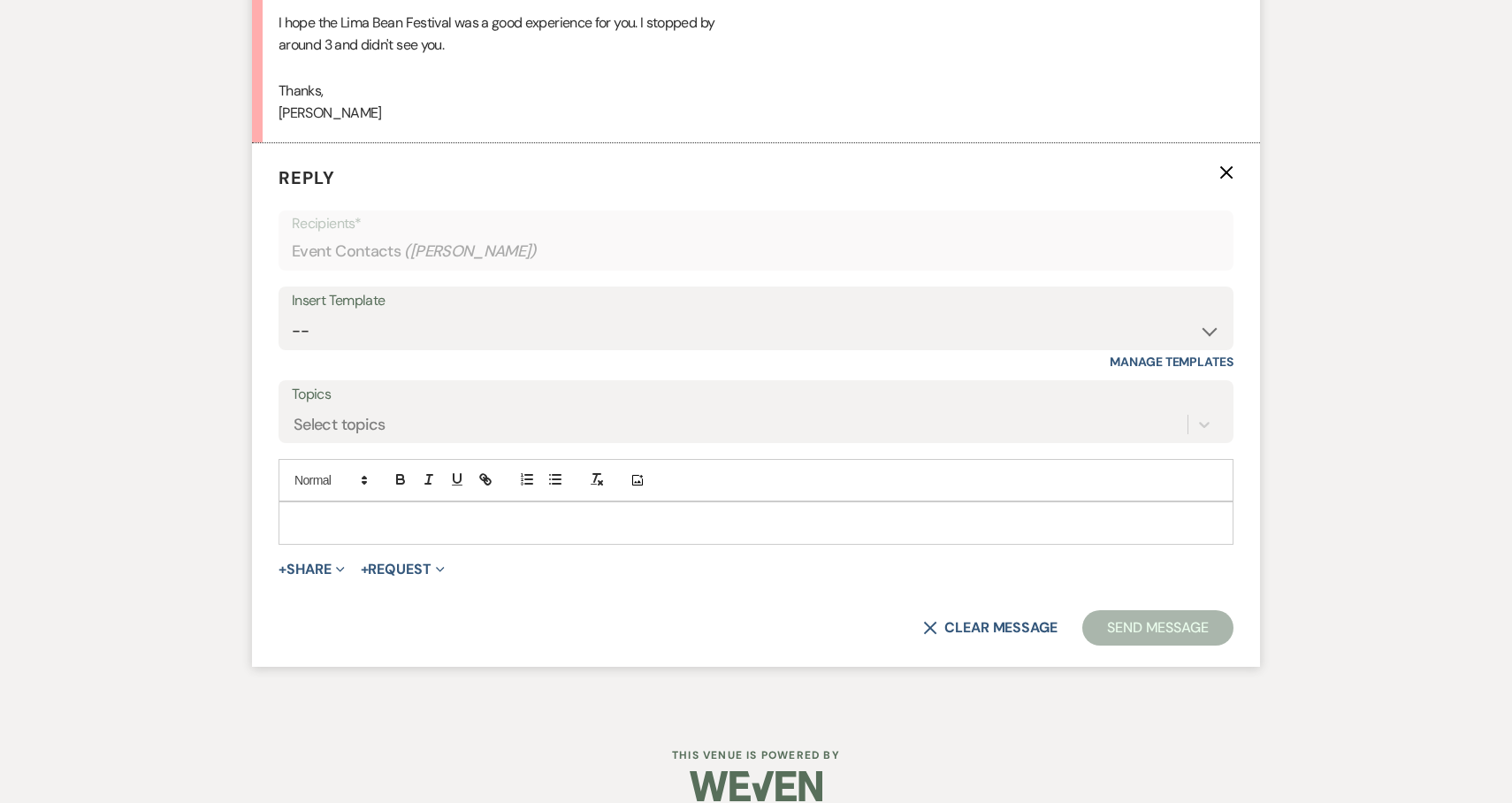
scroll to position [3793, 0]
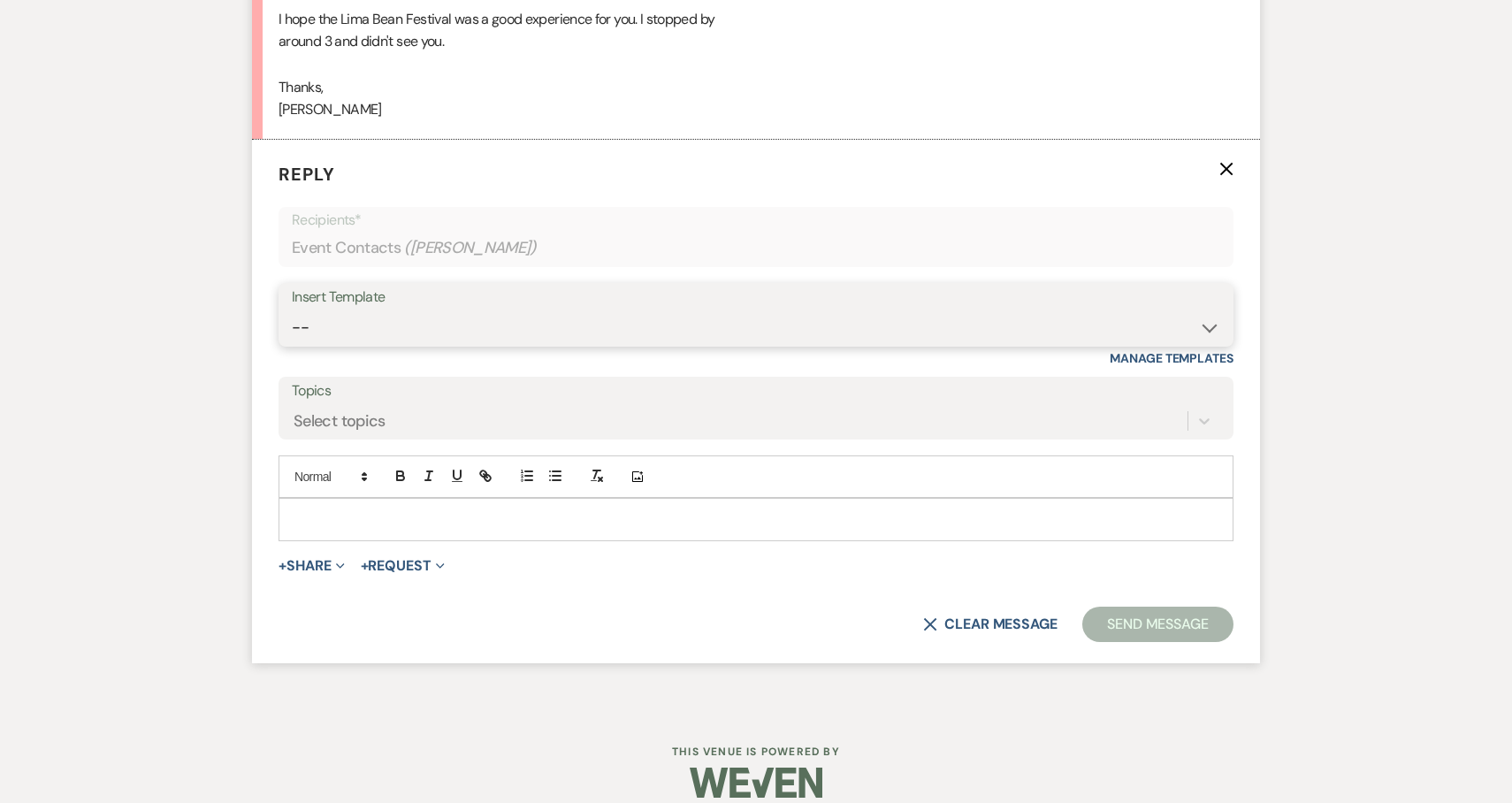
click at [444, 315] on select "-- Weven Planning Portal Introduction (Booked Events) 6-Month Check-in Review R…" at bounding box center [756, 327] width 928 height 35
select select "1589"
click at [292, 310] on select "-- Weven Planning Portal Introduction (Booked Events) 6-Month Check-in Review R…" at bounding box center [756, 327] width 928 height 35
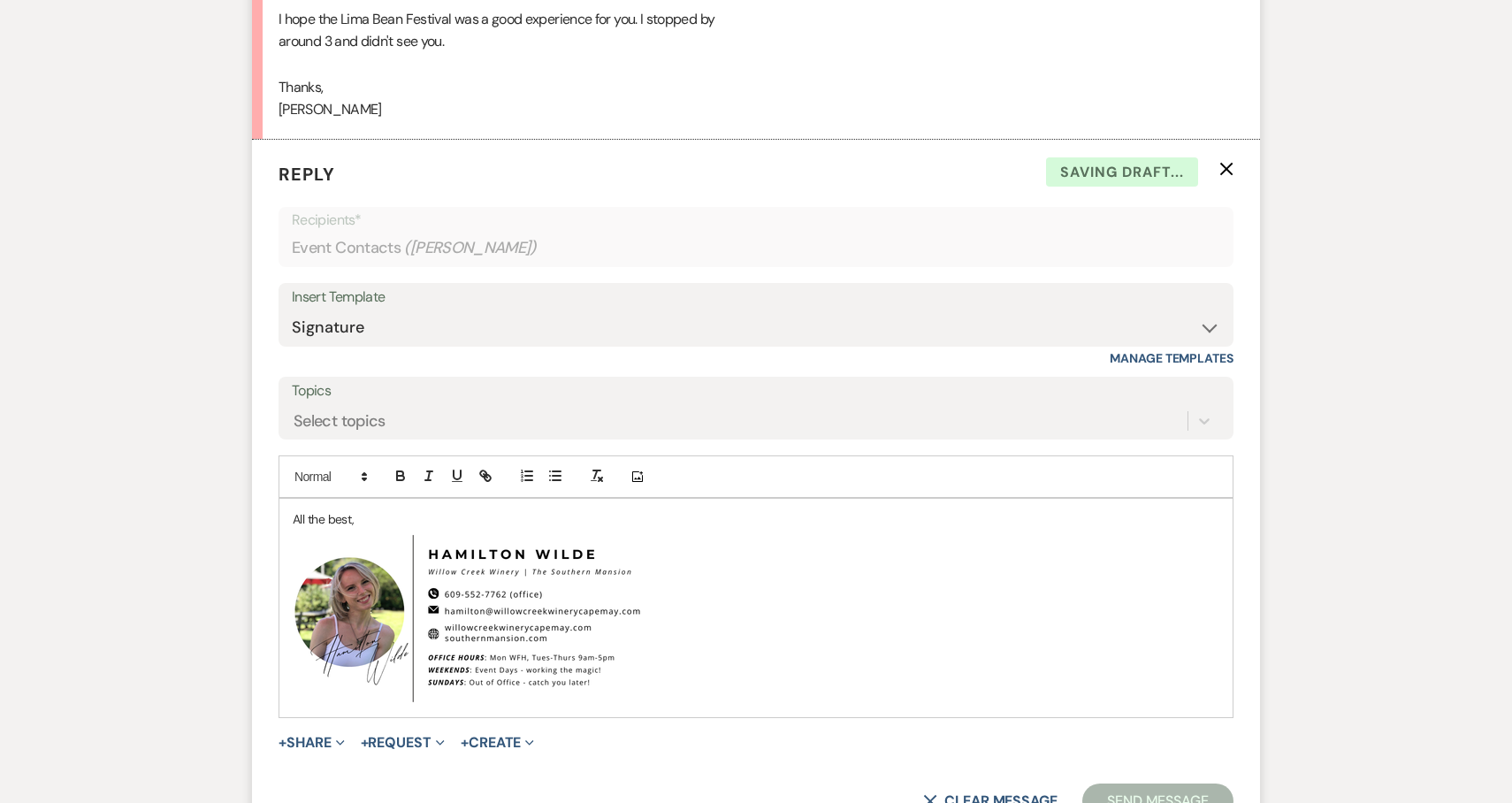
click at [285, 513] on div "All the best, ﻿ ﻿" at bounding box center [755, 608] width 953 height 218
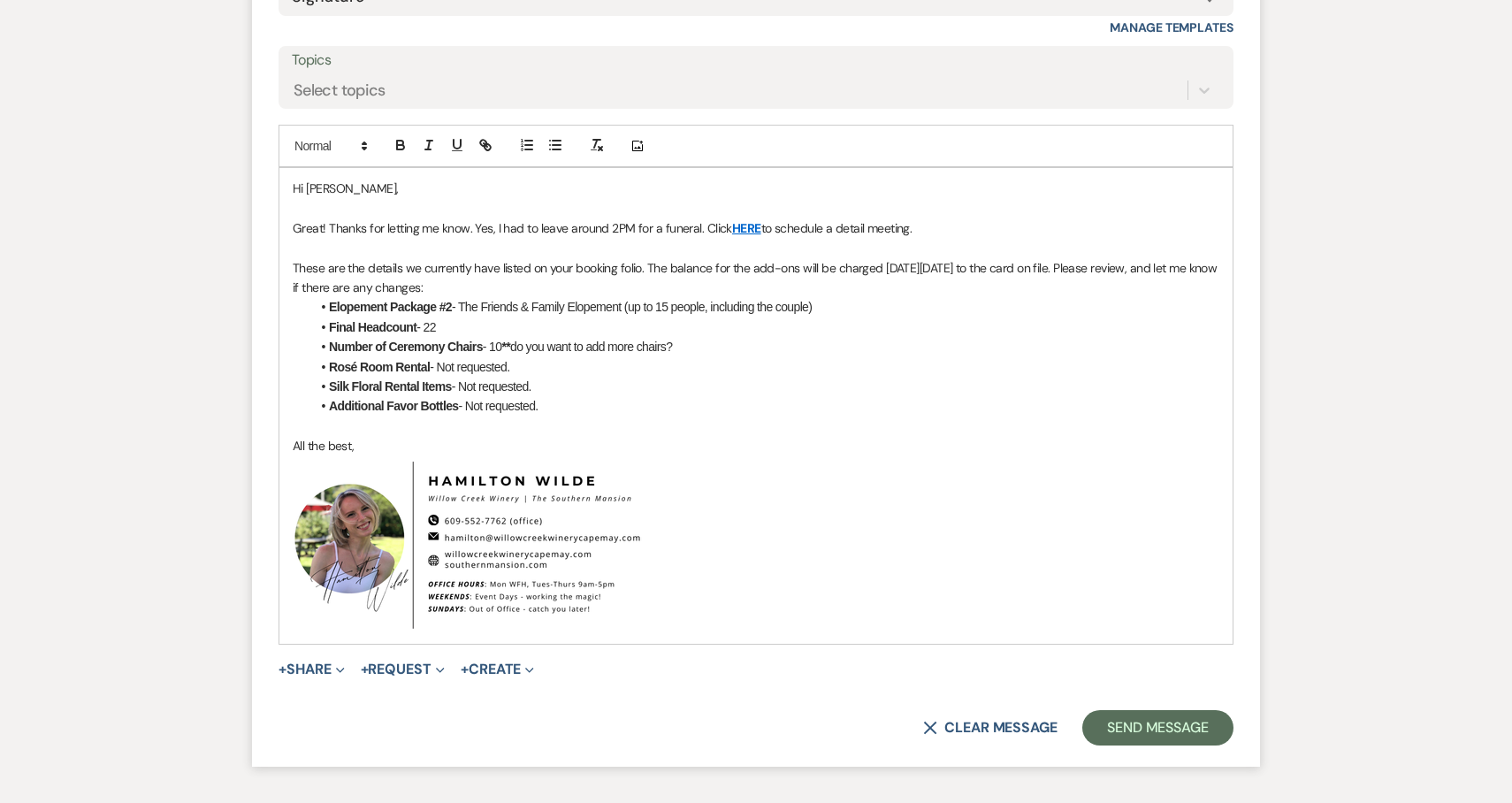
scroll to position [4136, 0]
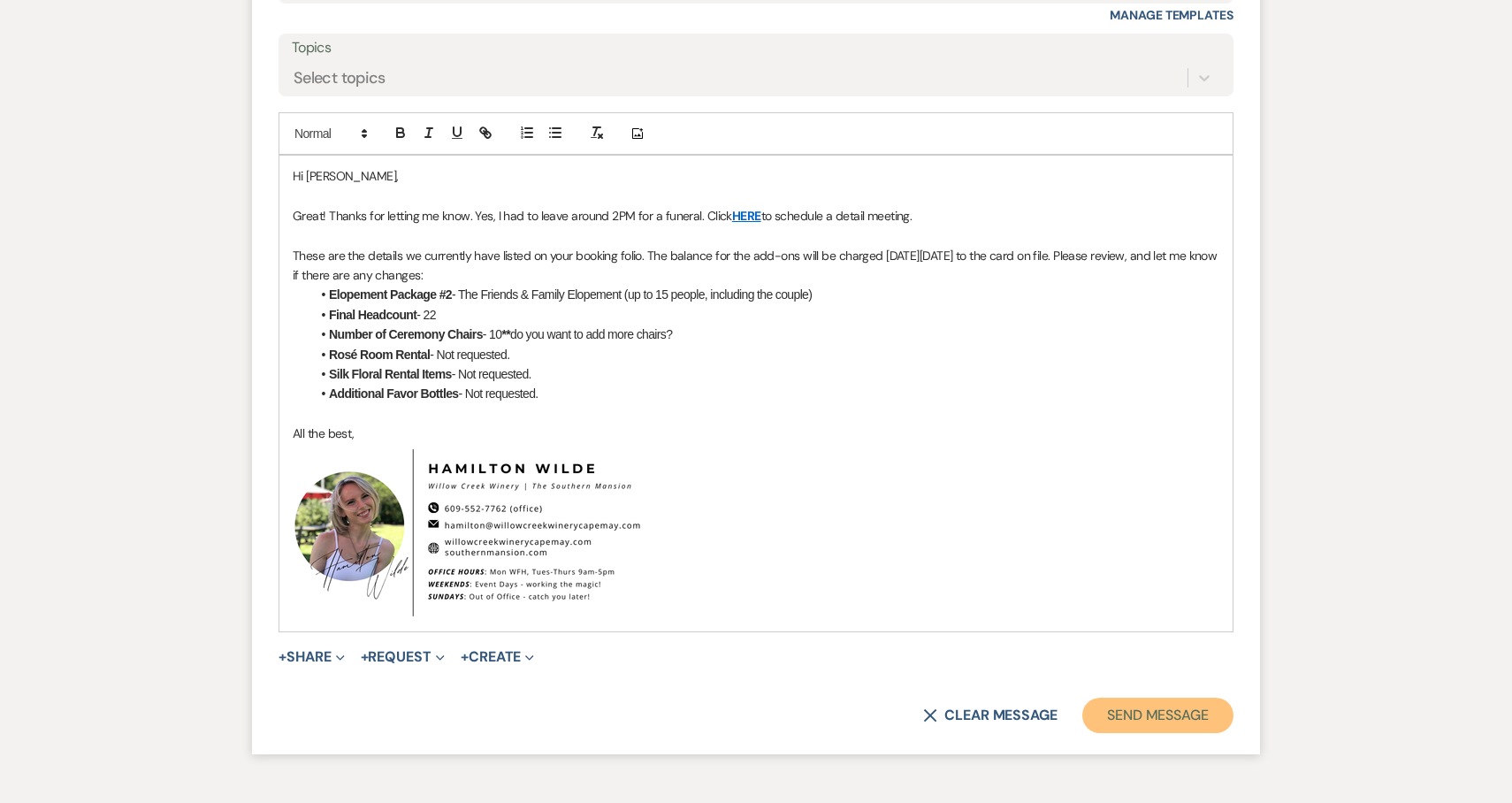
click at [1130, 718] on button "Send Message" at bounding box center [1157, 716] width 151 height 36
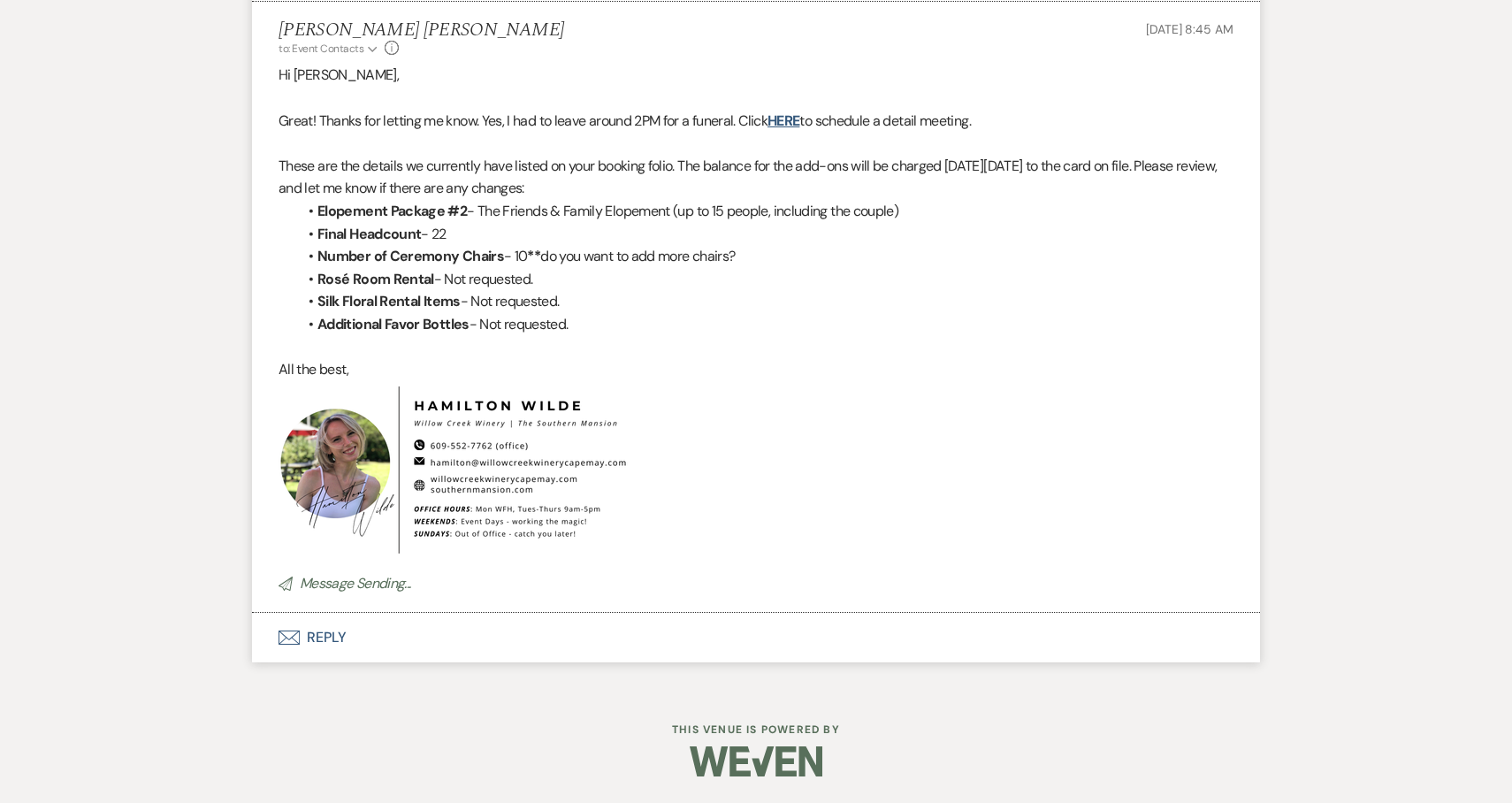
scroll to position [3894, 0]
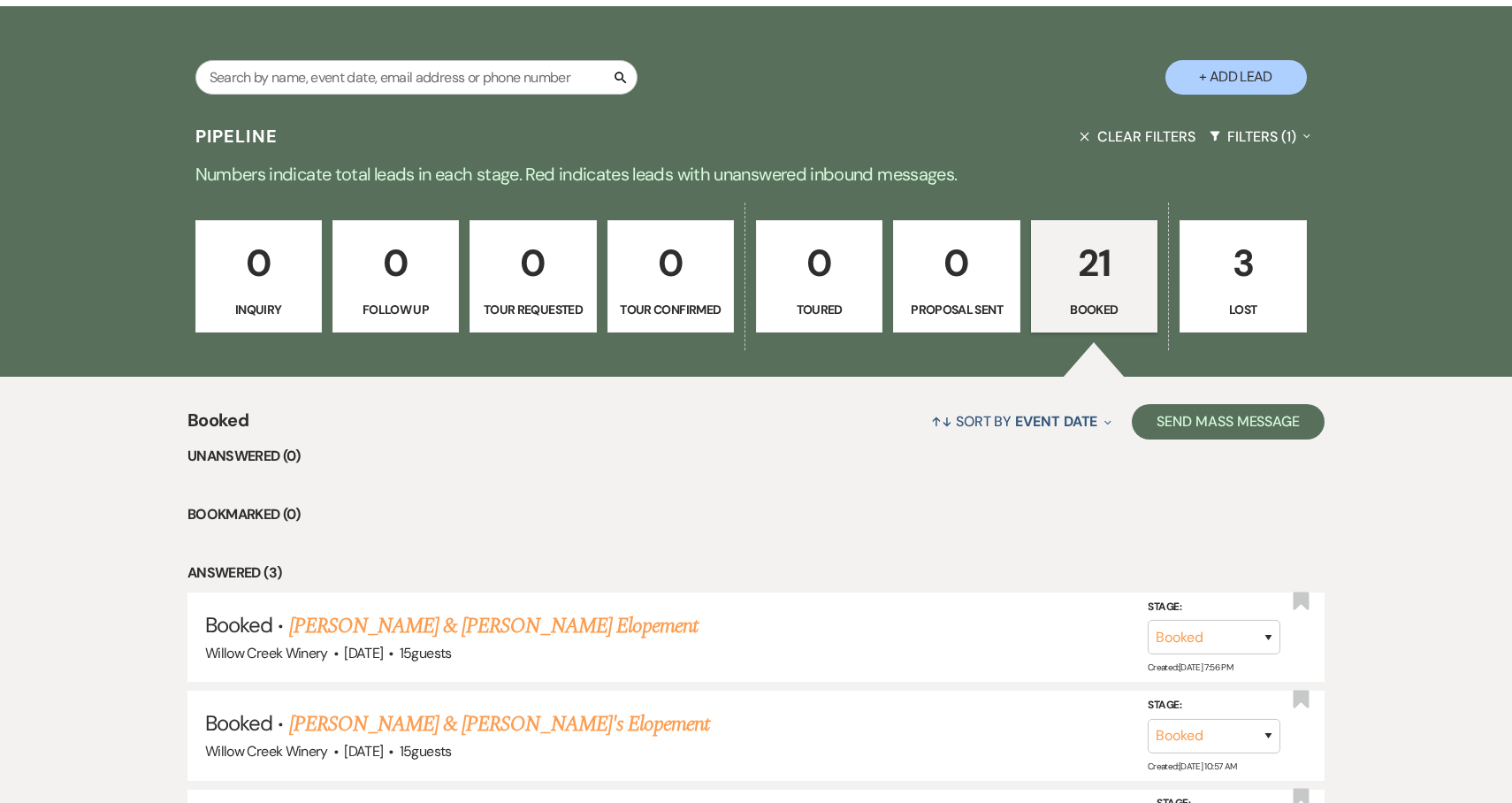
scroll to position [435, 0]
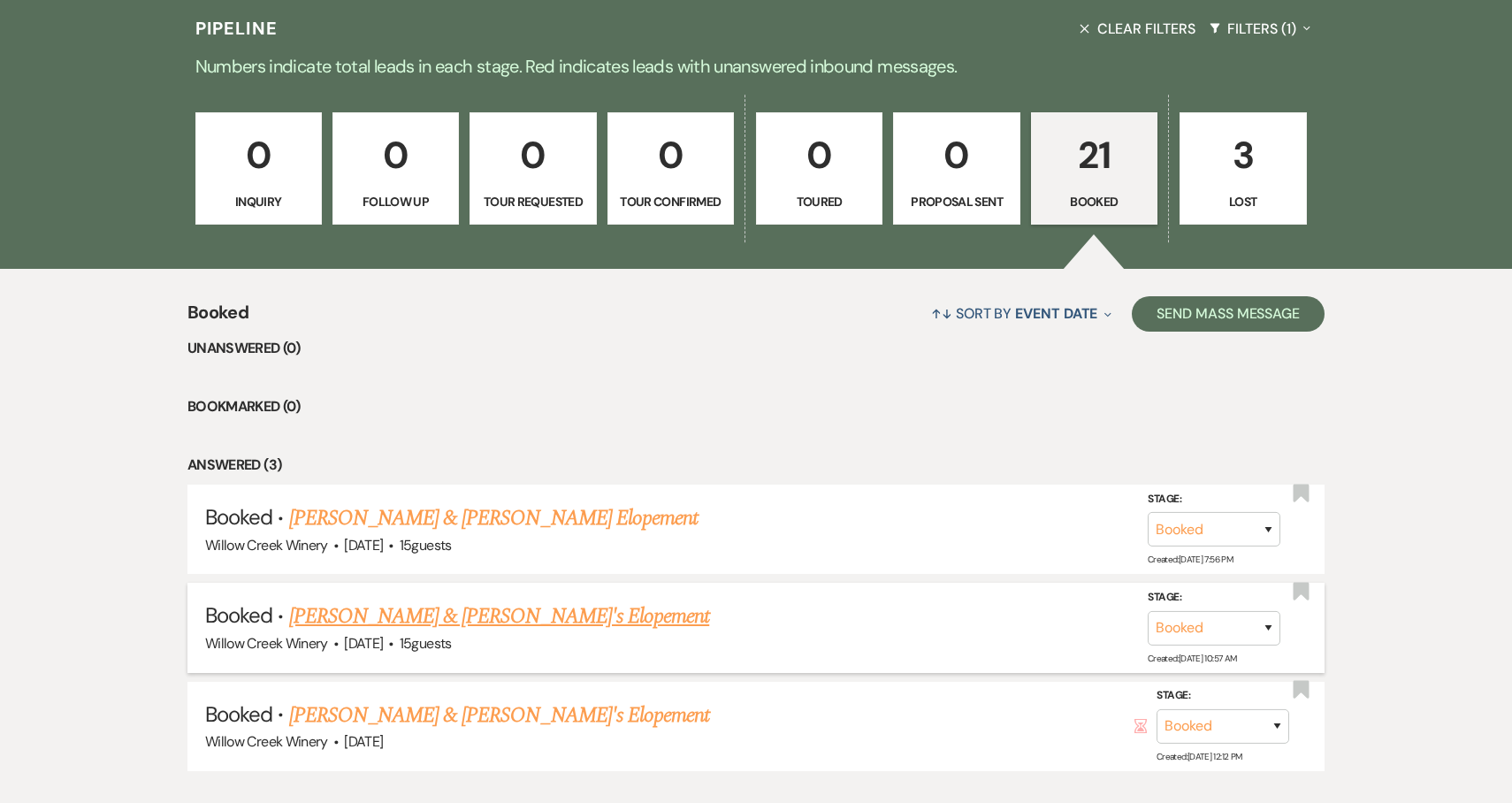
click at [560, 620] on link "[PERSON_NAME] & [PERSON_NAME]'s Elopement" at bounding box center [500, 616] width 421 height 32
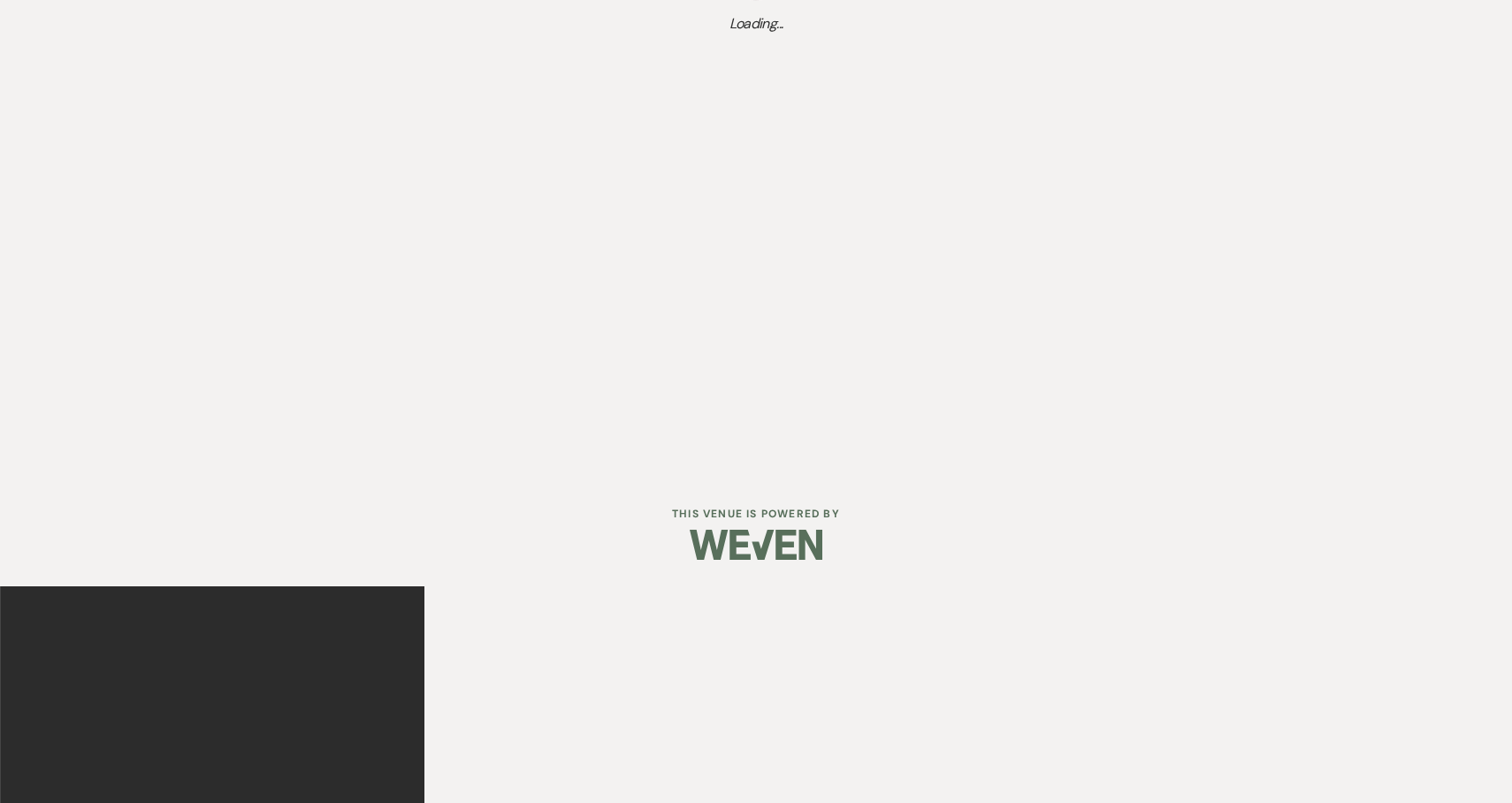
scroll to position [205, 0]
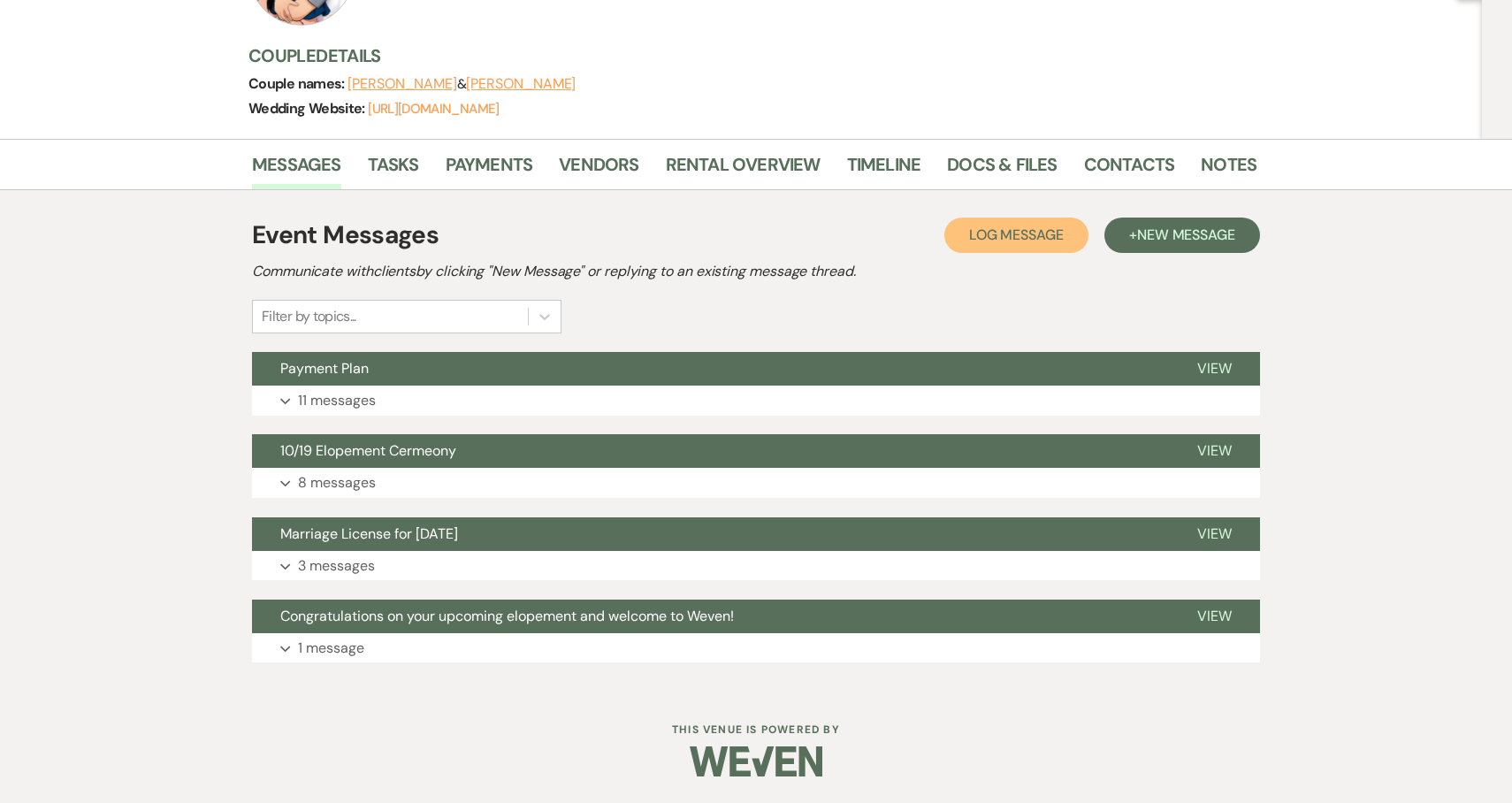
click at [1032, 223] on button "Log Log Message" at bounding box center [1015, 236] width 144 height 36
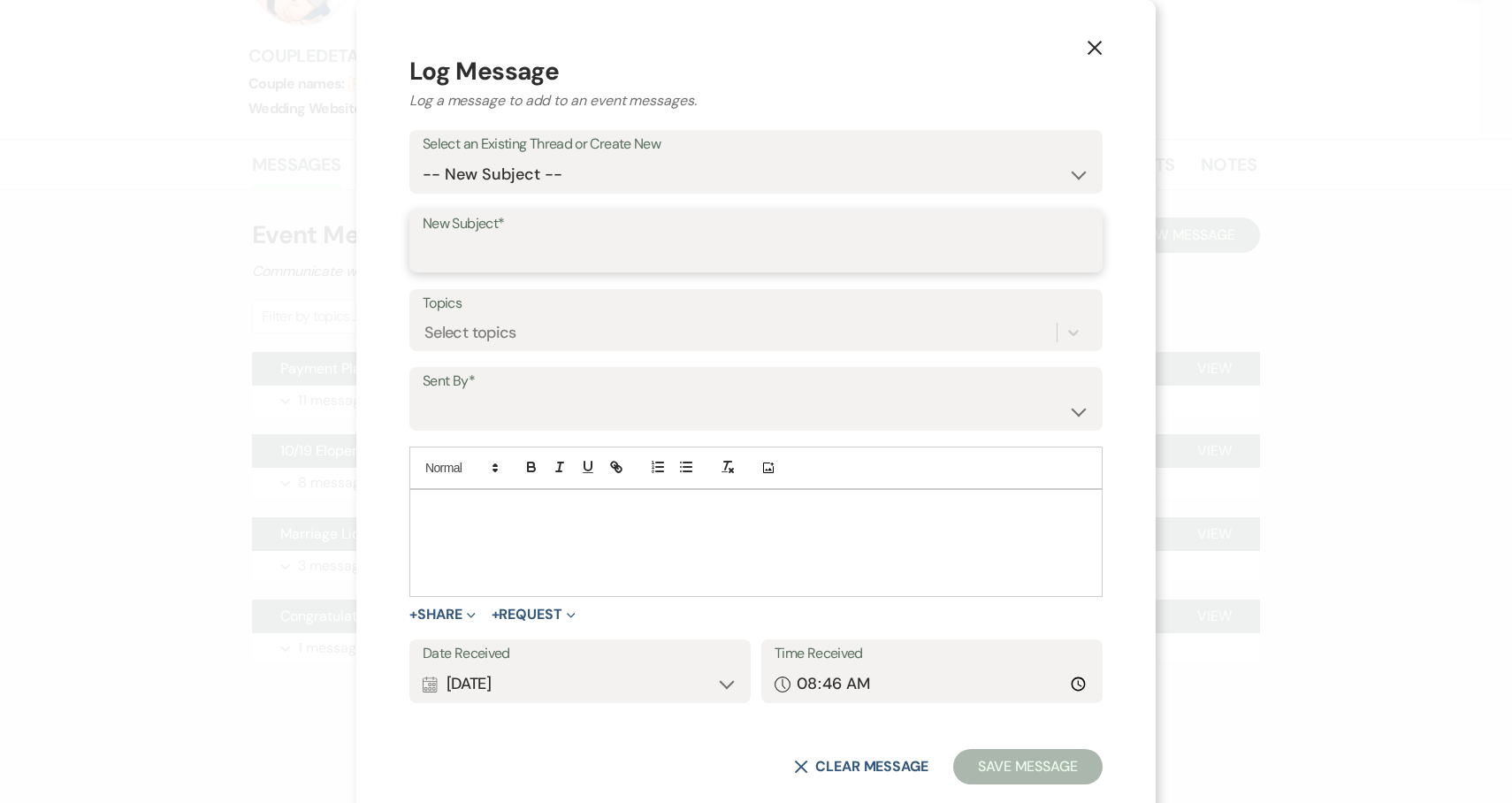
click at [527, 241] on input "New Subject*" at bounding box center [756, 253] width 667 height 35
paste input "Bridal Suite"
type input "Bridal Suite"
click at [596, 520] on div at bounding box center [756, 543] width 691 height 106
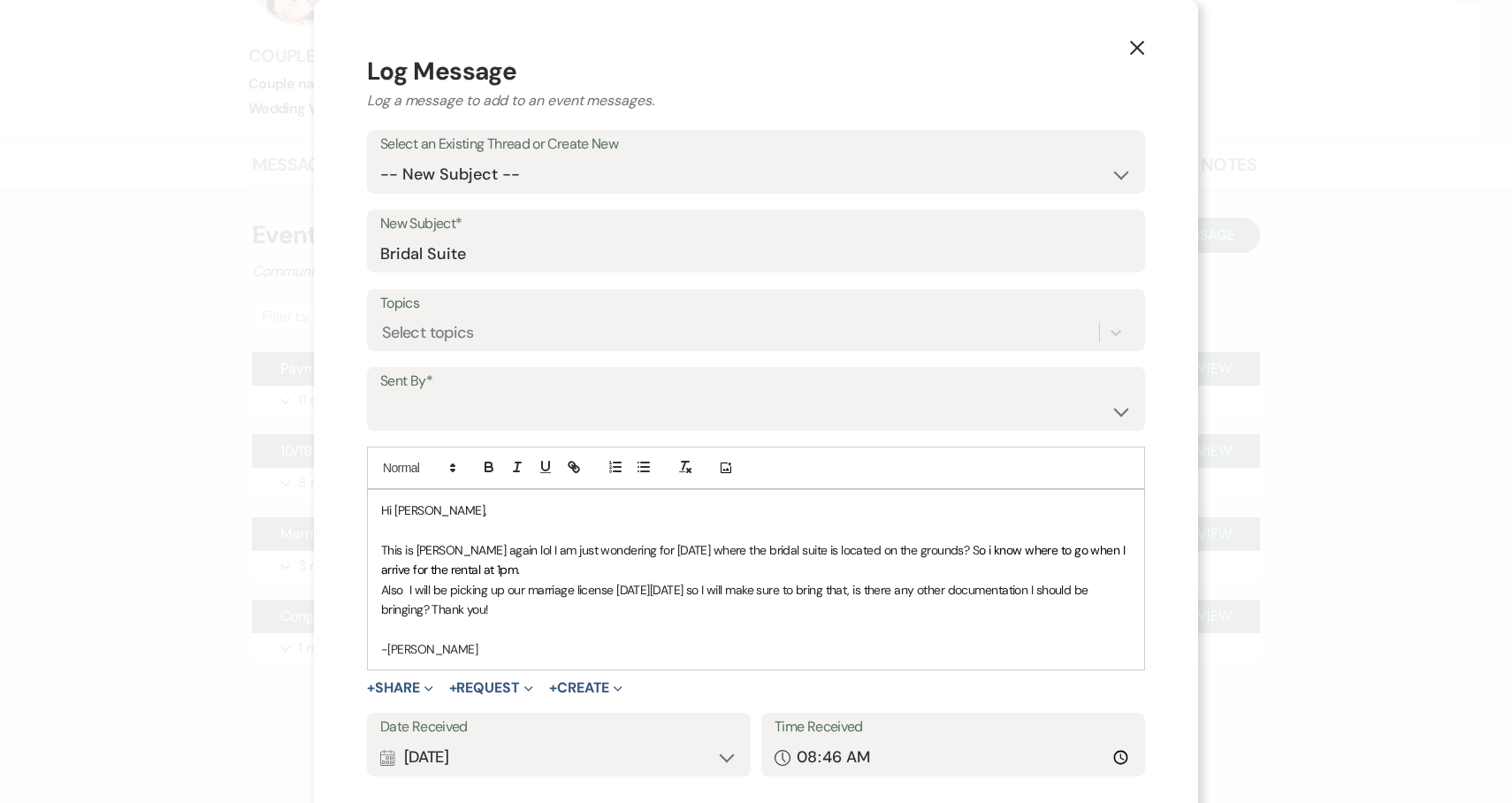
click at [478, 761] on div "Calendar [DATE] Expand" at bounding box center [559, 757] width 357 height 35
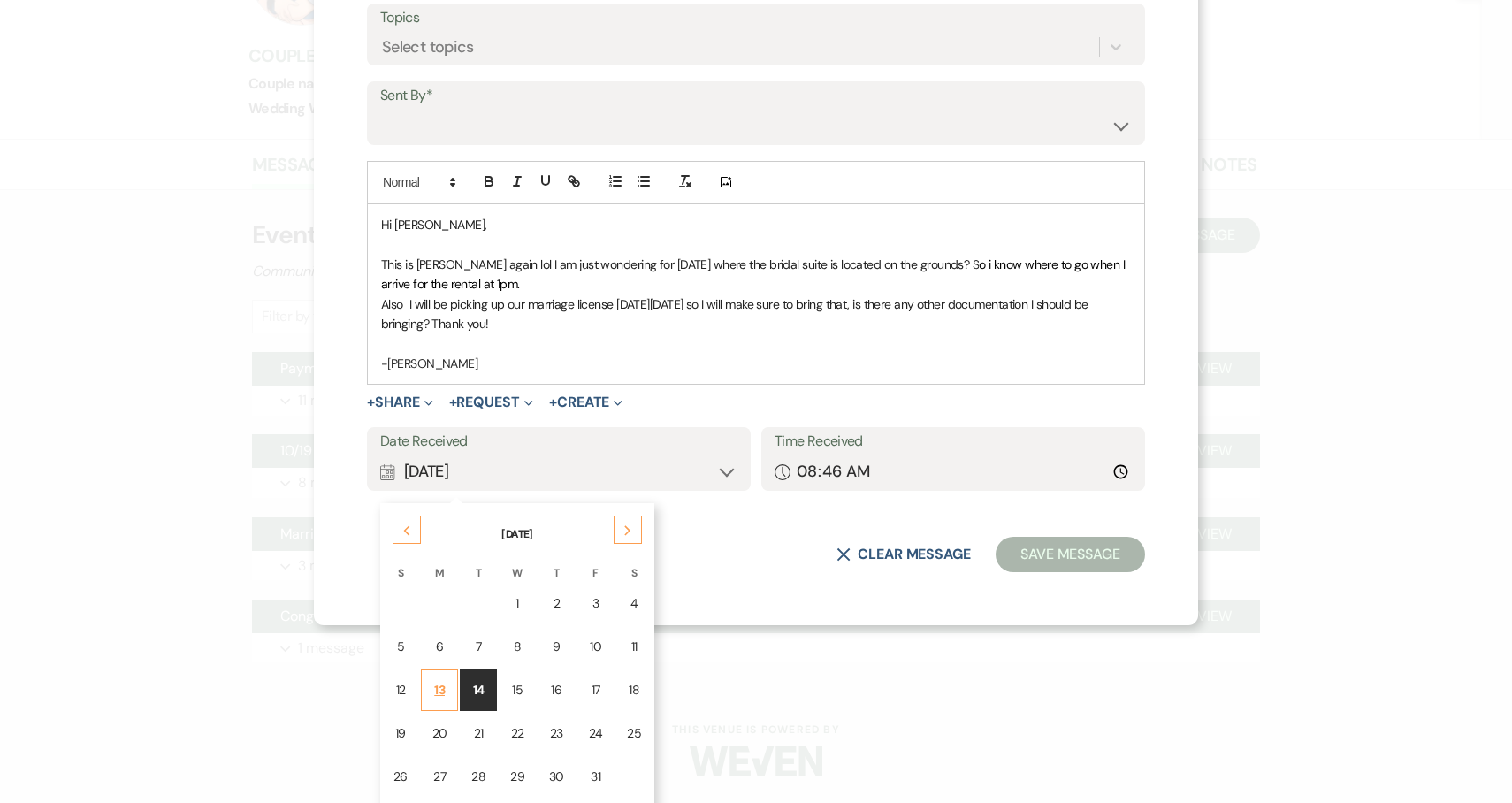
click at [432, 687] on div "13" at bounding box center [440, 690] width 15 height 19
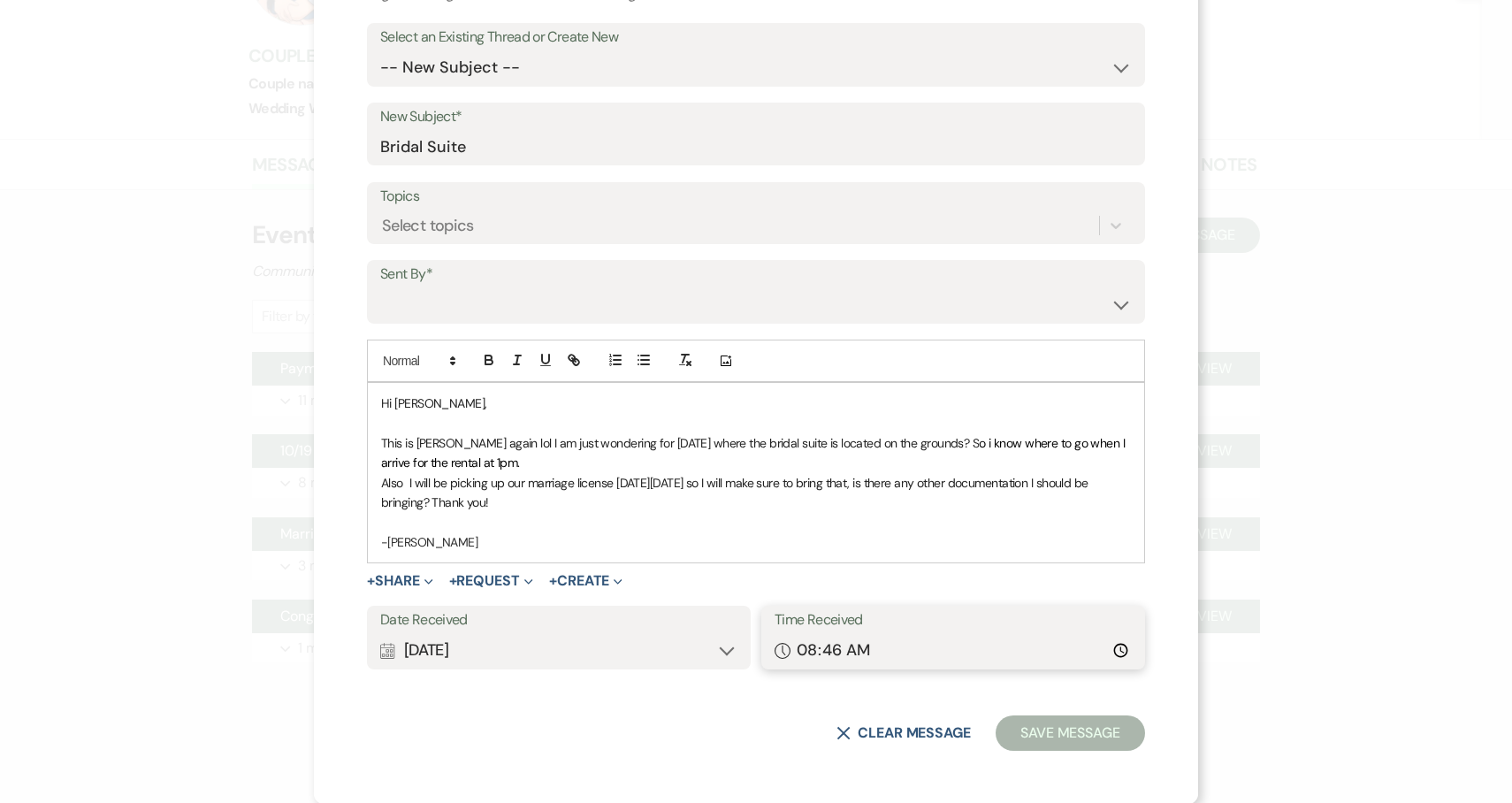
click at [808, 647] on input "08:46" at bounding box center [953, 650] width 357 height 35
type input "11:57"
click at [817, 303] on select "[PERSON_NAME] [PERSON_NAME] ([PERSON_NAME][EMAIL_ADDRESS][DOMAIN_NAME]) [PERSON…" at bounding box center [756, 304] width 751 height 35
select select "contact-325408"
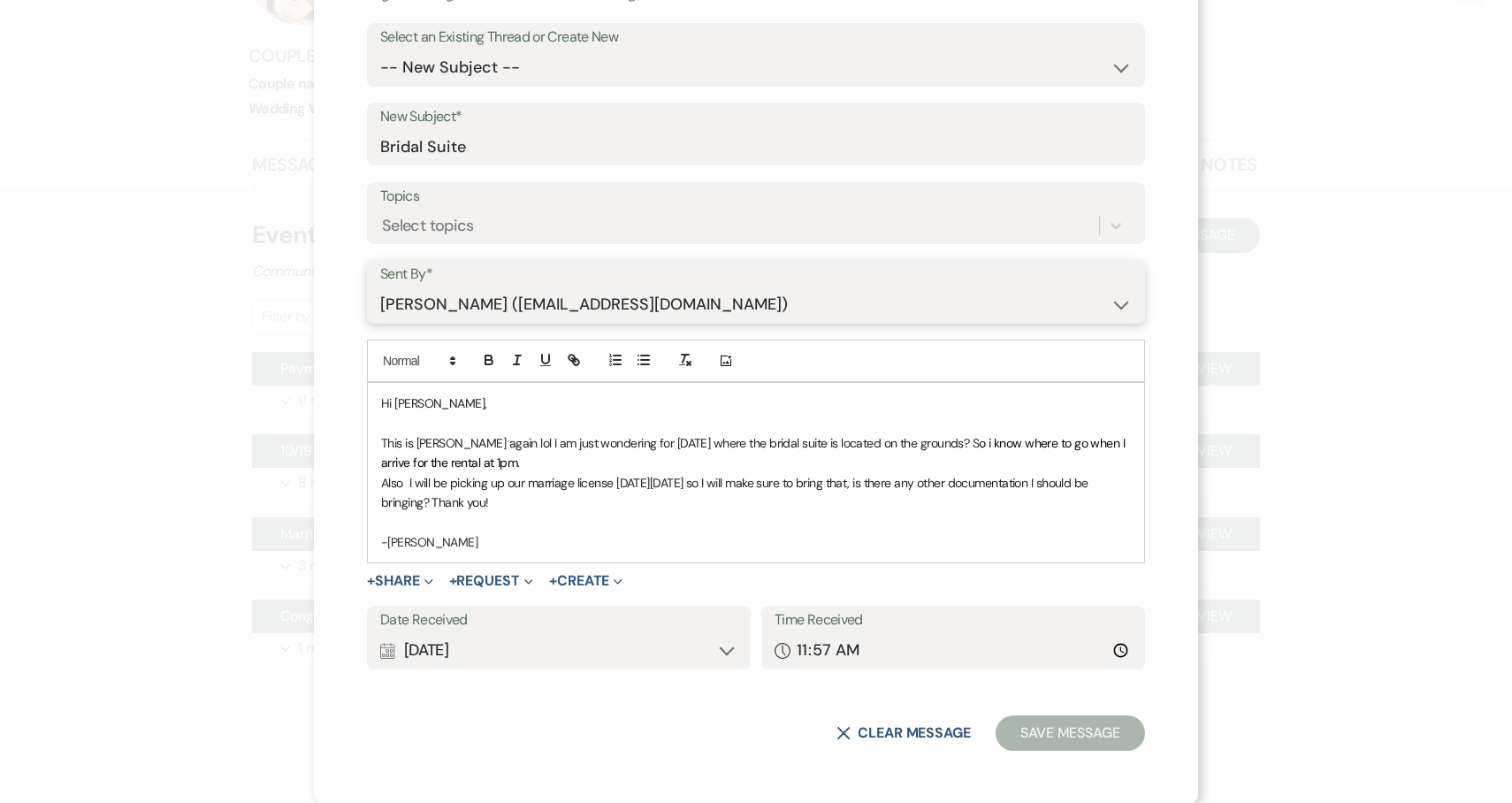
click at [380, 287] on select "[PERSON_NAME] [PERSON_NAME] ([PERSON_NAME][EMAIL_ADDRESS][DOMAIN_NAME]) [PERSON…" at bounding box center [756, 304] width 751 height 35
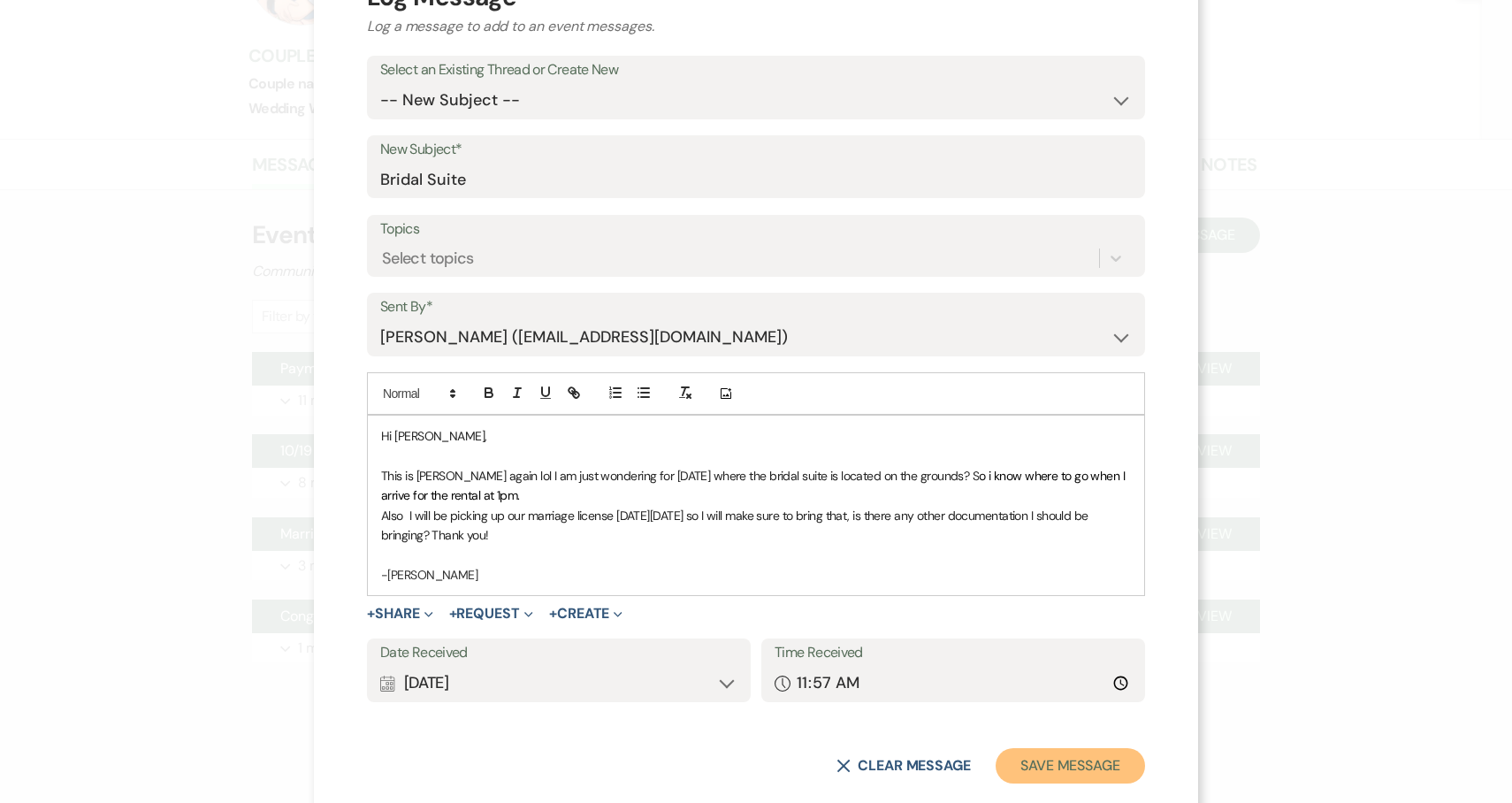
click at [1096, 762] on button "Save Message" at bounding box center [1070, 765] width 149 height 36
